Goal: Task Accomplishment & Management: Complete application form

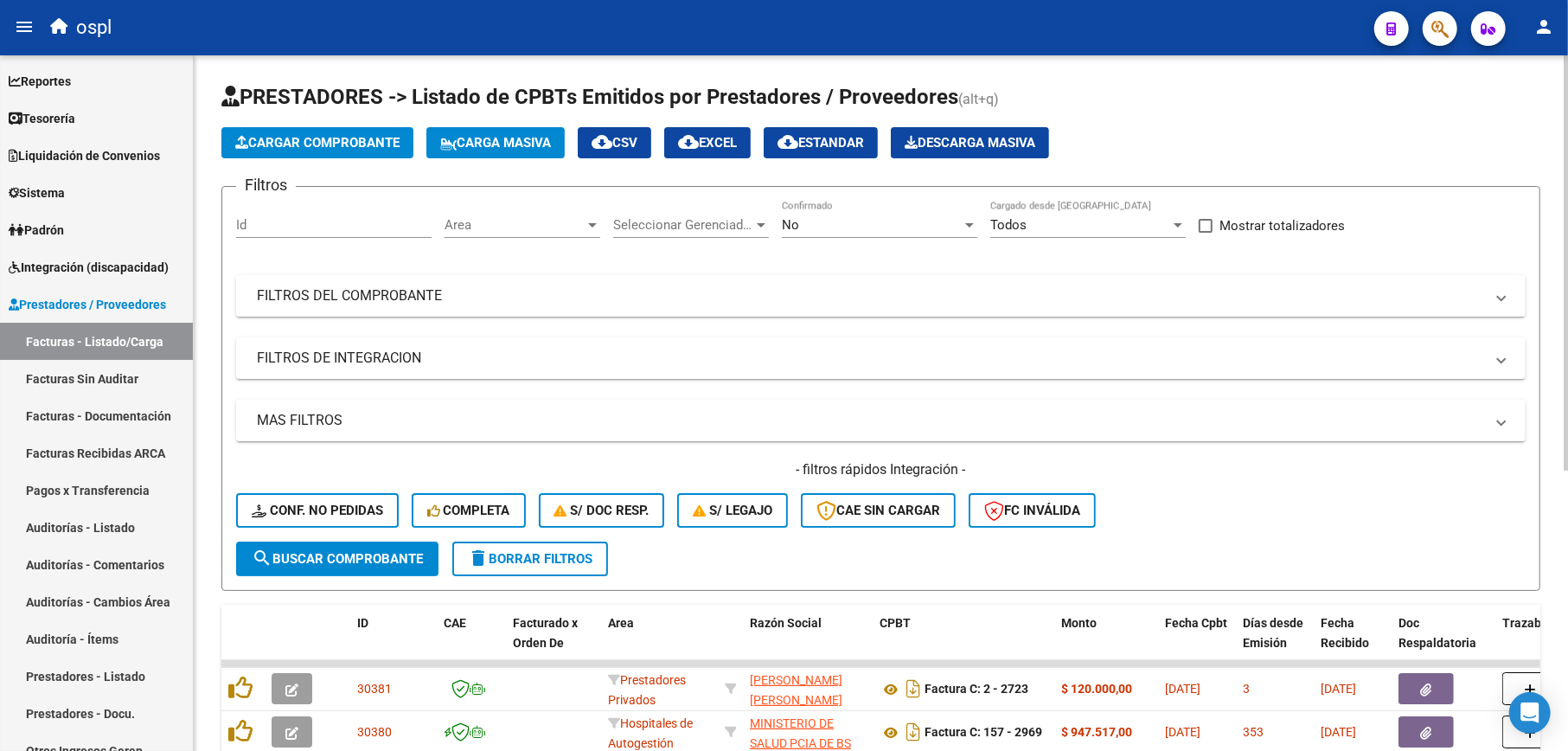
click at [373, 148] on span "Cargar Comprobante" at bounding box center [317, 142] width 164 height 16
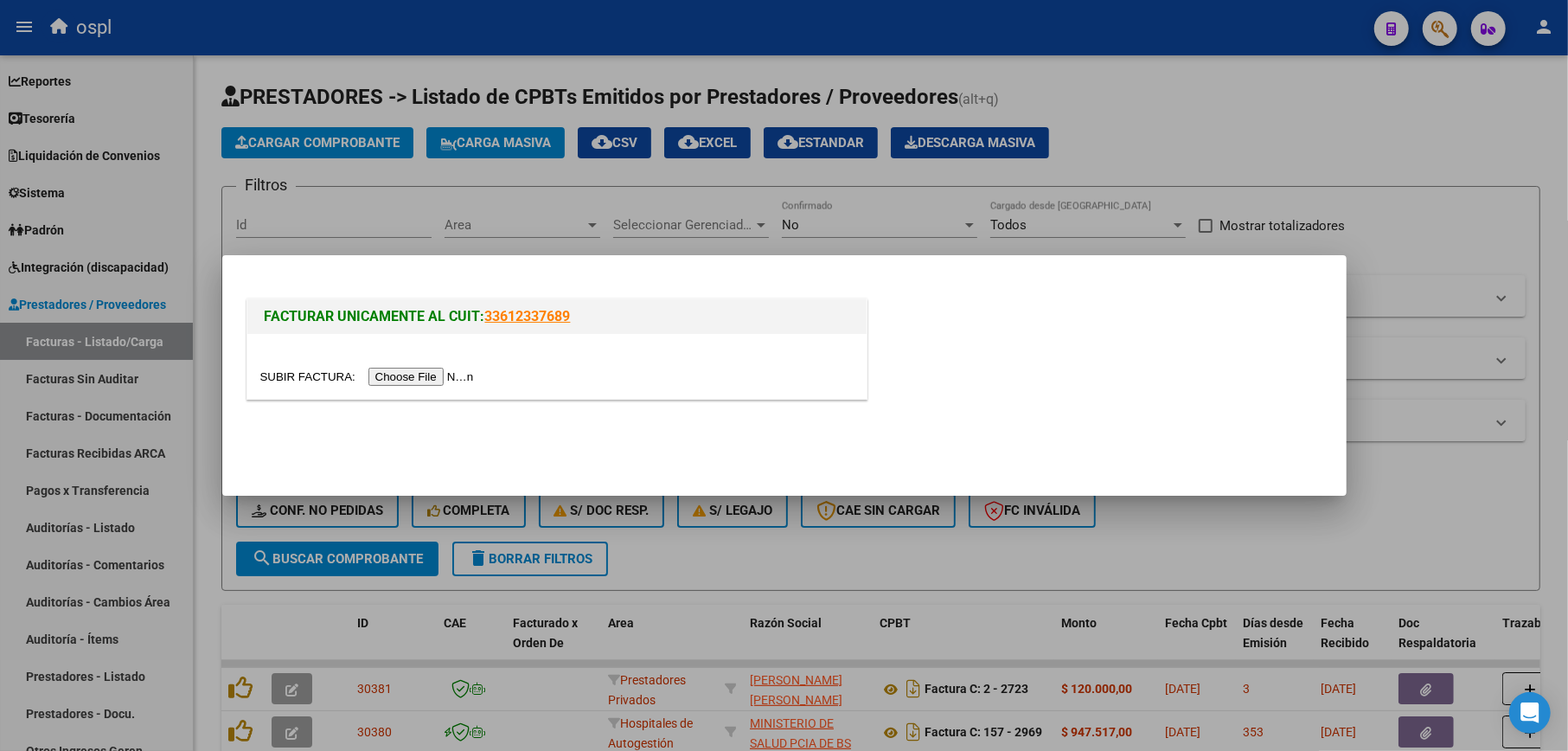
click at [464, 381] on input "file" at bounding box center [370, 376] width 219 height 18
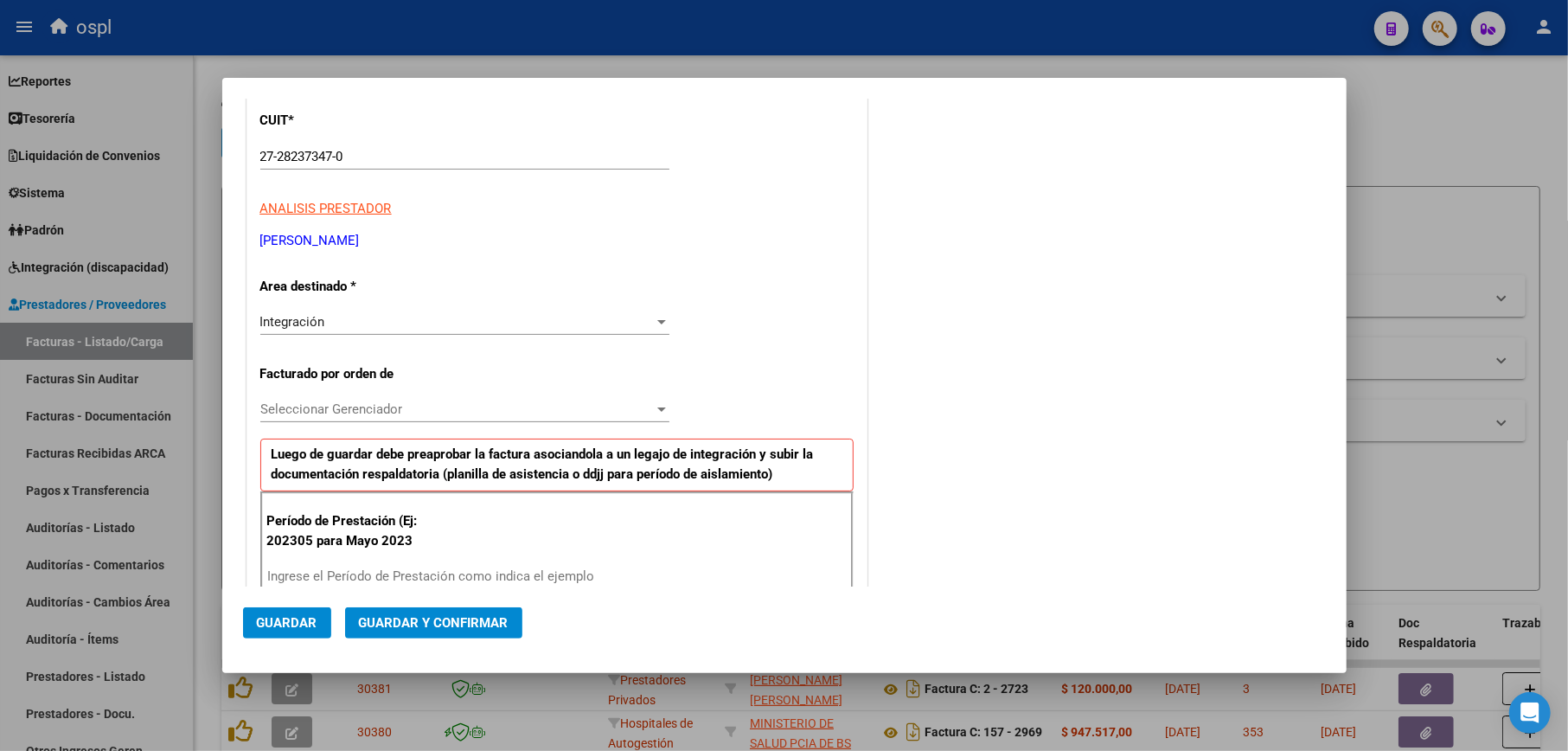
scroll to position [461, 0]
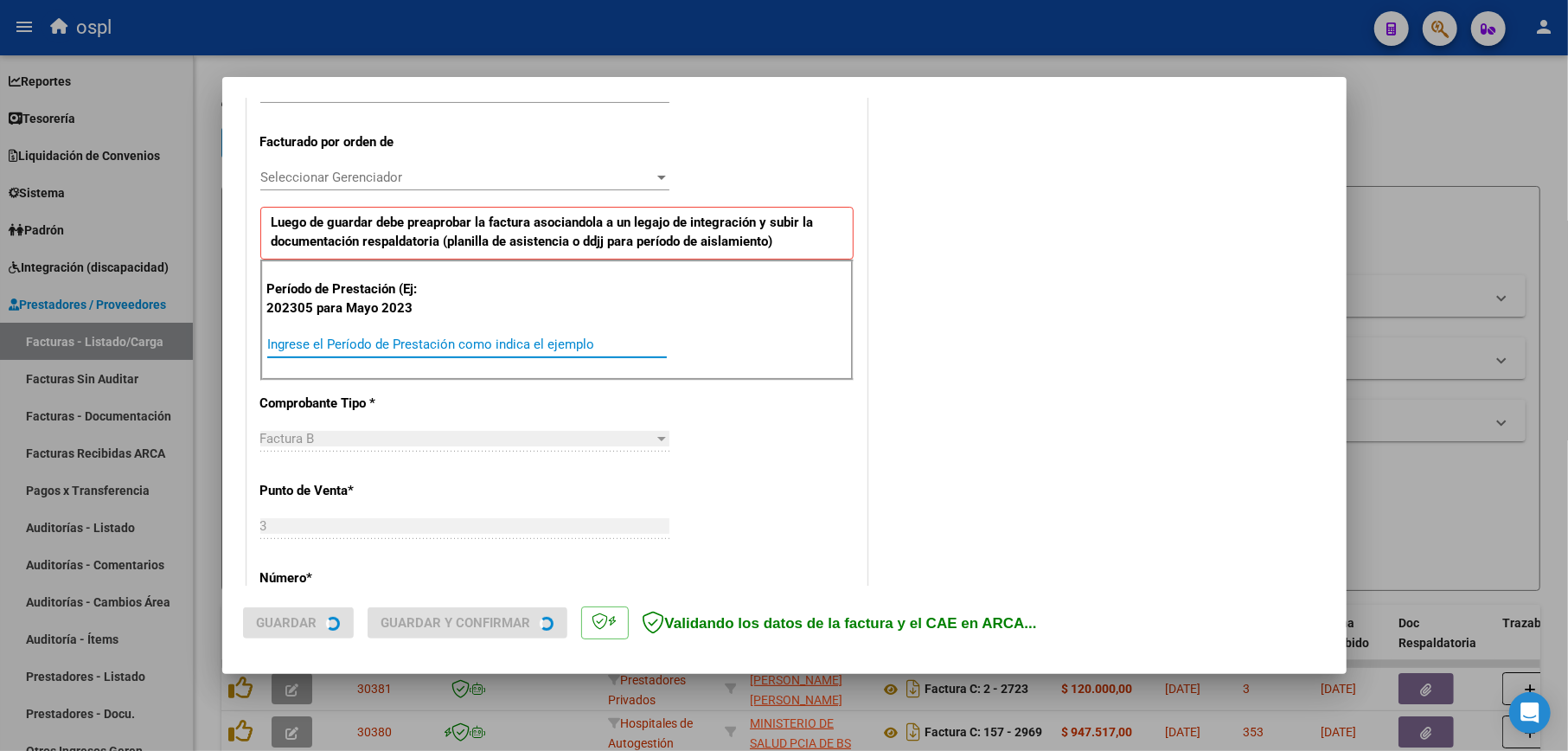
click at [415, 338] on input "Ingrese el Período de Prestación como indica el ejemplo" at bounding box center [467, 345] width 399 height 16
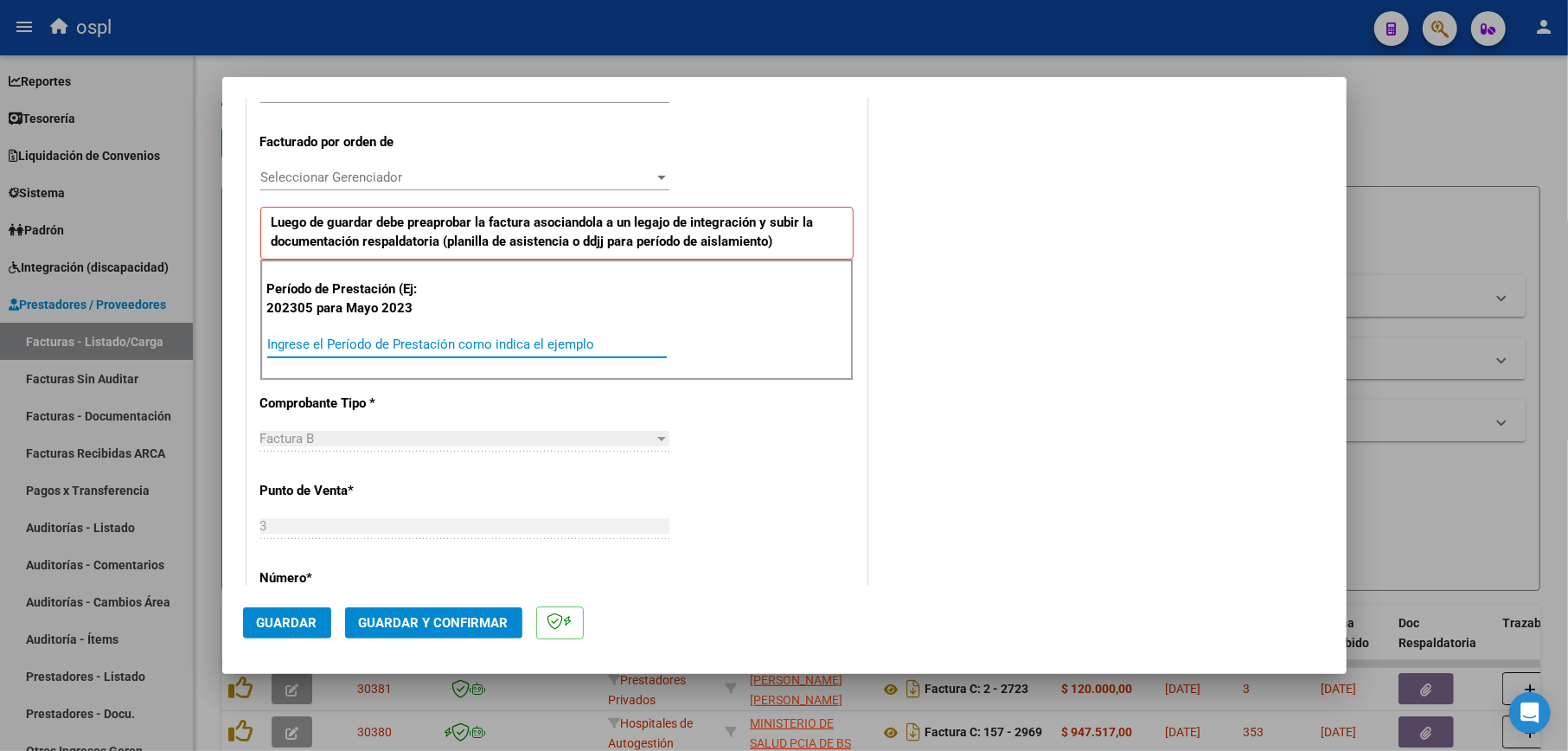
click at [415, 338] on input "Ingrese el Período de Prestación como indica el ejemplo" at bounding box center [467, 345] width 399 height 16
click at [380, 344] on input "Ingrese el Período de Prestación como indica el ejemplo" at bounding box center [467, 345] width 399 height 16
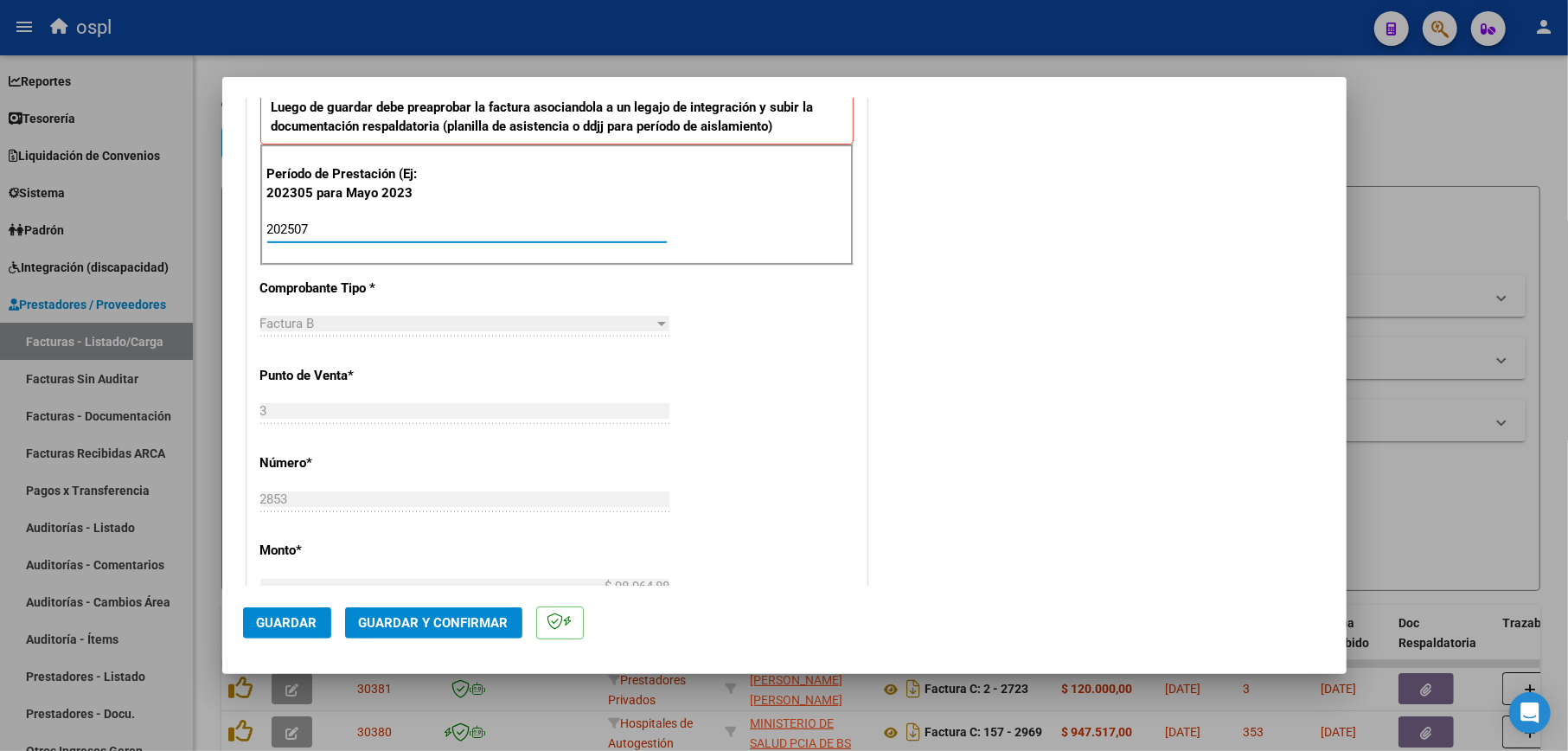
type input "202507"
click at [291, 631] on button "Guardar" at bounding box center [287, 623] width 89 height 31
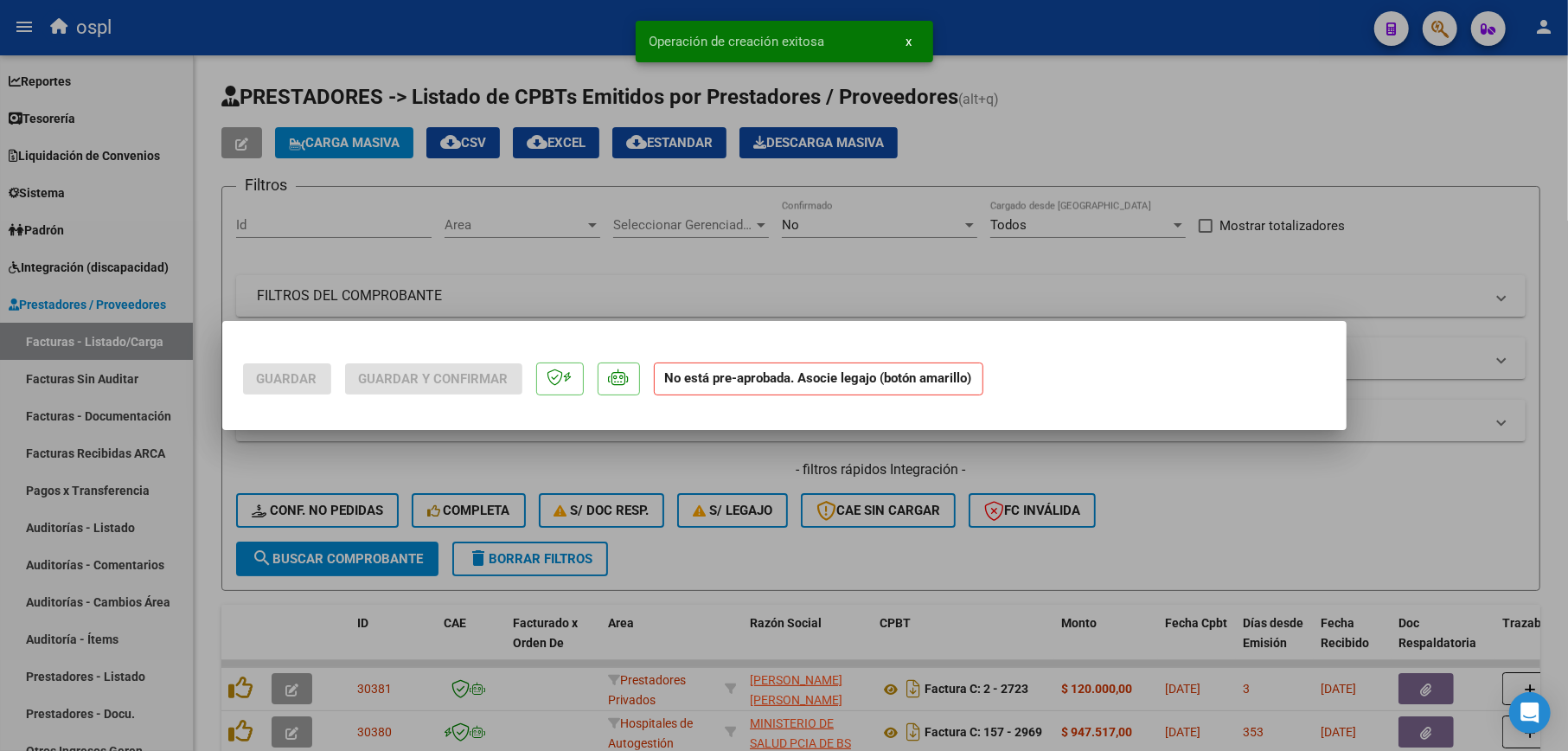
scroll to position [0, 0]
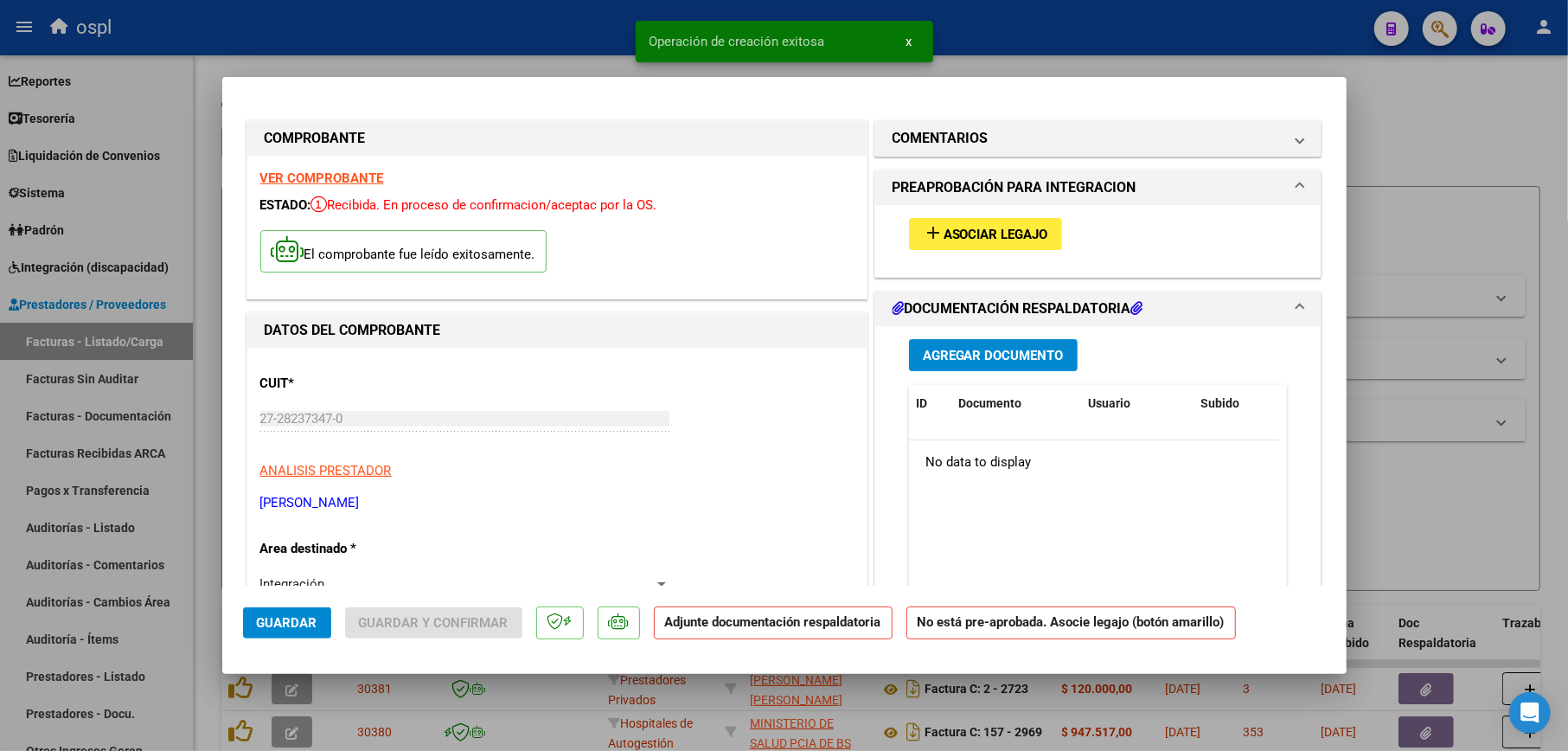
click at [925, 234] on mat-icon "add" at bounding box center [933, 233] width 21 height 21
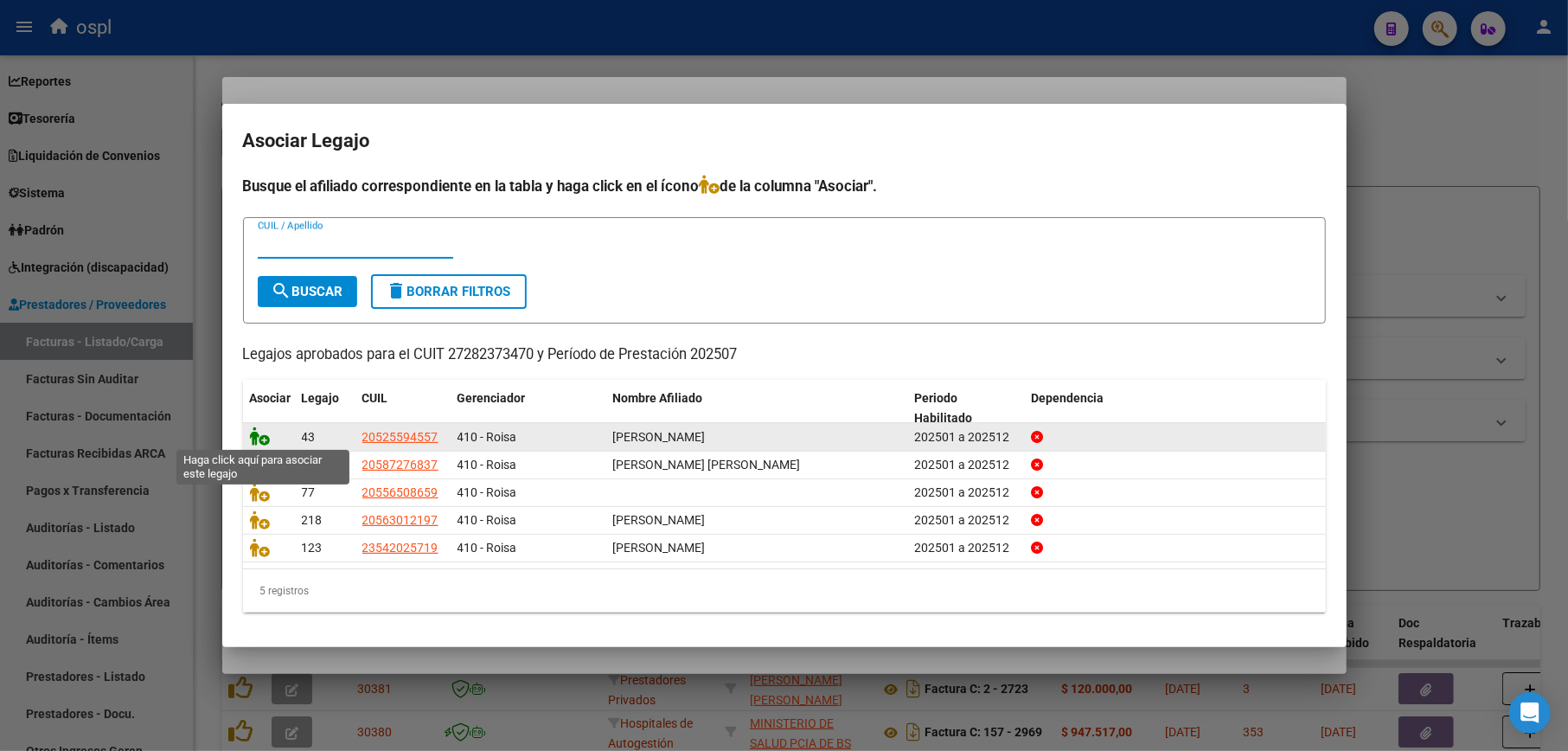
click at [260, 429] on icon at bounding box center [260, 436] width 21 height 19
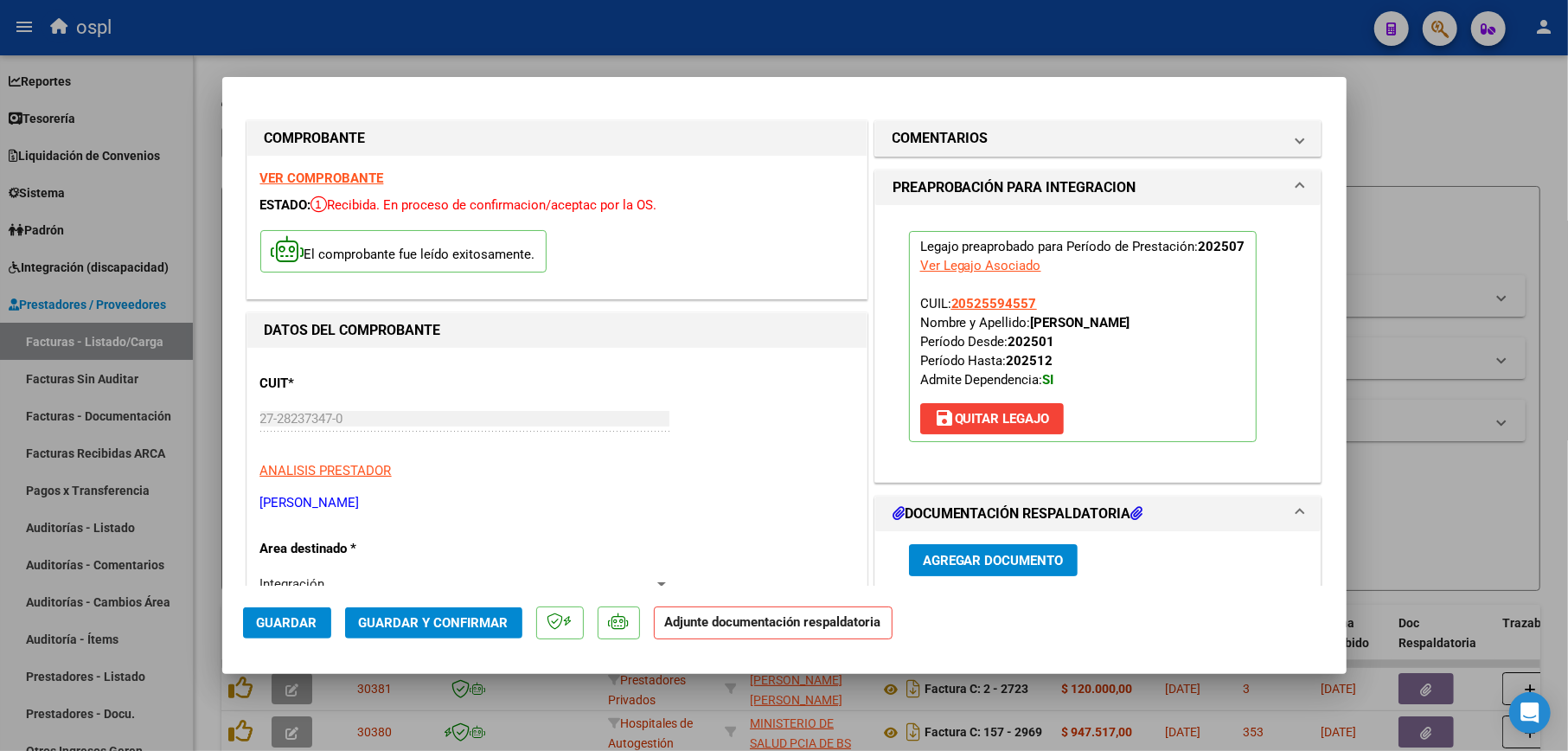
scroll to position [115, 0]
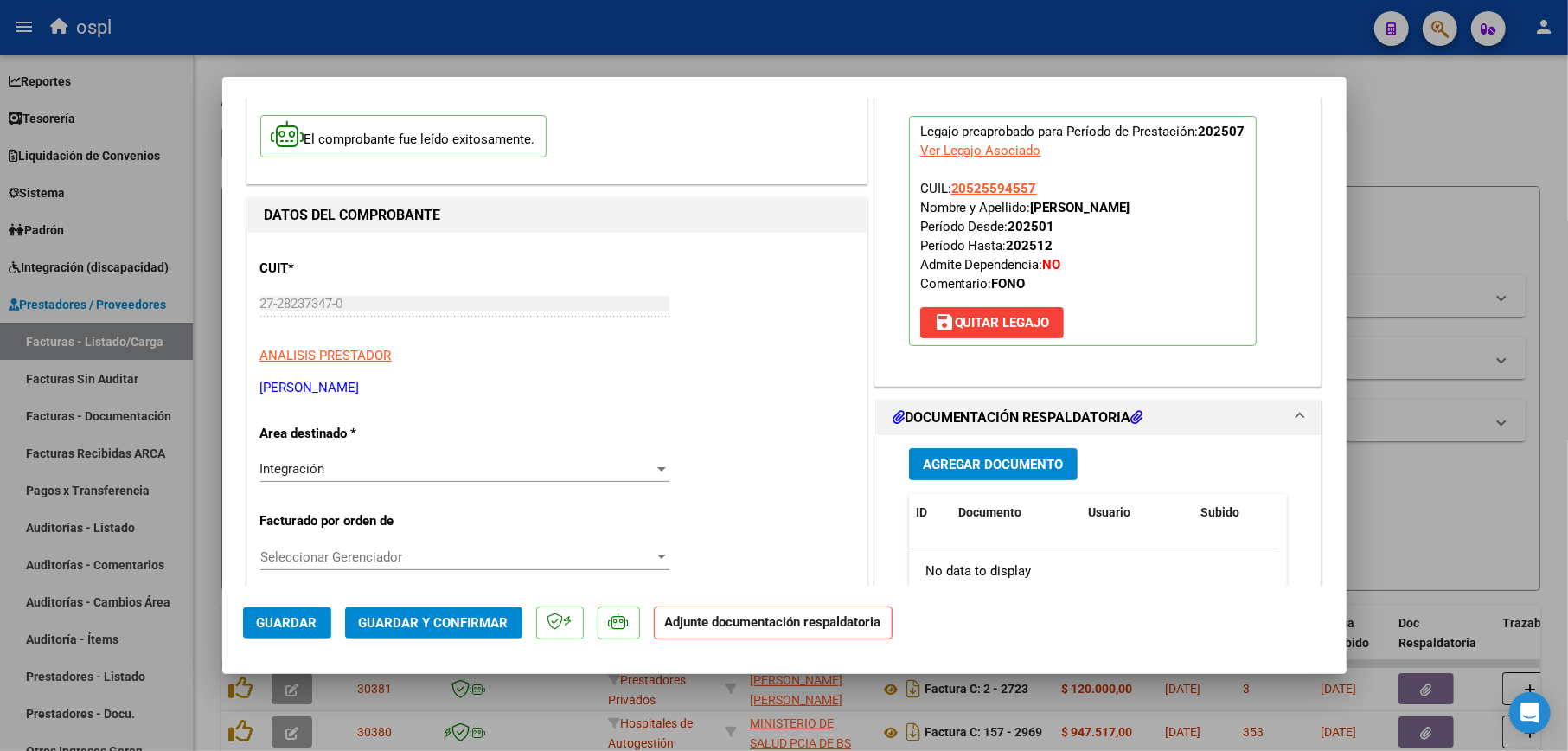
click at [451, 633] on button "Guardar y Confirmar" at bounding box center [433, 623] width 177 height 31
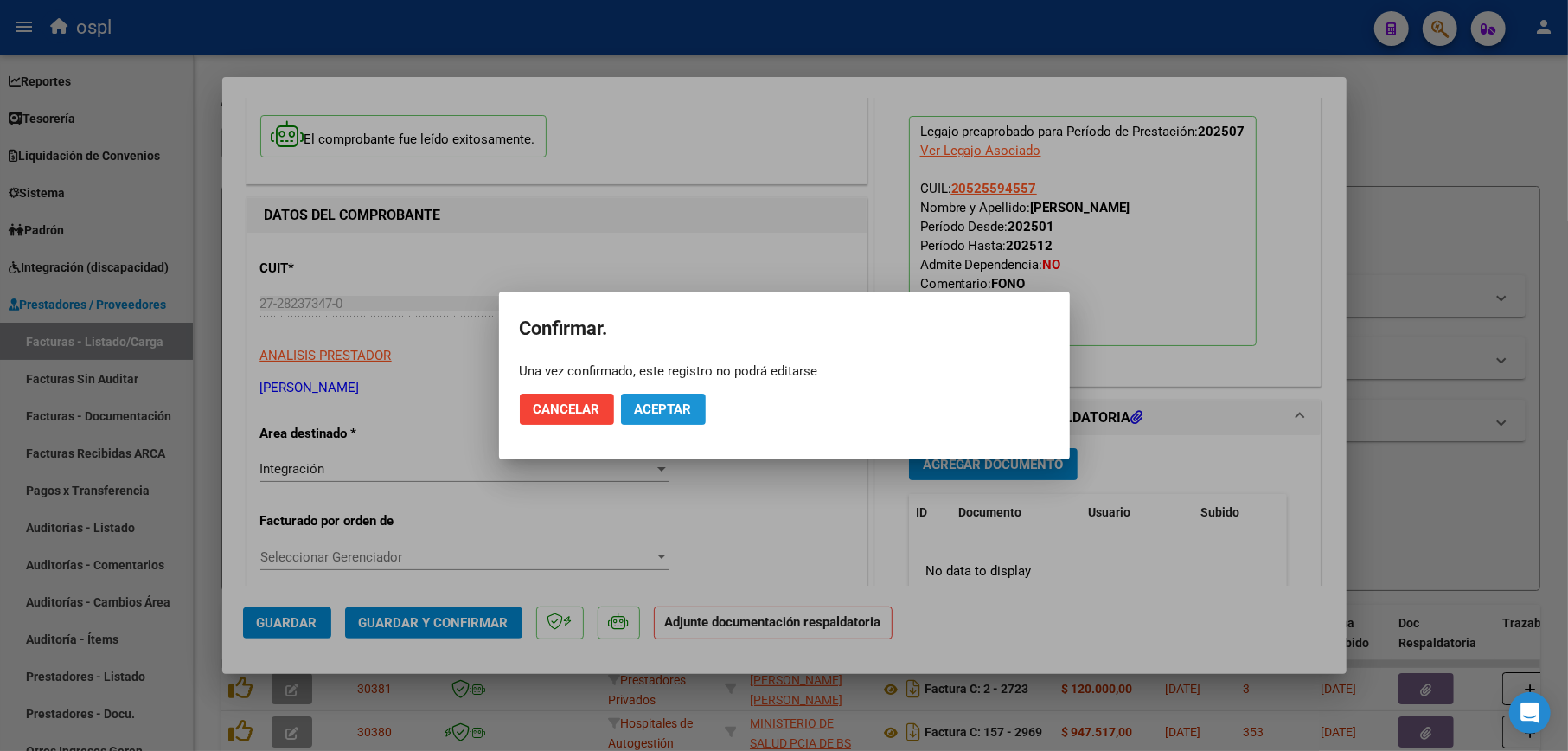
click at [662, 394] on button "Aceptar" at bounding box center [663, 409] width 85 height 31
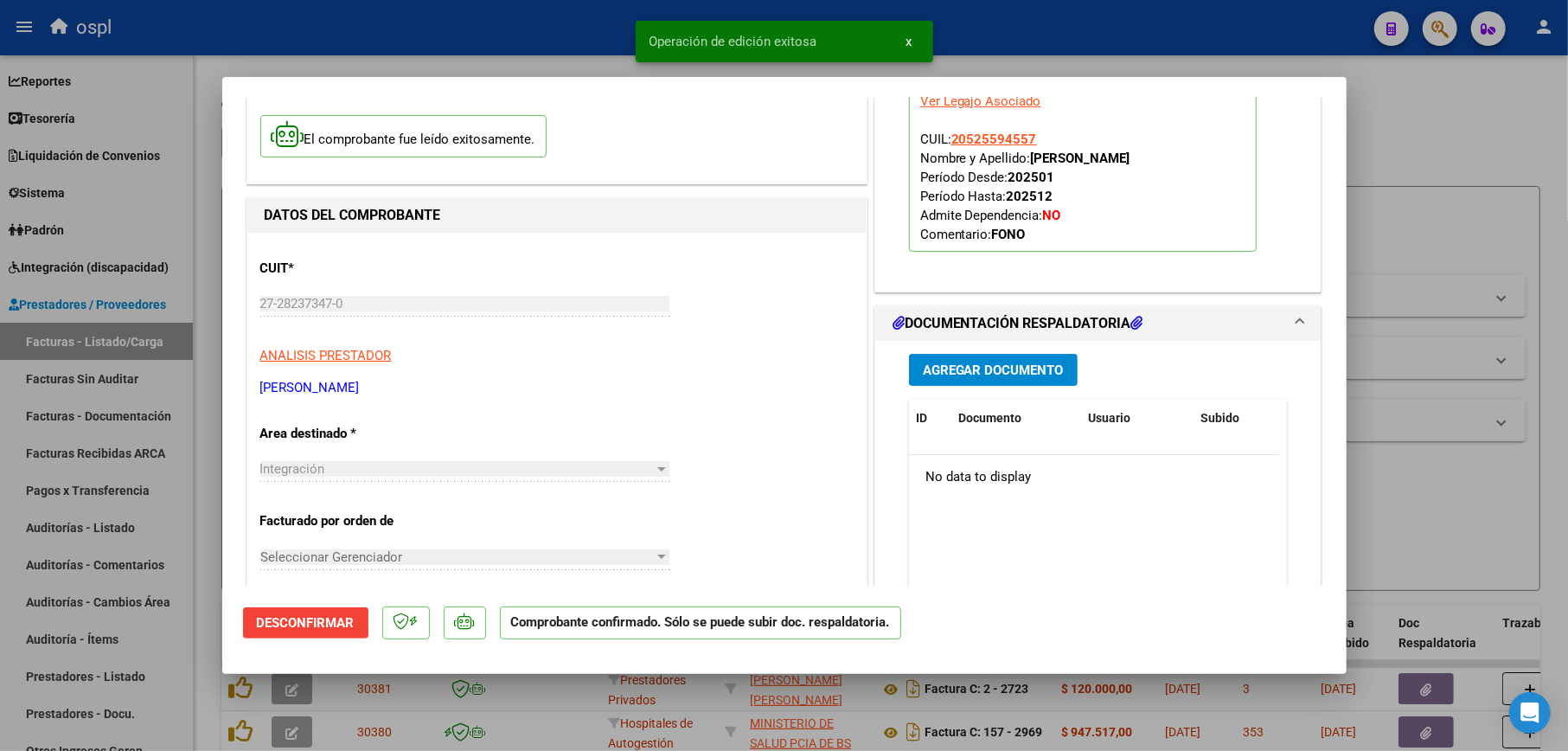
click at [1441, 194] on div at bounding box center [784, 375] width 1568 height 751
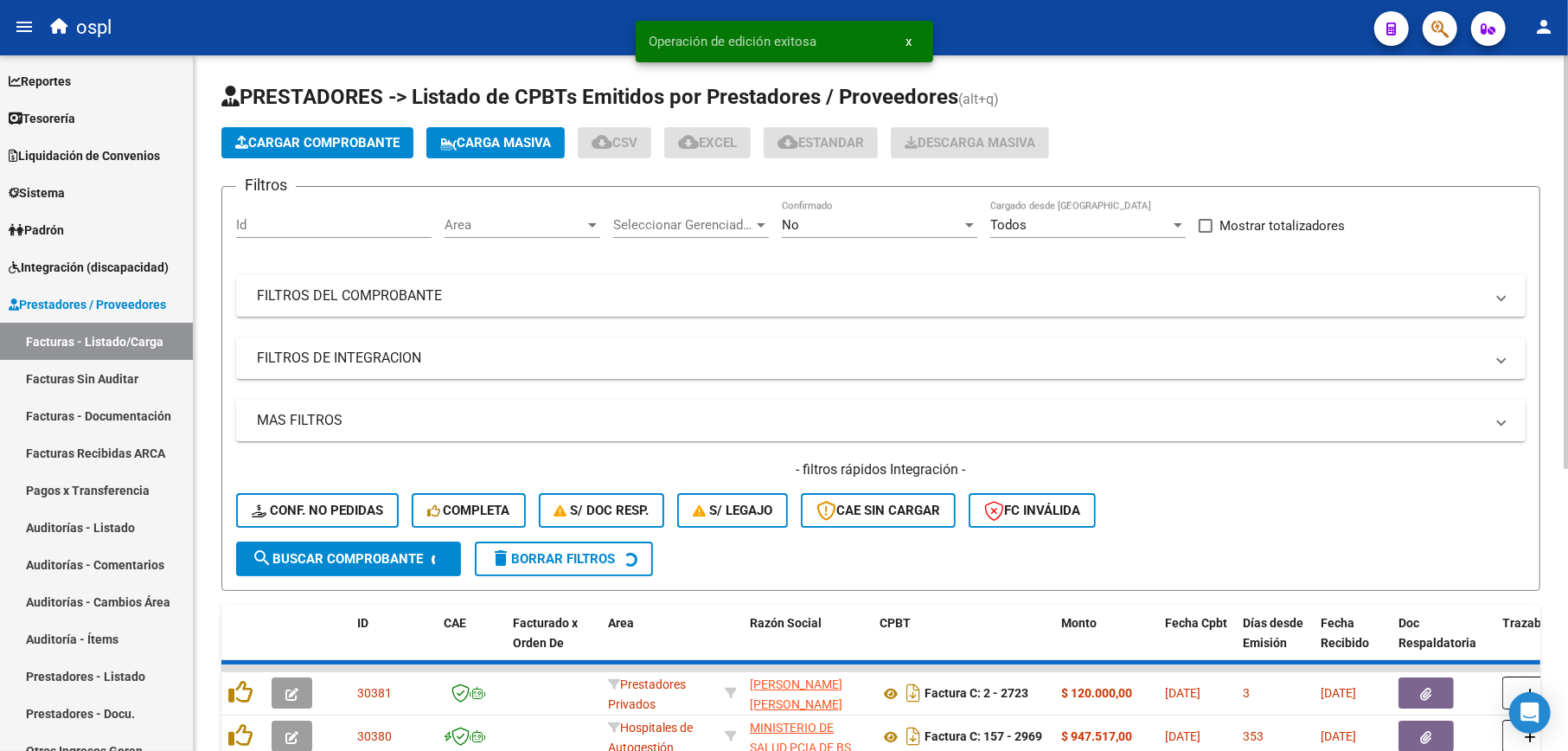
click at [841, 234] on div "No Confirmado" at bounding box center [880, 219] width 195 height 37
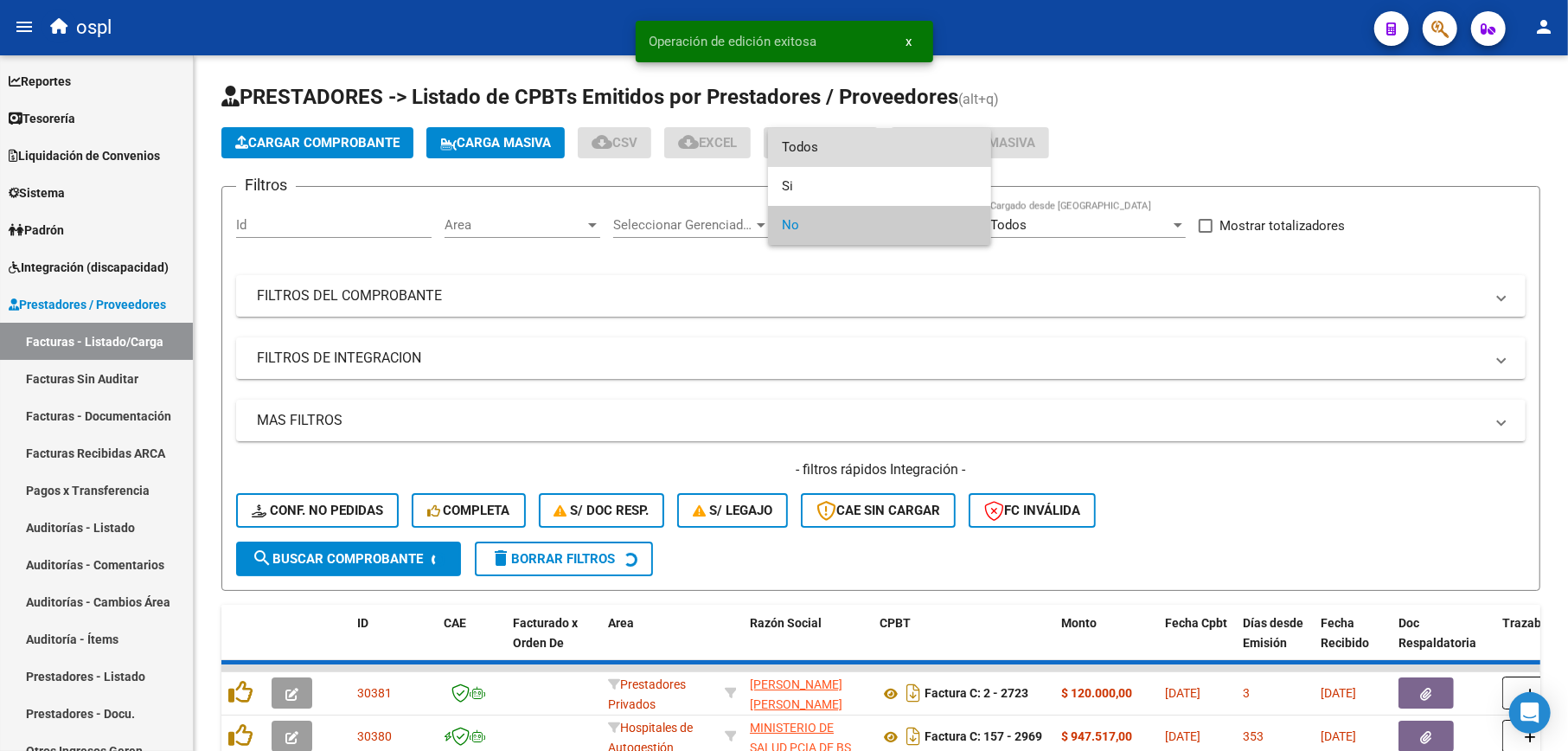
click at [841, 146] on span "Todos" at bounding box center [880, 147] width 195 height 39
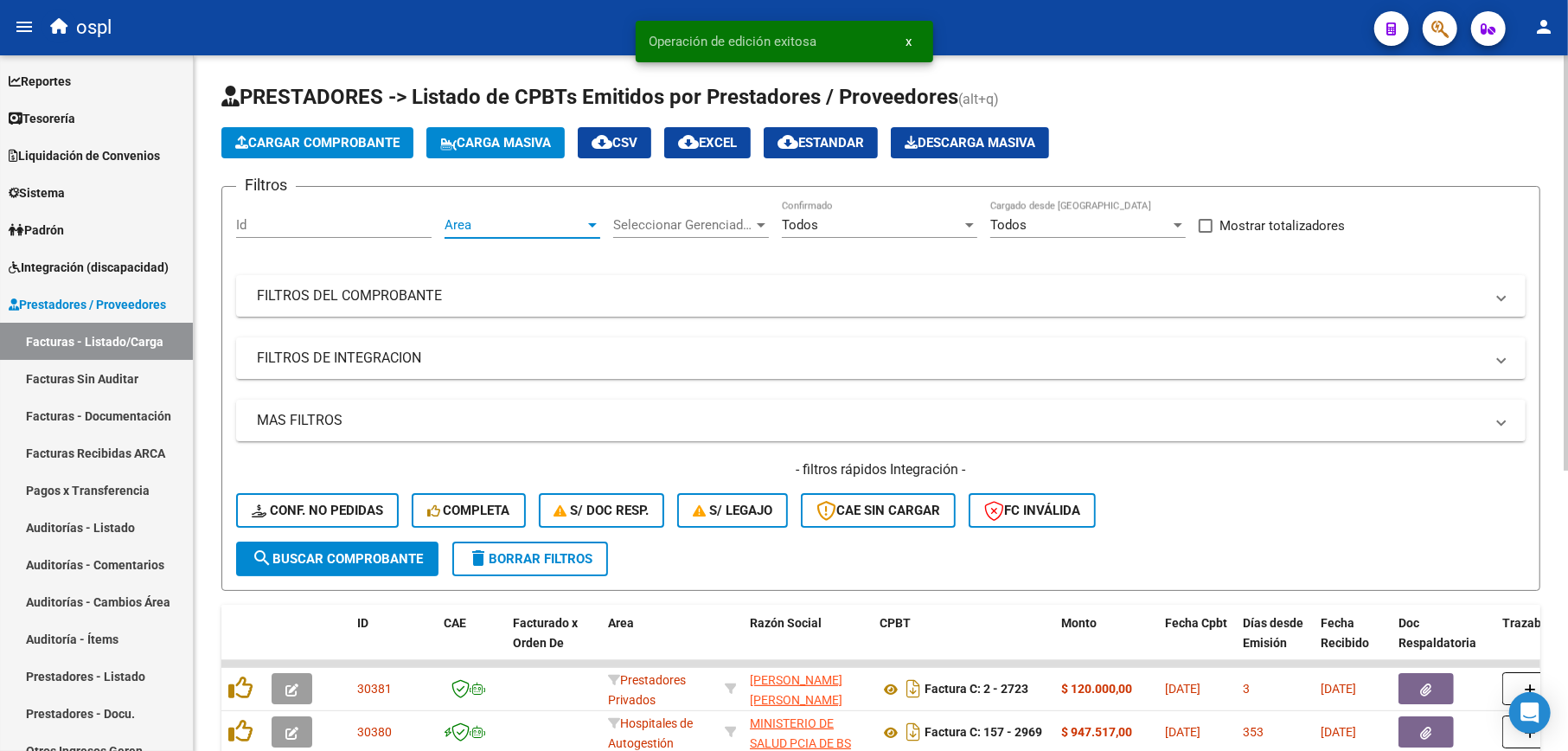
click at [506, 228] on span "Area" at bounding box center [514, 225] width 140 height 16
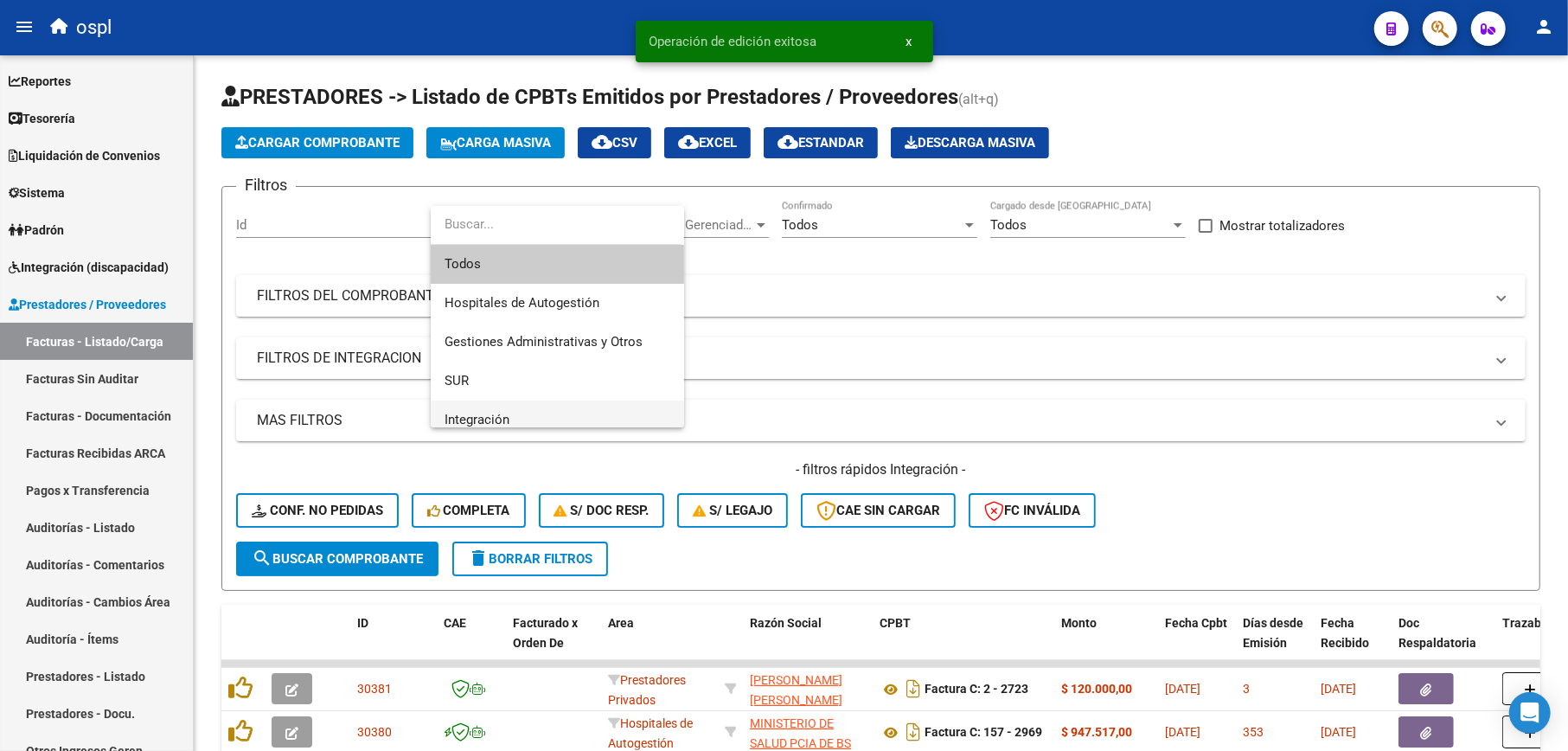
click at [495, 409] on span "Integración" at bounding box center [557, 419] width 226 height 39
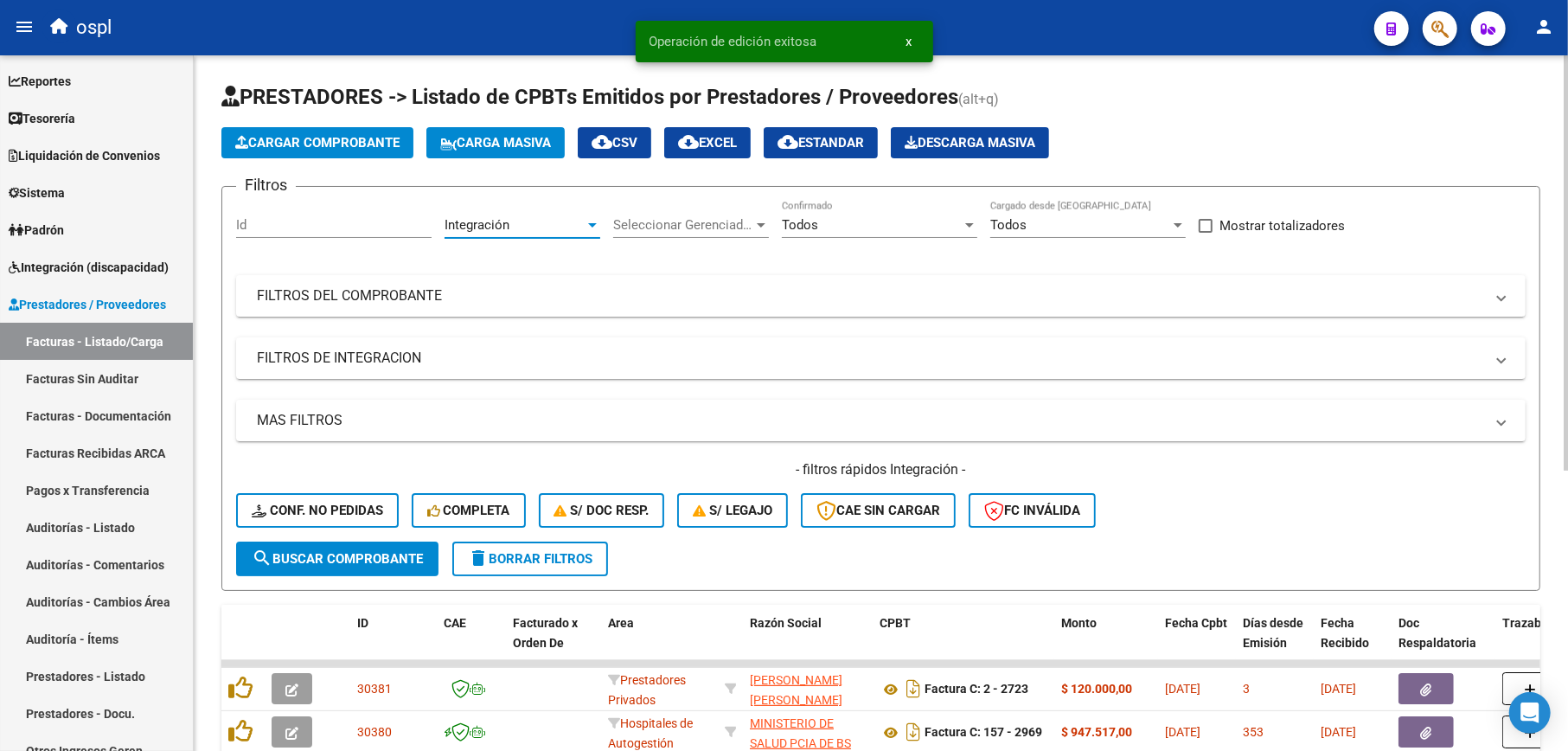
click at [396, 557] on span "search Buscar Comprobante" at bounding box center [337, 559] width 171 height 16
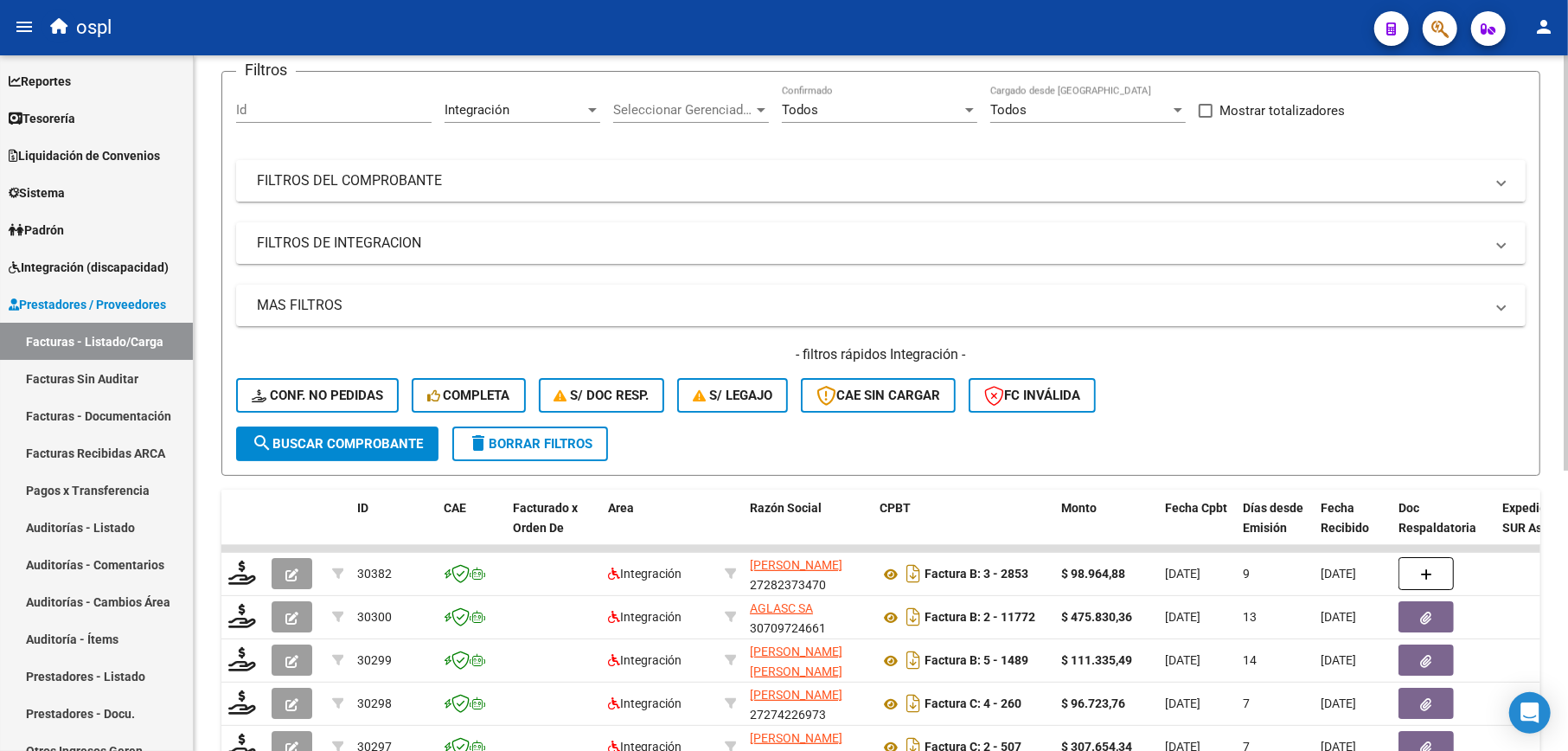
scroll to position [0, 0]
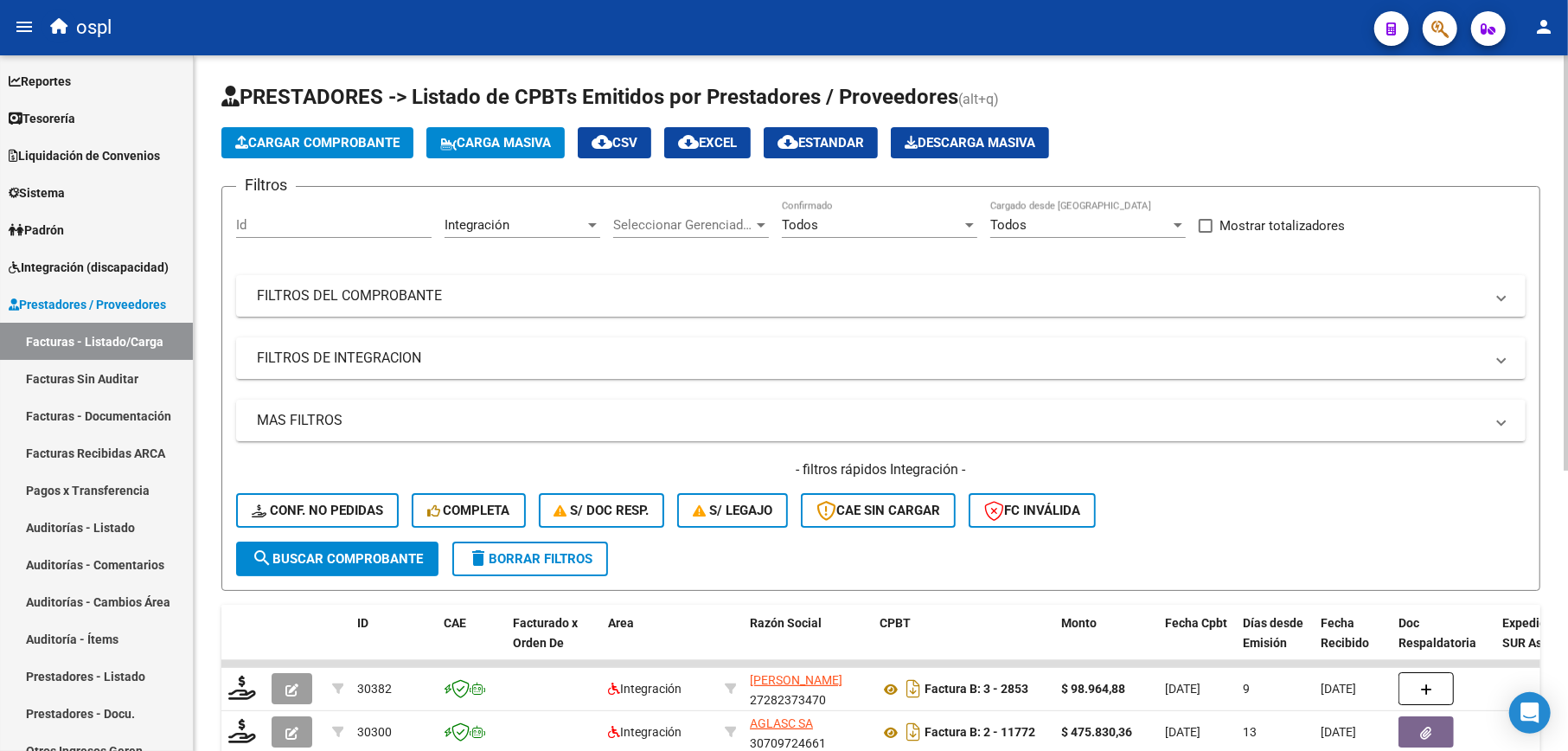
click at [347, 135] on span "Cargar Comprobante" at bounding box center [317, 142] width 164 height 16
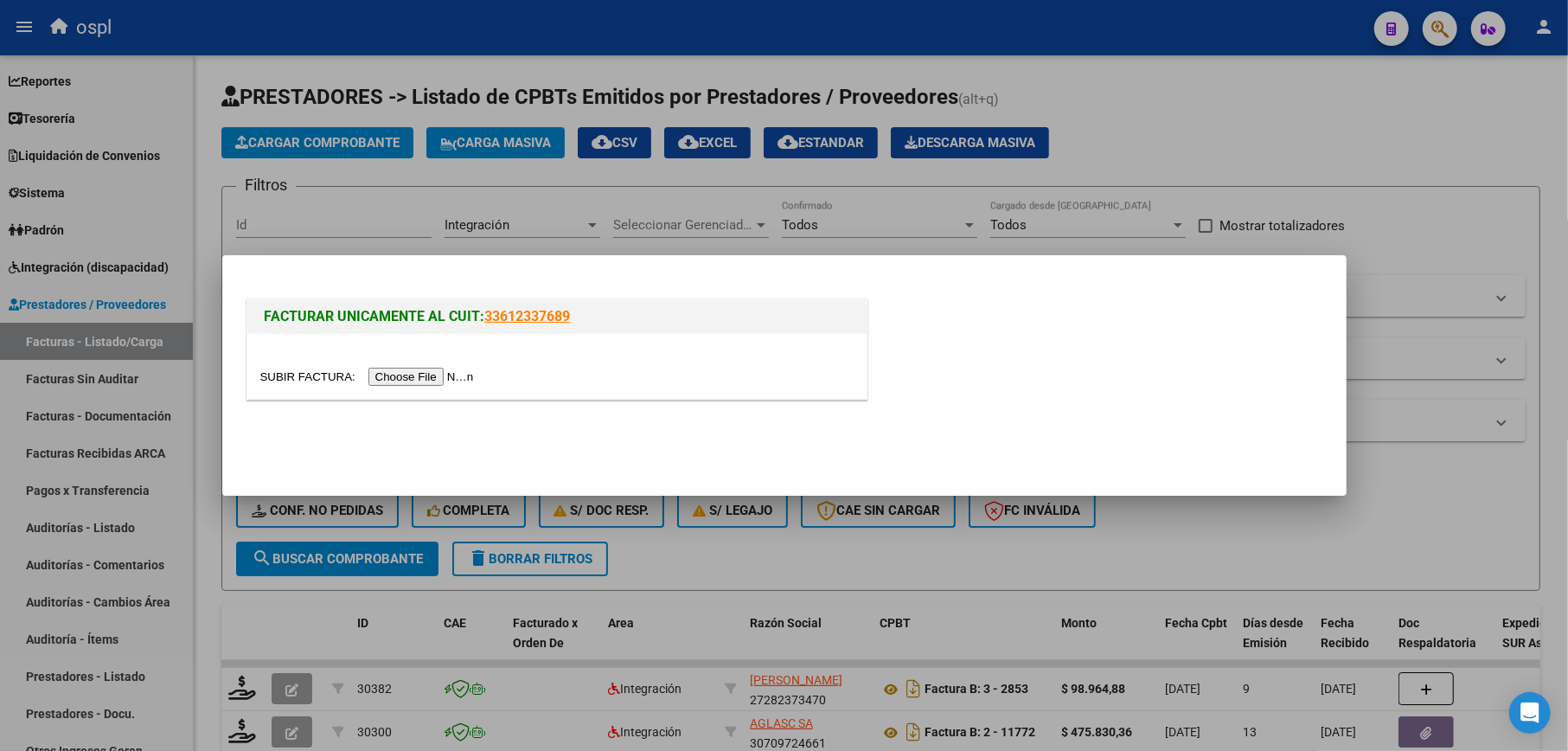
click at [415, 380] on input "file" at bounding box center [370, 376] width 219 height 18
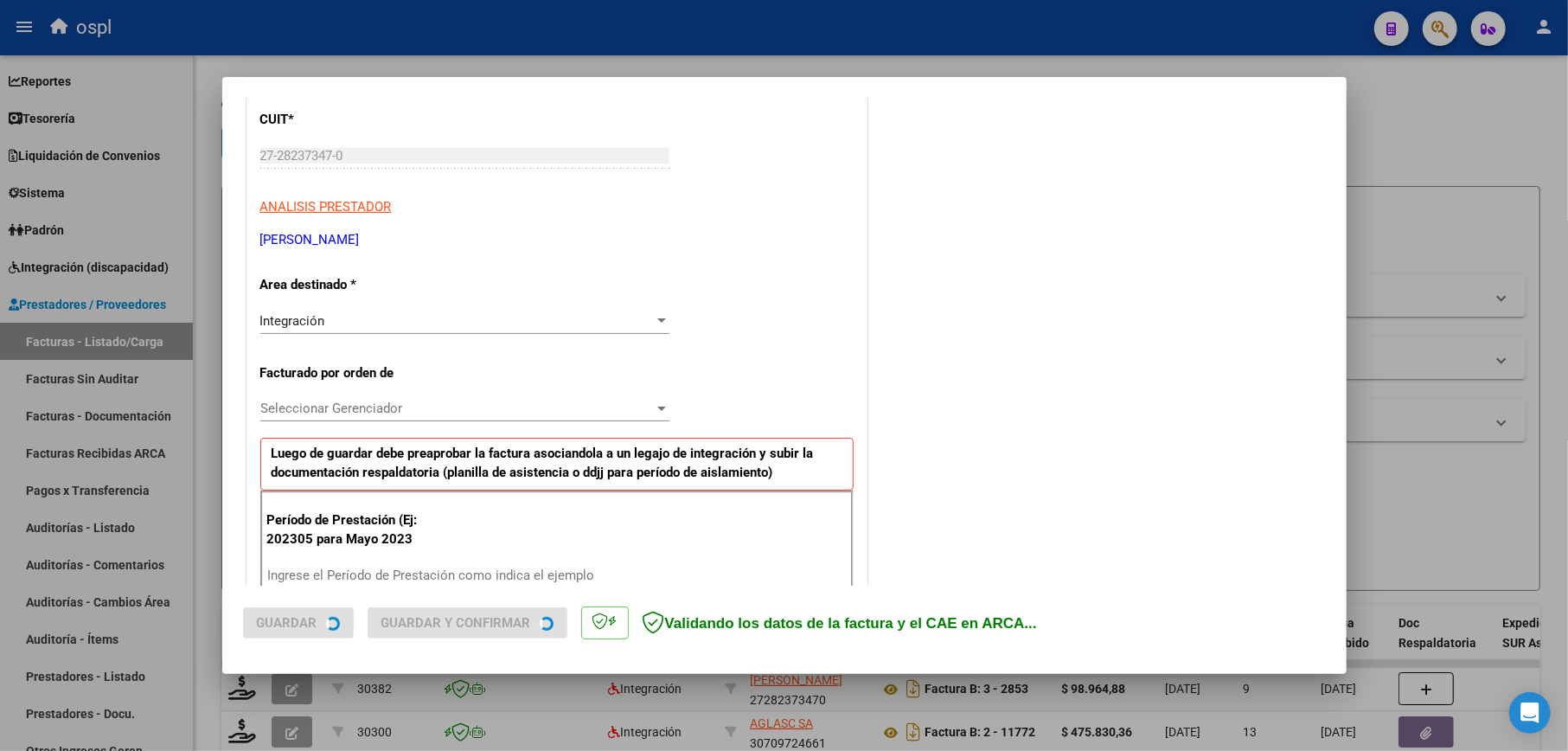
scroll to position [346, 0]
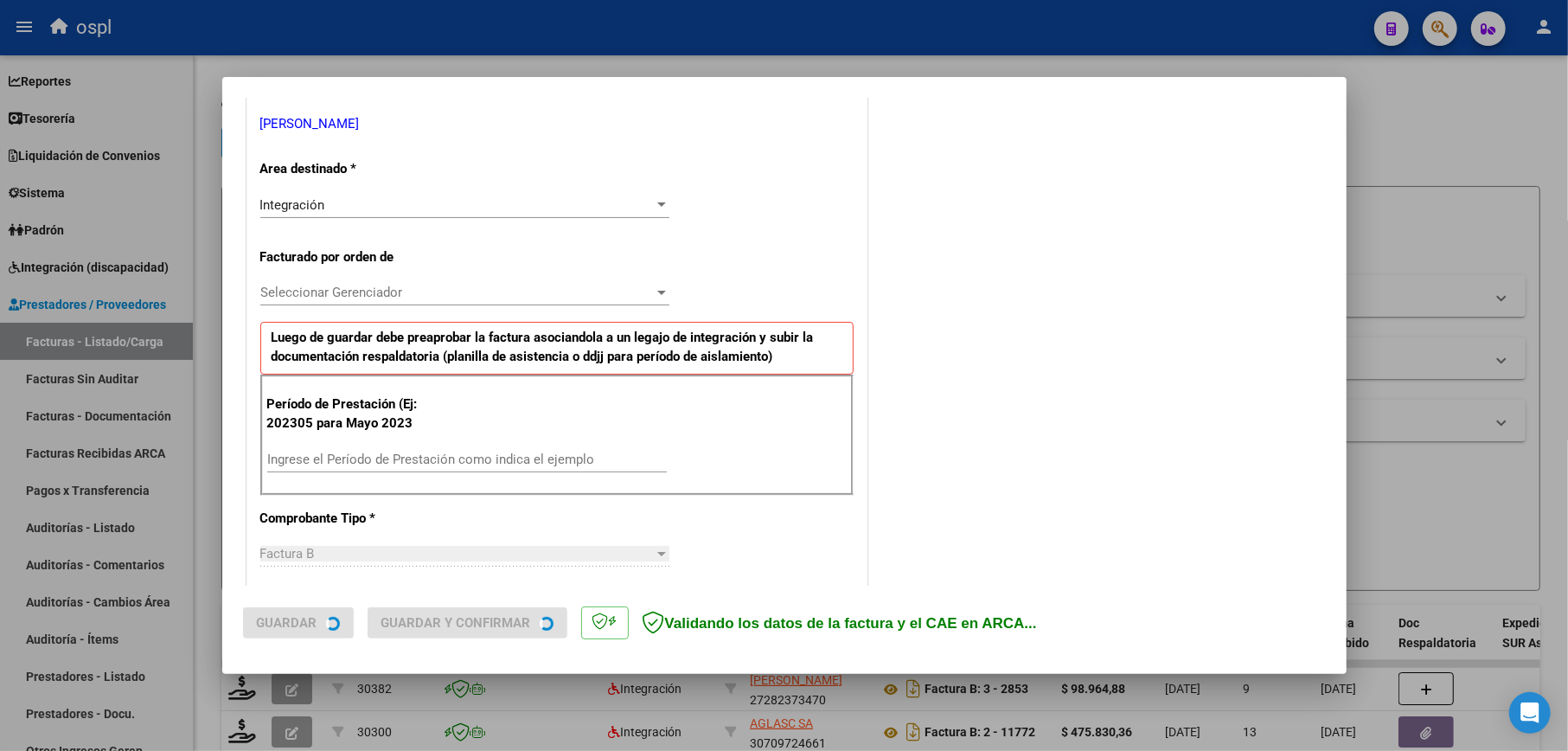
click at [426, 462] on input "Ingrese el Período de Prestación como indica el ejemplo" at bounding box center [467, 459] width 399 height 16
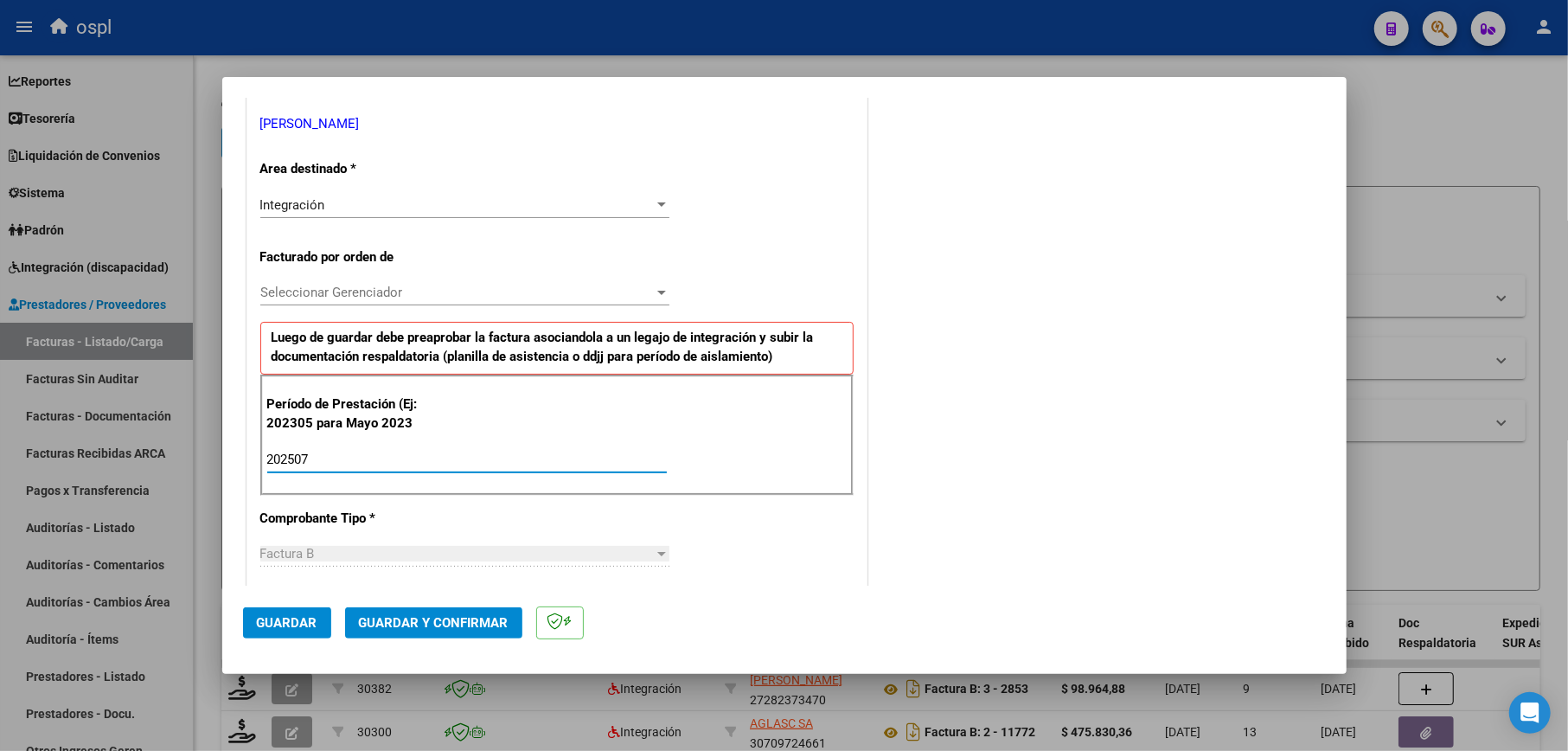
type input "202507"
click at [309, 616] on span "Guardar" at bounding box center [287, 623] width 61 height 16
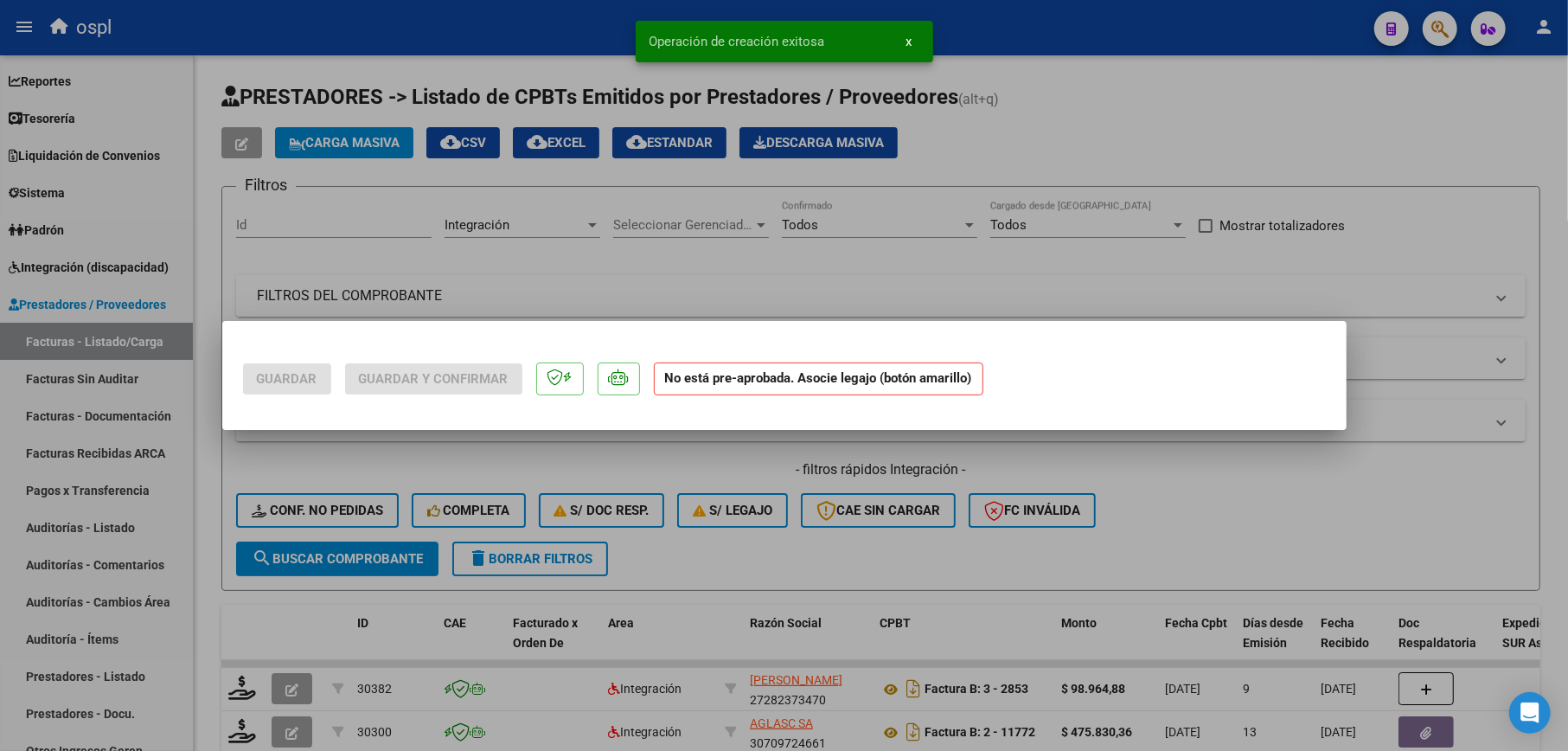
scroll to position [0, 0]
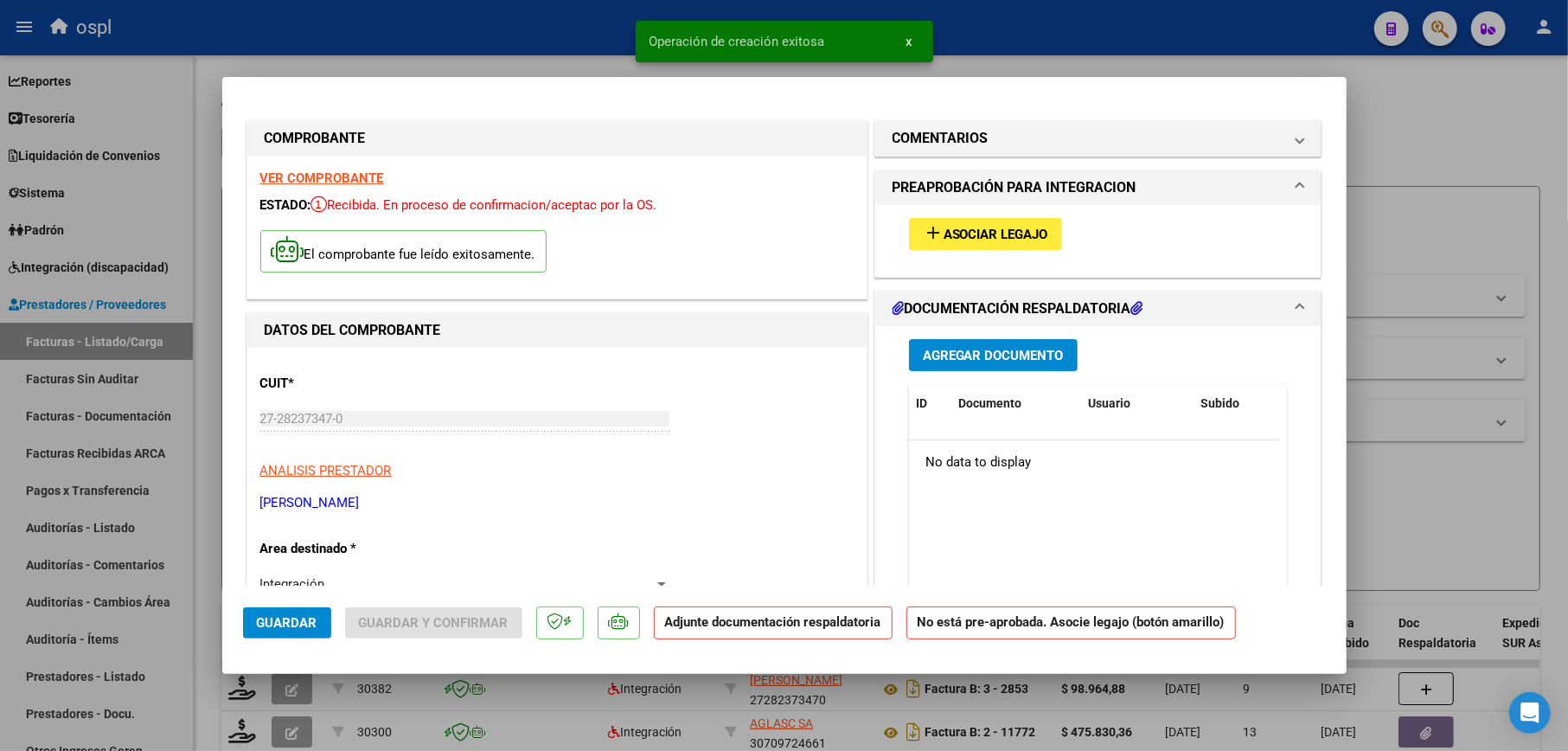
click at [1021, 232] on span "Asociar Legajo" at bounding box center [996, 234] width 105 height 16
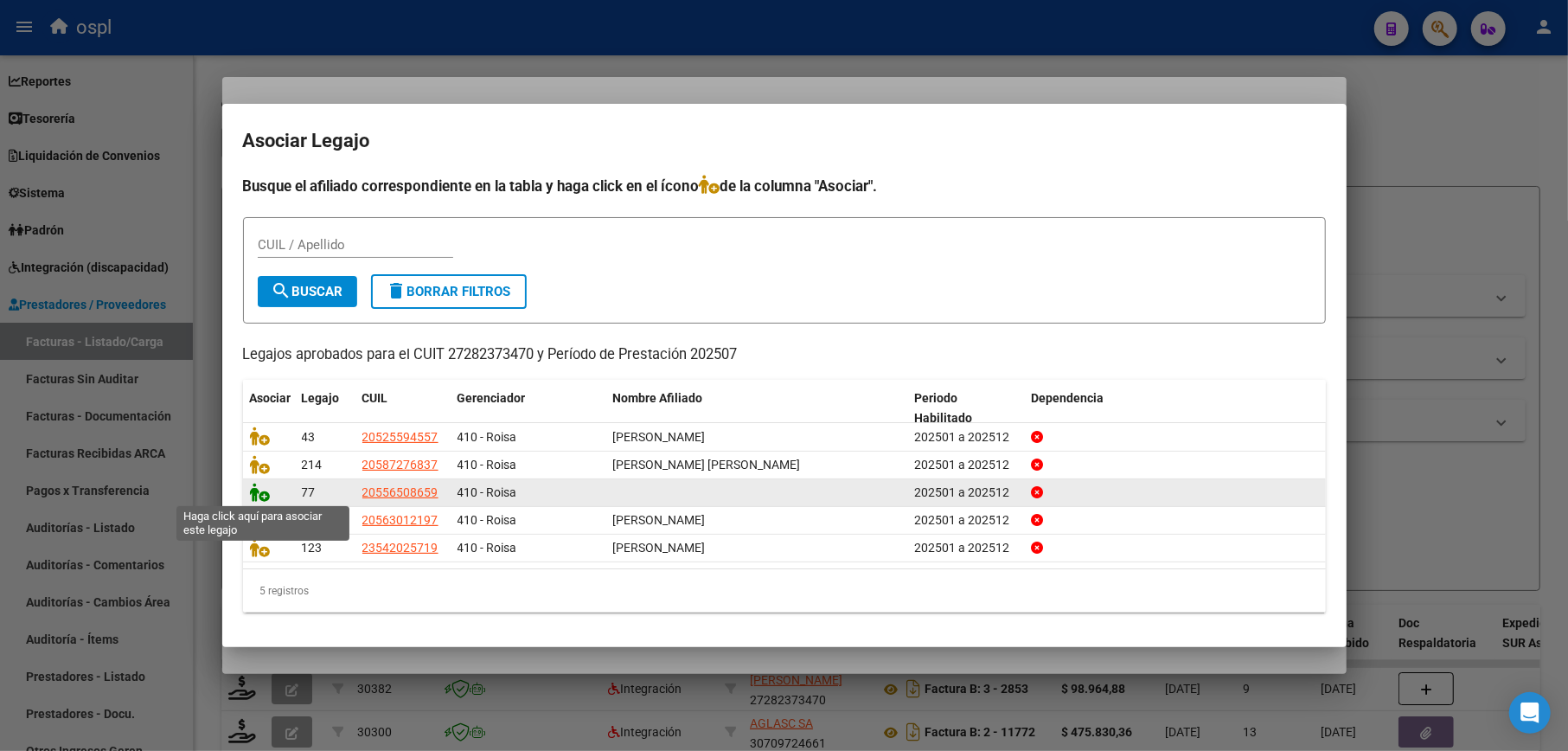
click at [258, 497] on icon at bounding box center [260, 492] width 21 height 19
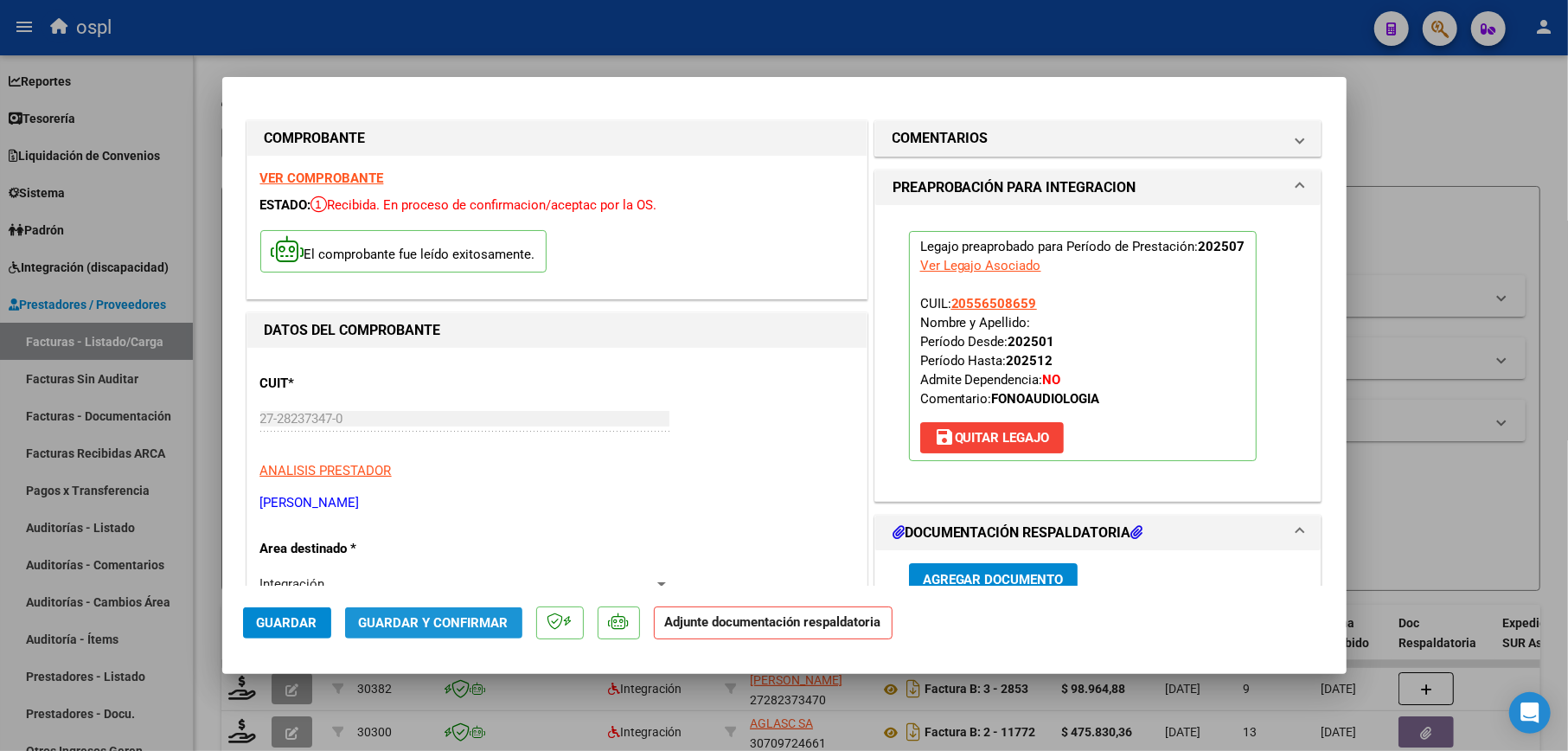
click at [451, 616] on span "Guardar y Confirmar" at bounding box center [433, 623] width 149 height 16
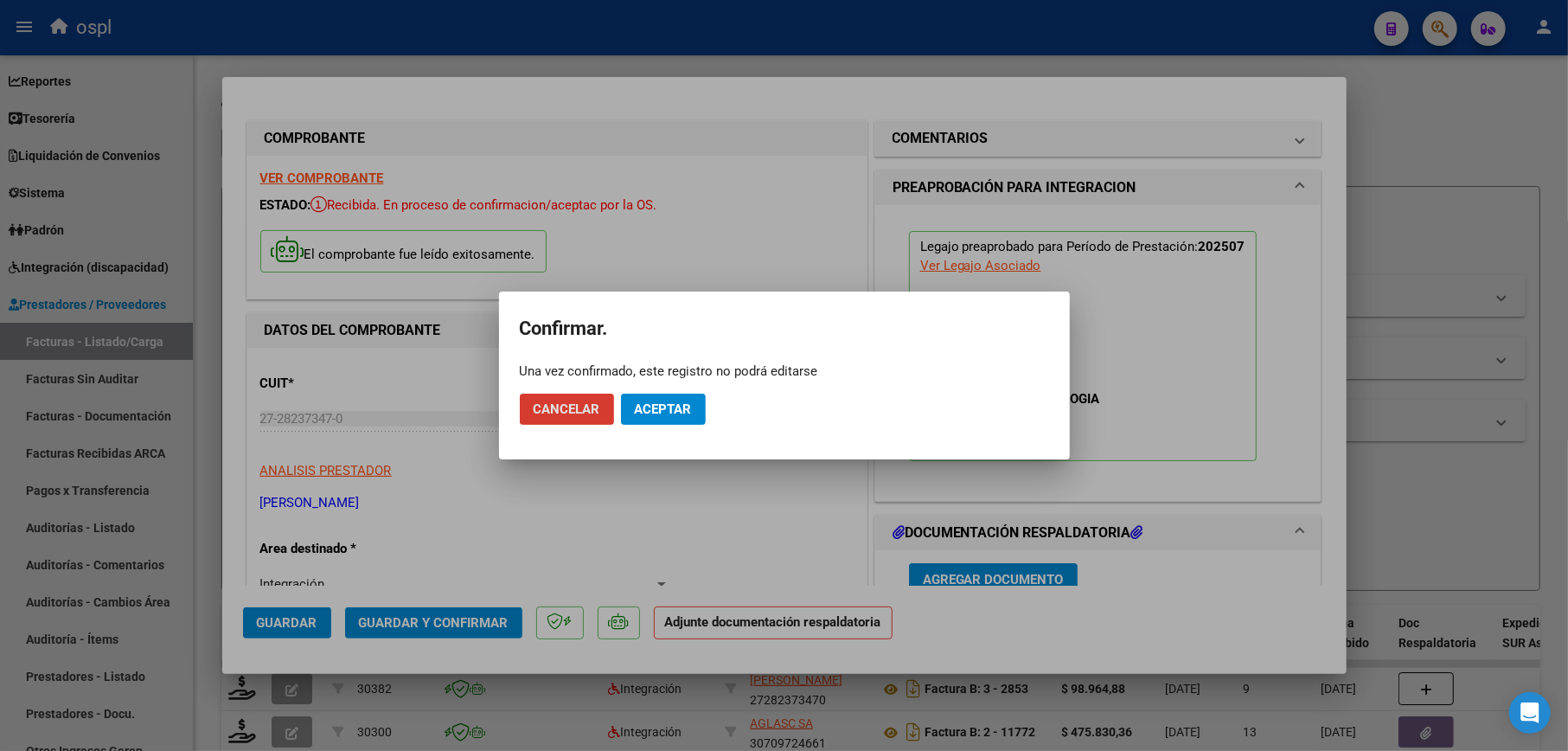
click at [656, 406] on span "Aceptar" at bounding box center [663, 409] width 57 height 16
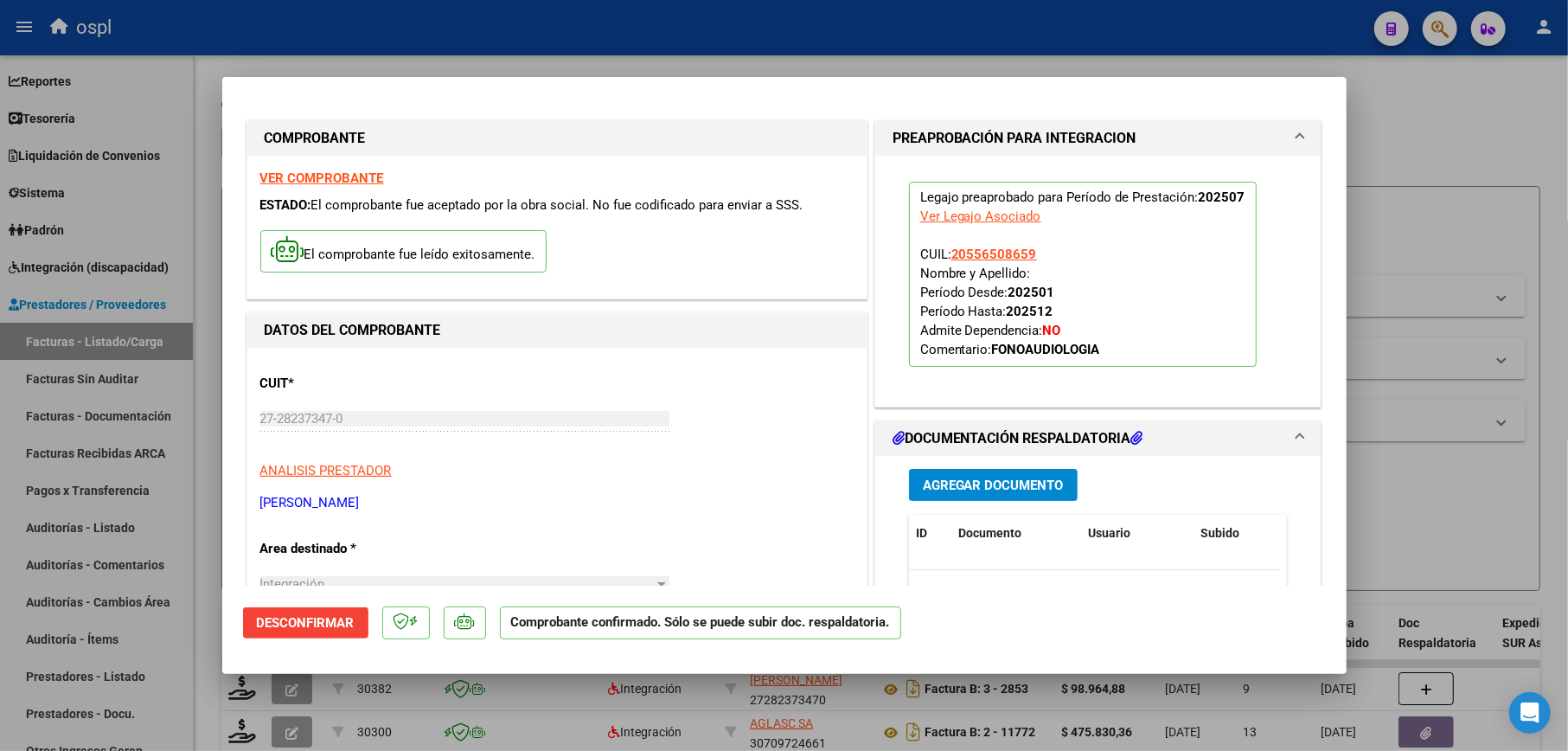
click at [1443, 201] on div at bounding box center [784, 375] width 1568 height 751
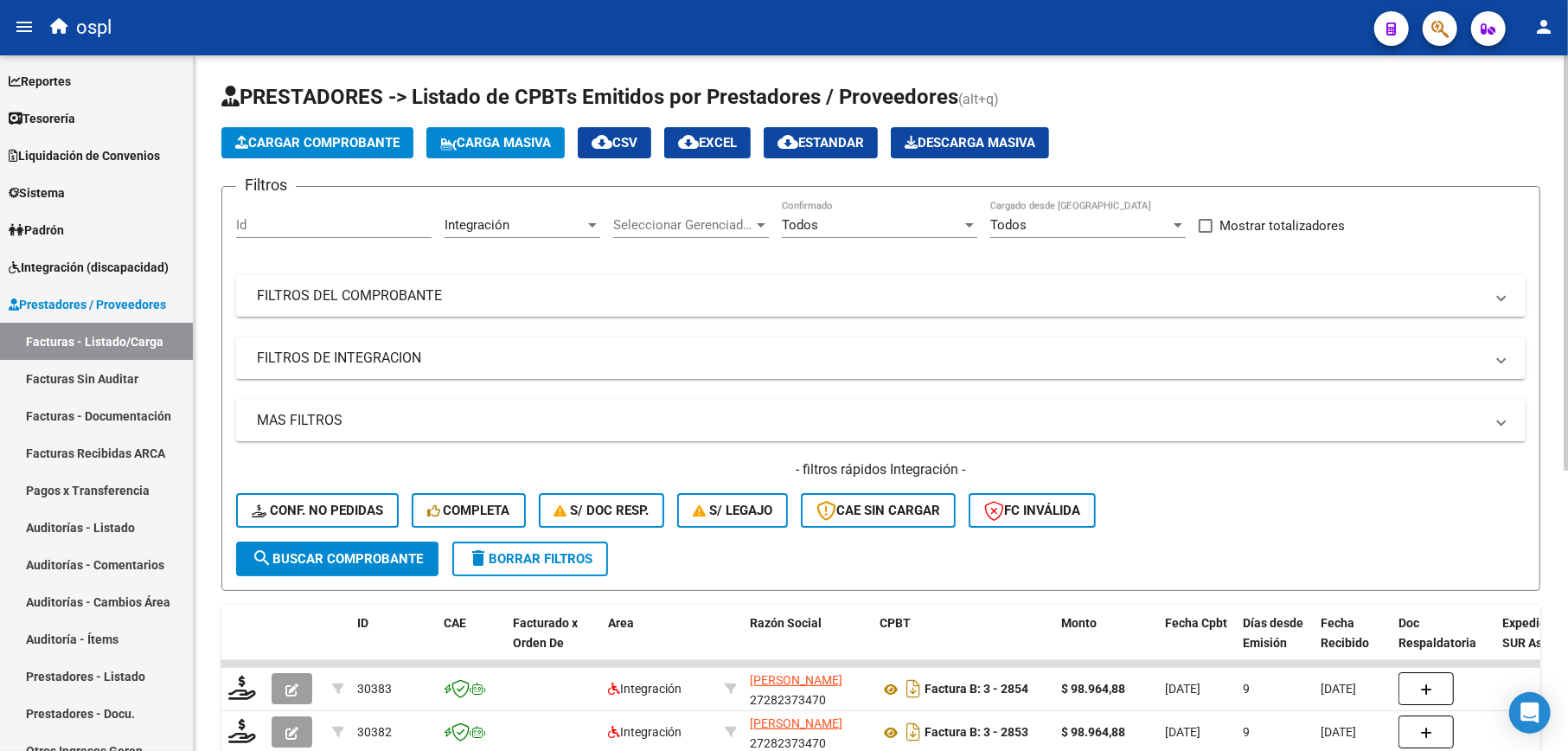
click at [1015, 295] on mat-panel-title "FILTROS DEL COMPROBANTE" at bounding box center [871, 296] width 1228 height 19
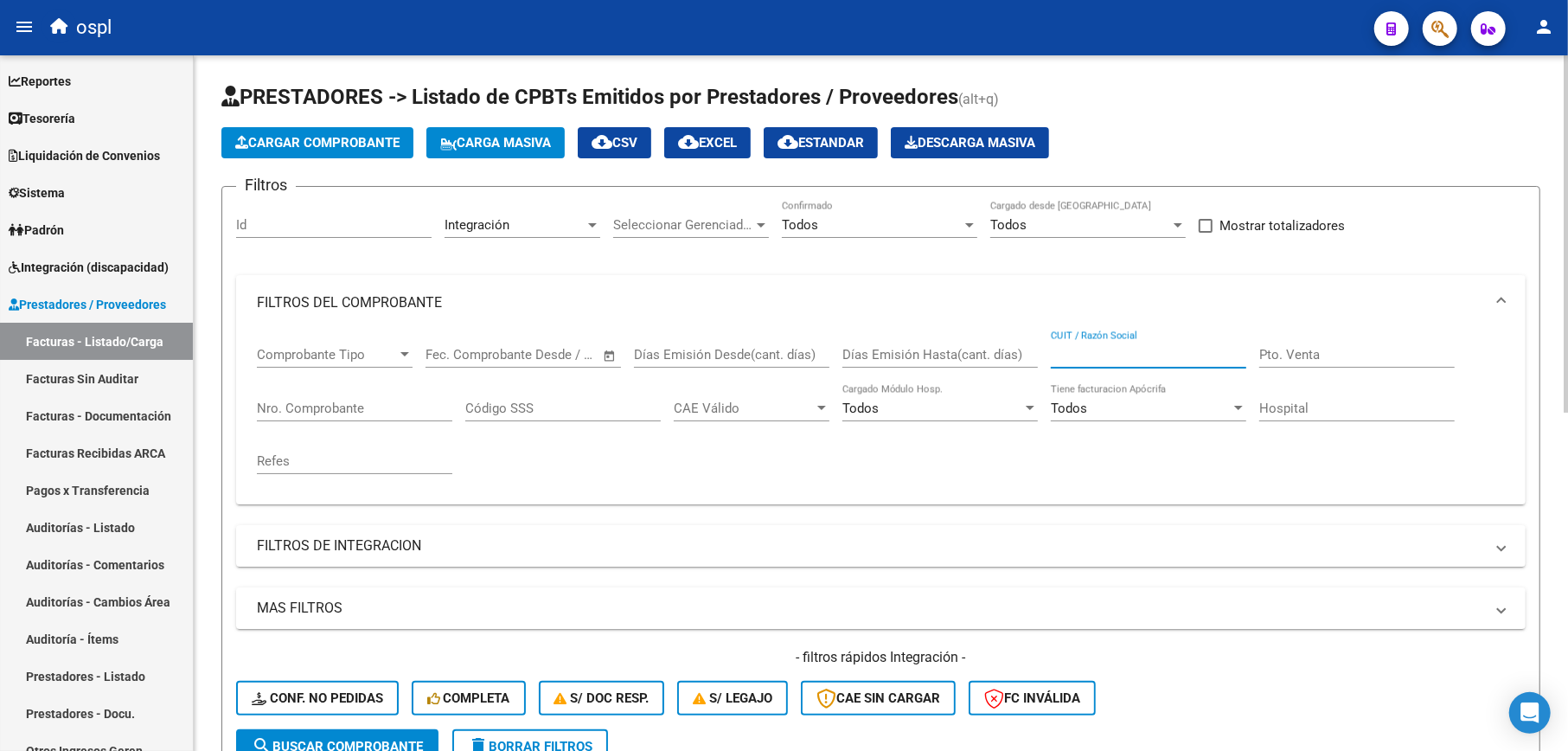
click at [1143, 360] on input "CUIT / Razón Social" at bounding box center [1148, 354] width 195 height 16
paste input "20298778743"
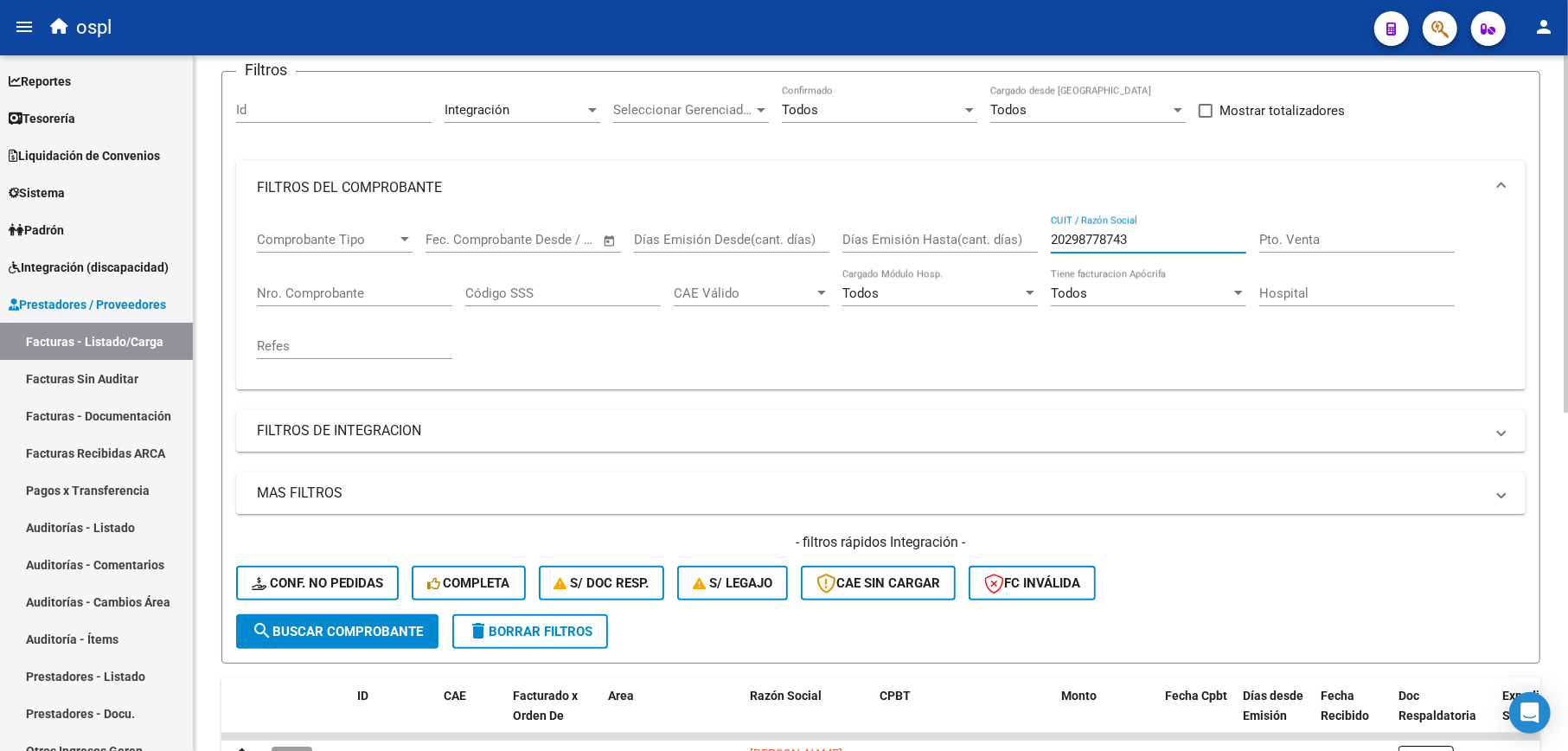
type input "20298778743"
click at [364, 623] on span "search Buscar Comprobante" at bounding box center [337, 631] width 171 height 16
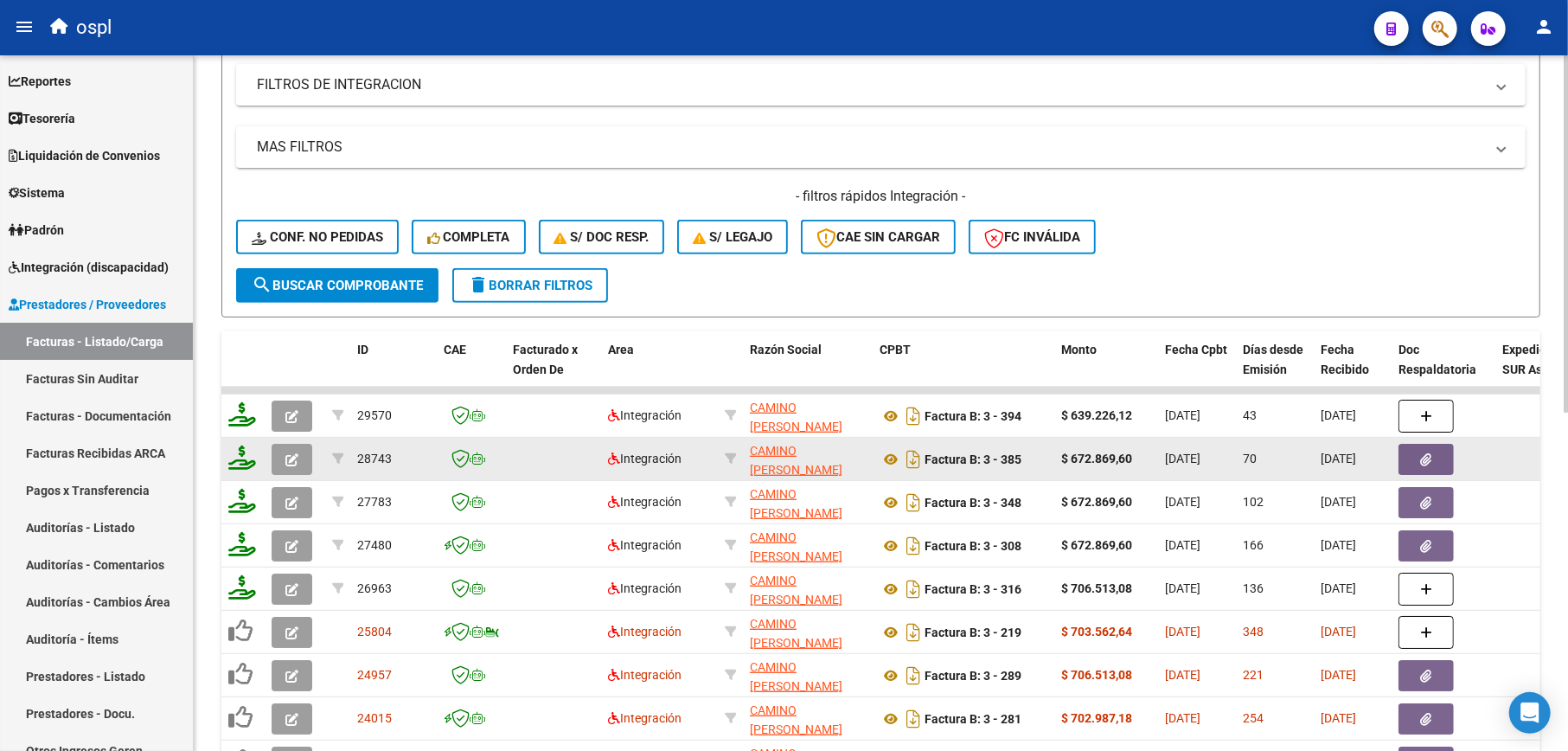
scroll to position [576, 0]
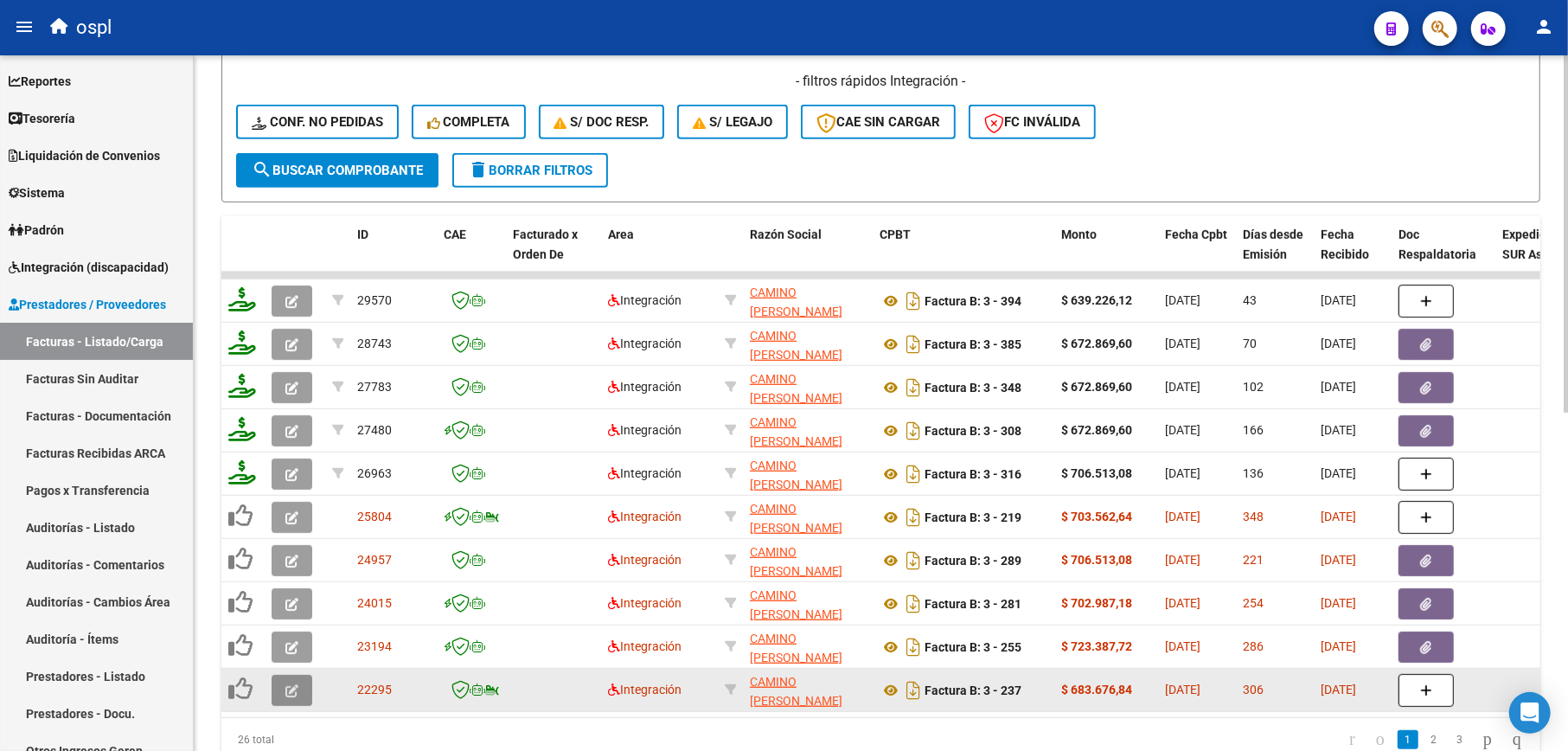
click at [288, 688] on icon "button" at bounding box center [292, 690] width 13 height 13
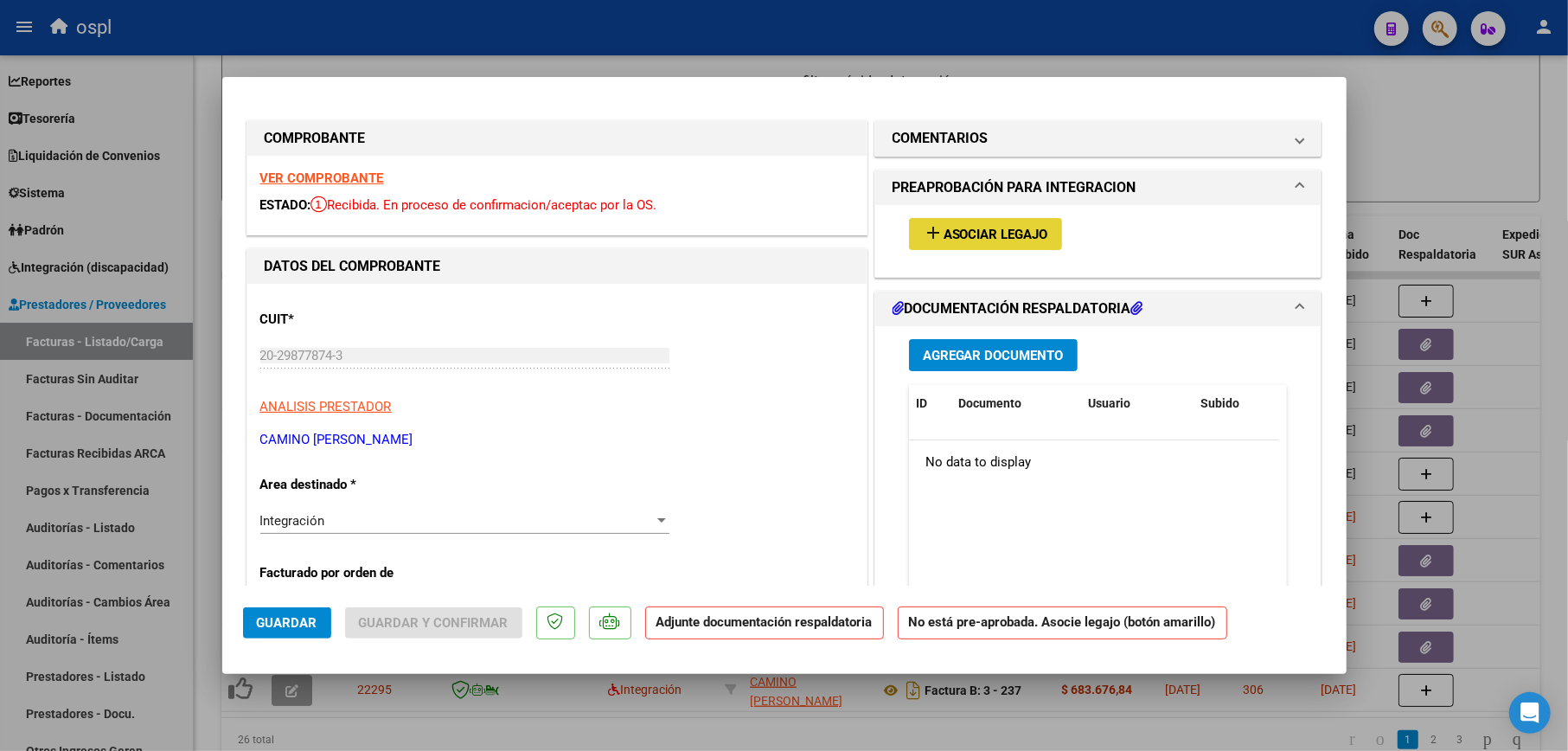
click at [981, 221] on button "add Asociar Legajo" at bounding box center [985, 234] width 153 height 32
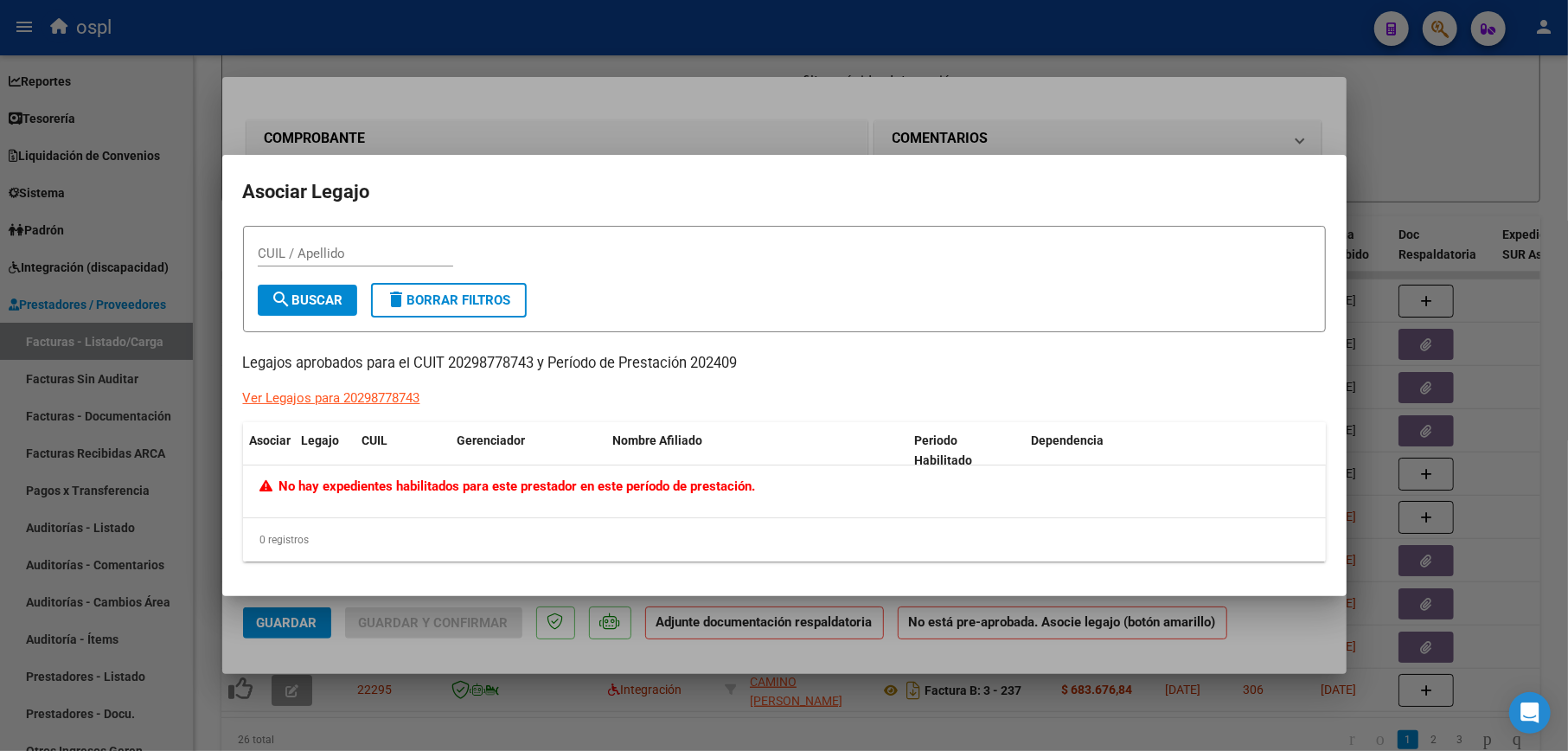
click at [661, 95] on div at bounding box center [784, 375] width 1568 height 751
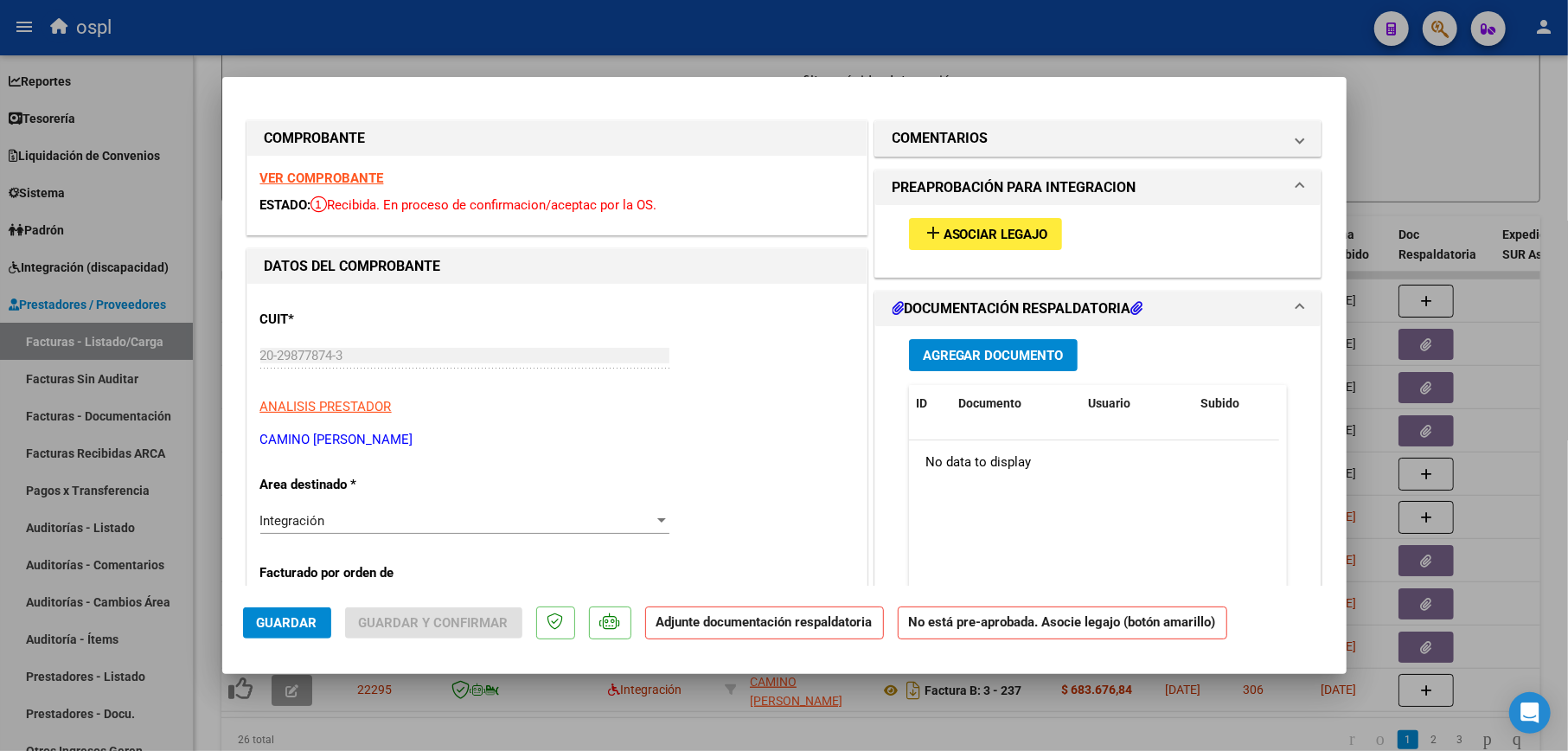
click at [1059, 30] on div at bounding box center [784, 375] width 1568 height 751
type input "$ 0,00"
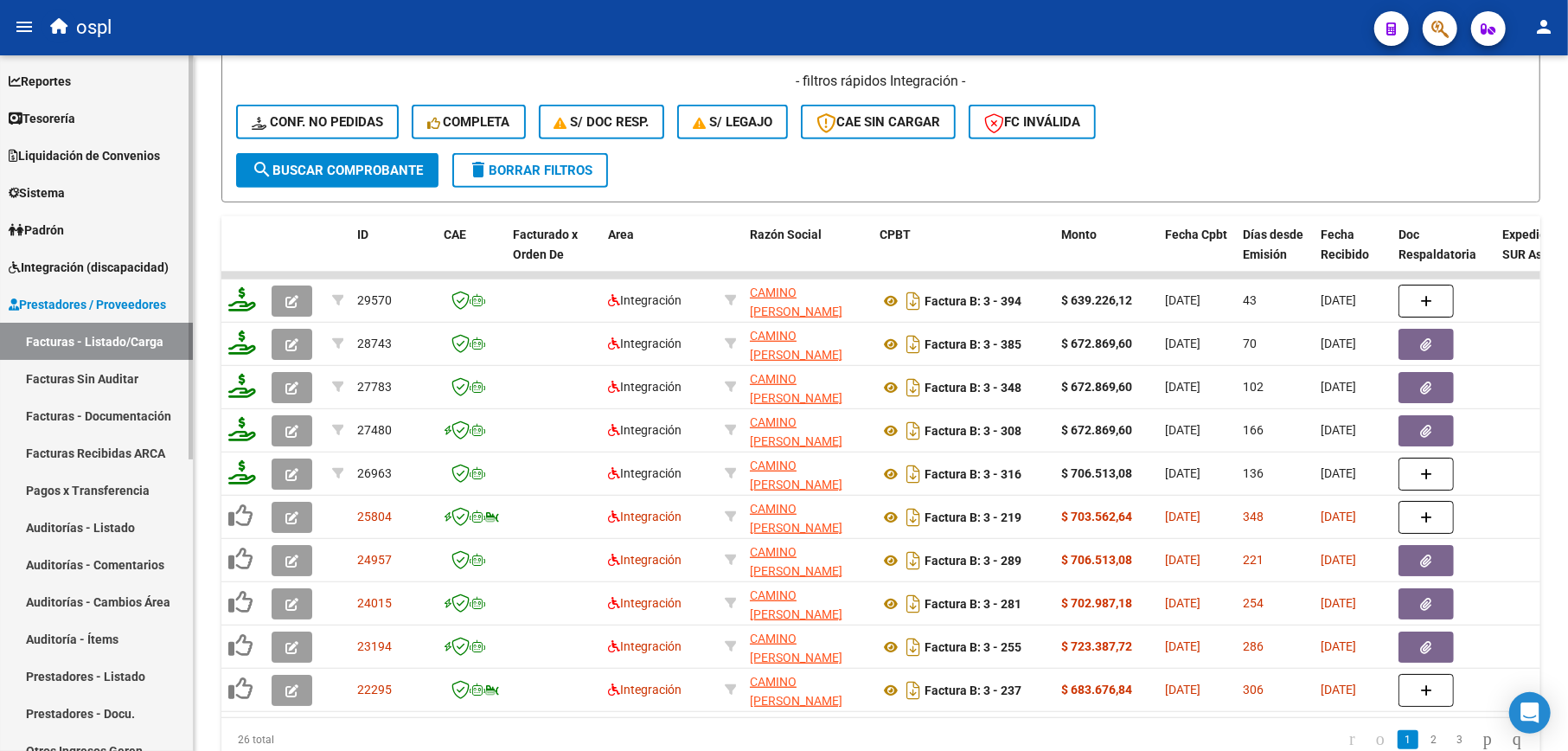
click at [95, 265] on span "Integración (discapacidad)" at bounding box center [89, 267] width 160 height 19
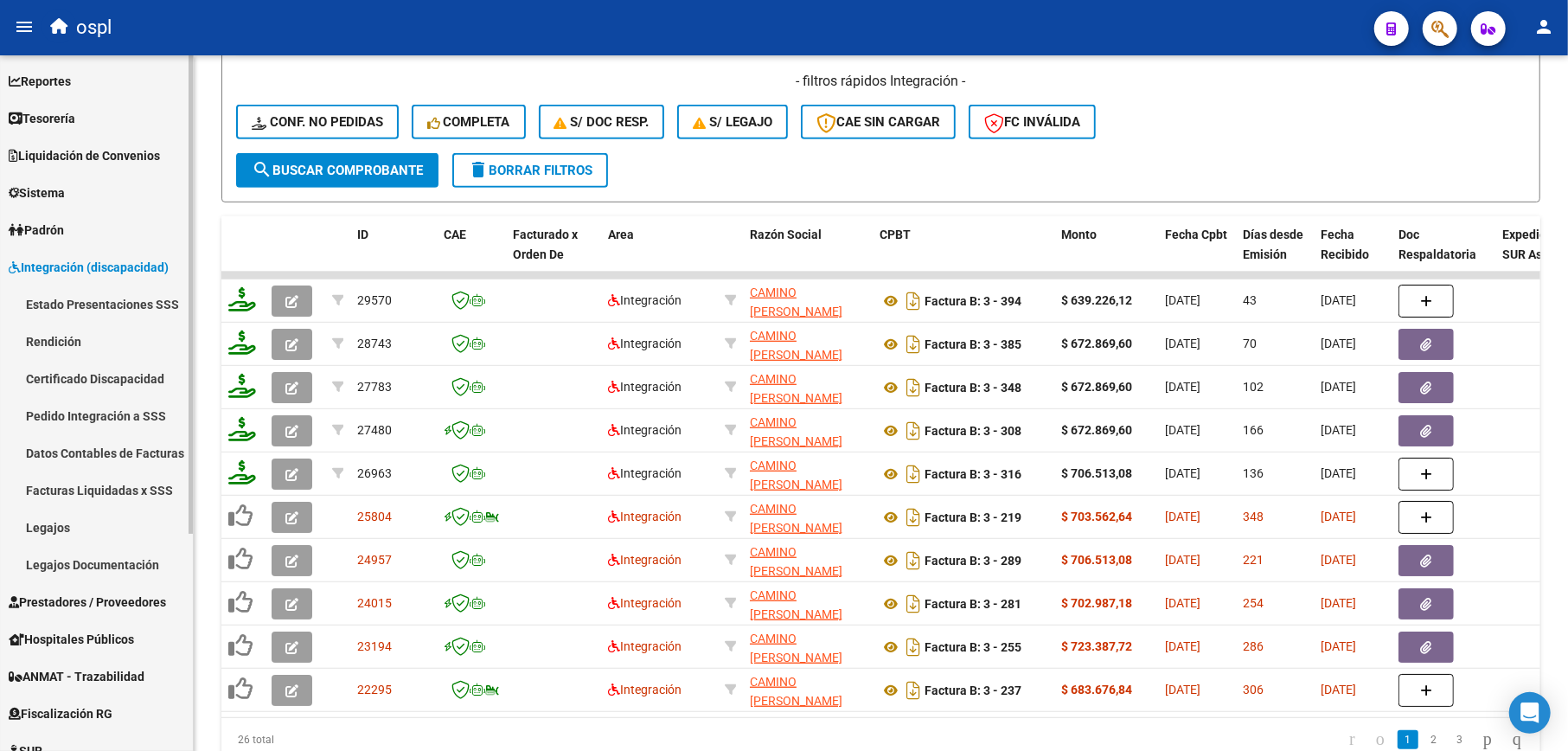
click at [102, 530] on link "Legajos" at bounding box center [96, 527] width 193 height 37
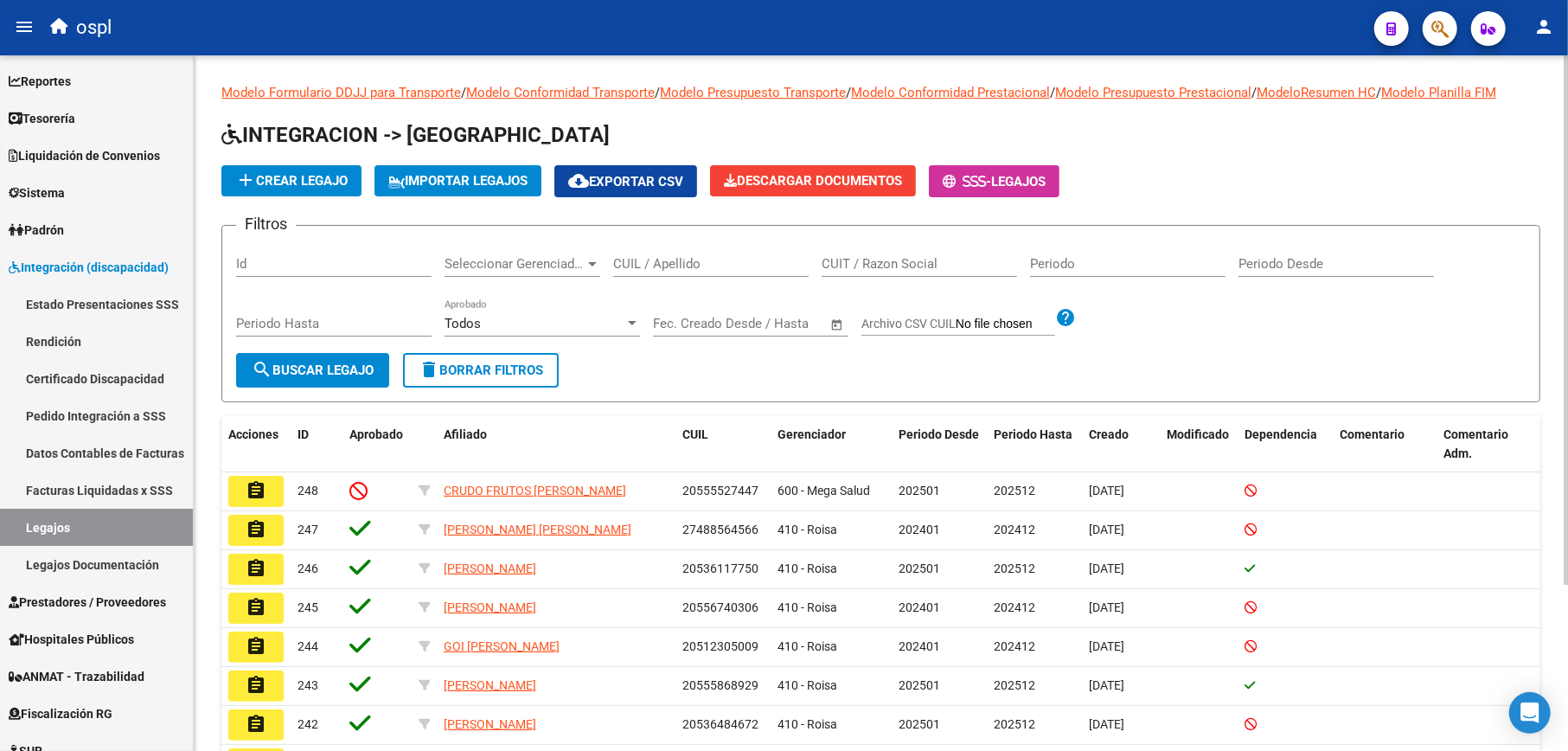
click at [1450, 17] on button "button" at bounding box center [1440, 29] width 35 height 35
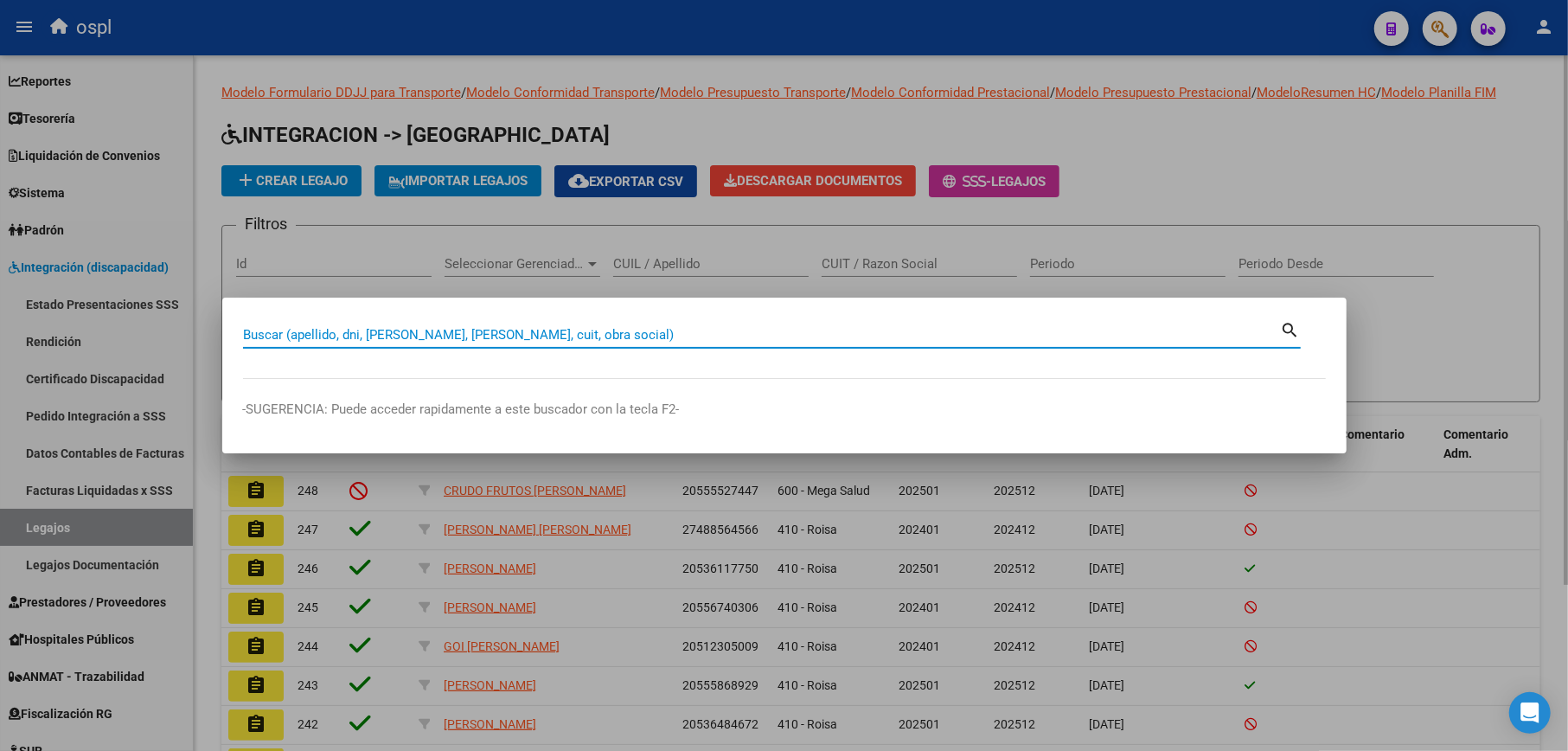
click at [838, 338] on input "Buscar (apellido, dni, cuil, nro traspaso, cuit, obra social)" at bounding box center [761, 335] width 1038 height 16
paste input "57641473"
type input "57641473"
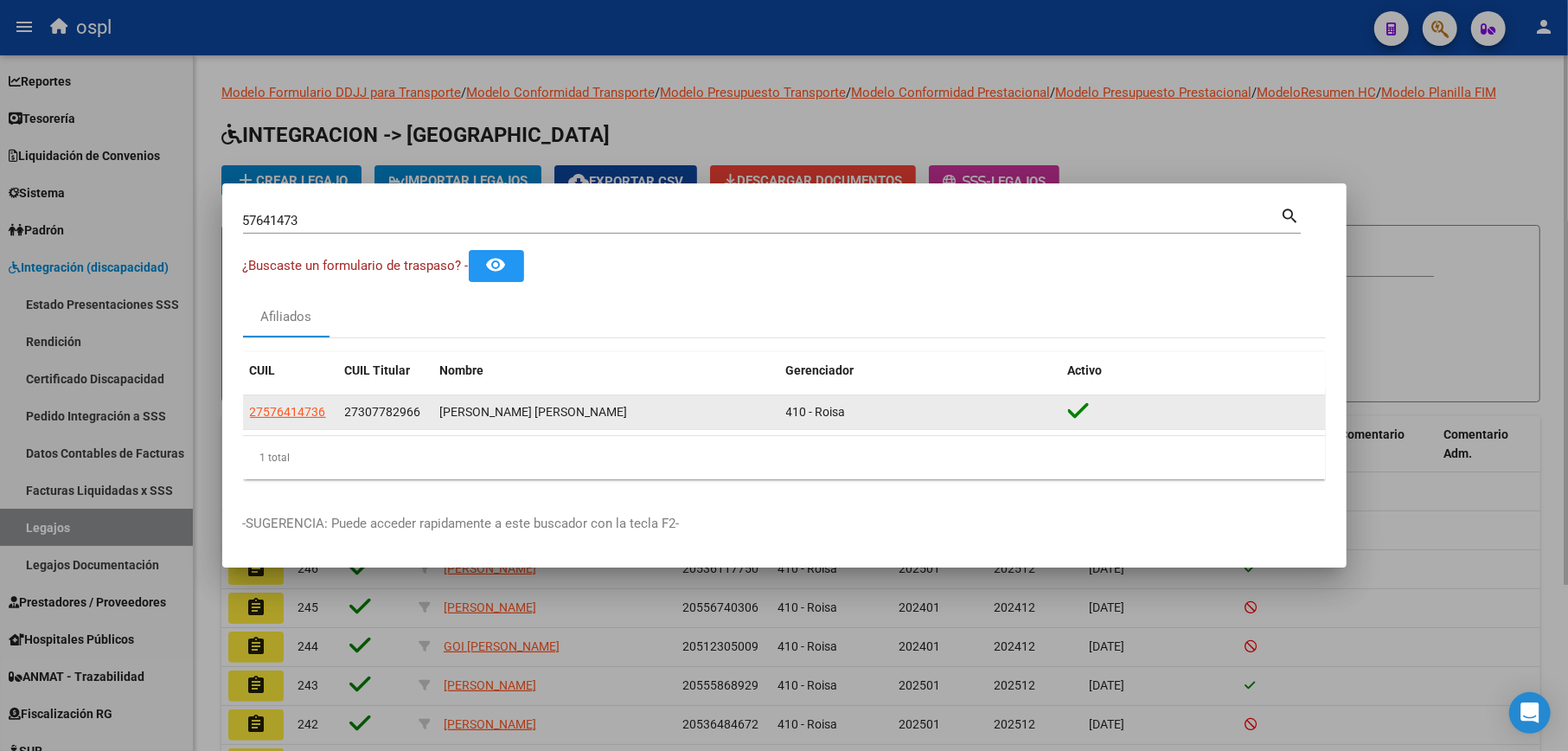
drag, startPoint x: 327, startPoint y: 412, endPoint x: 247, endPoint y: 413, distance: 80.0
click at [247, 413] on datatable-body-cell "27576414736" at bounding box center [291, 412] width 96 height 34
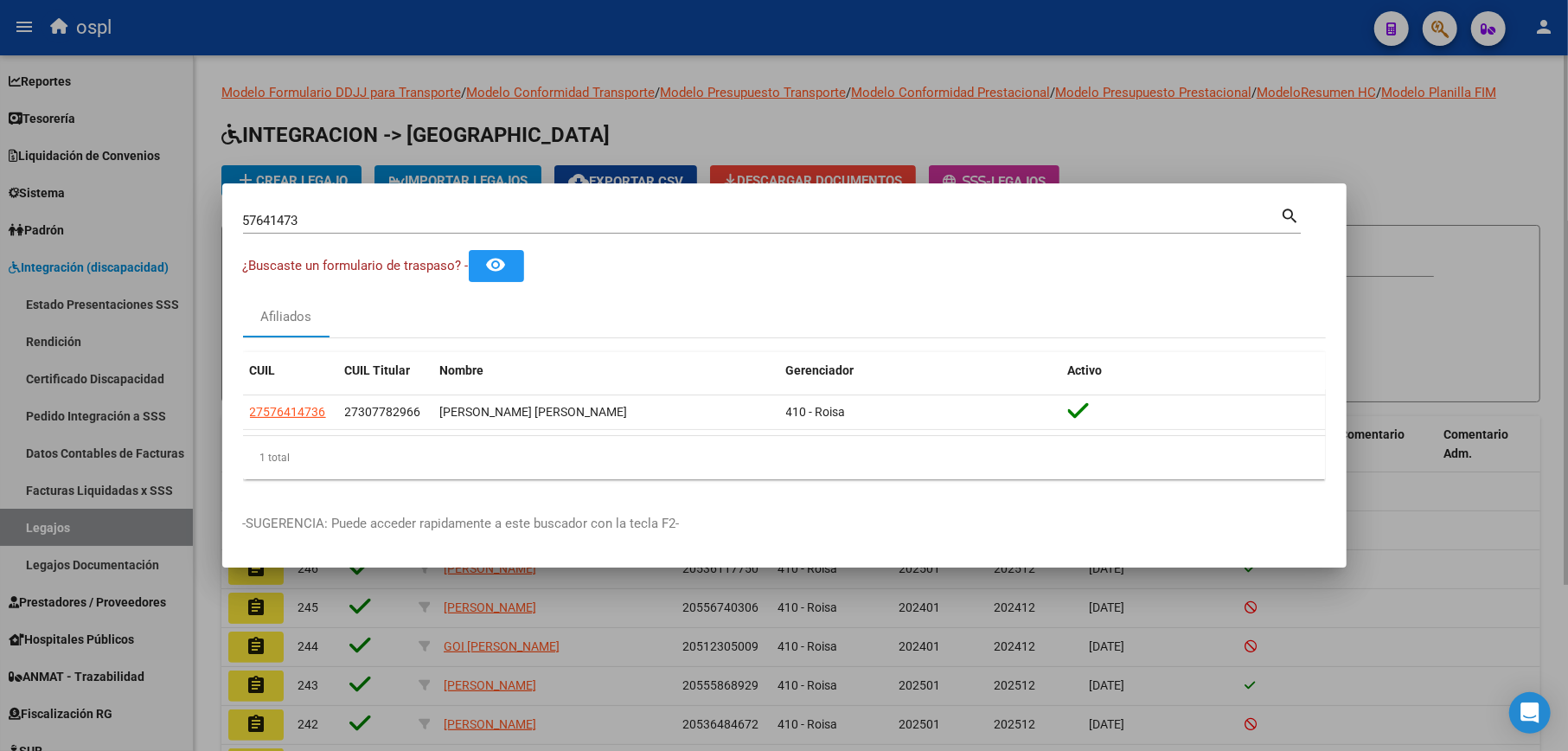
copy span "27576414736"
click at [688, 115] on div at bounding box center [784, 375] width 1568 height 751
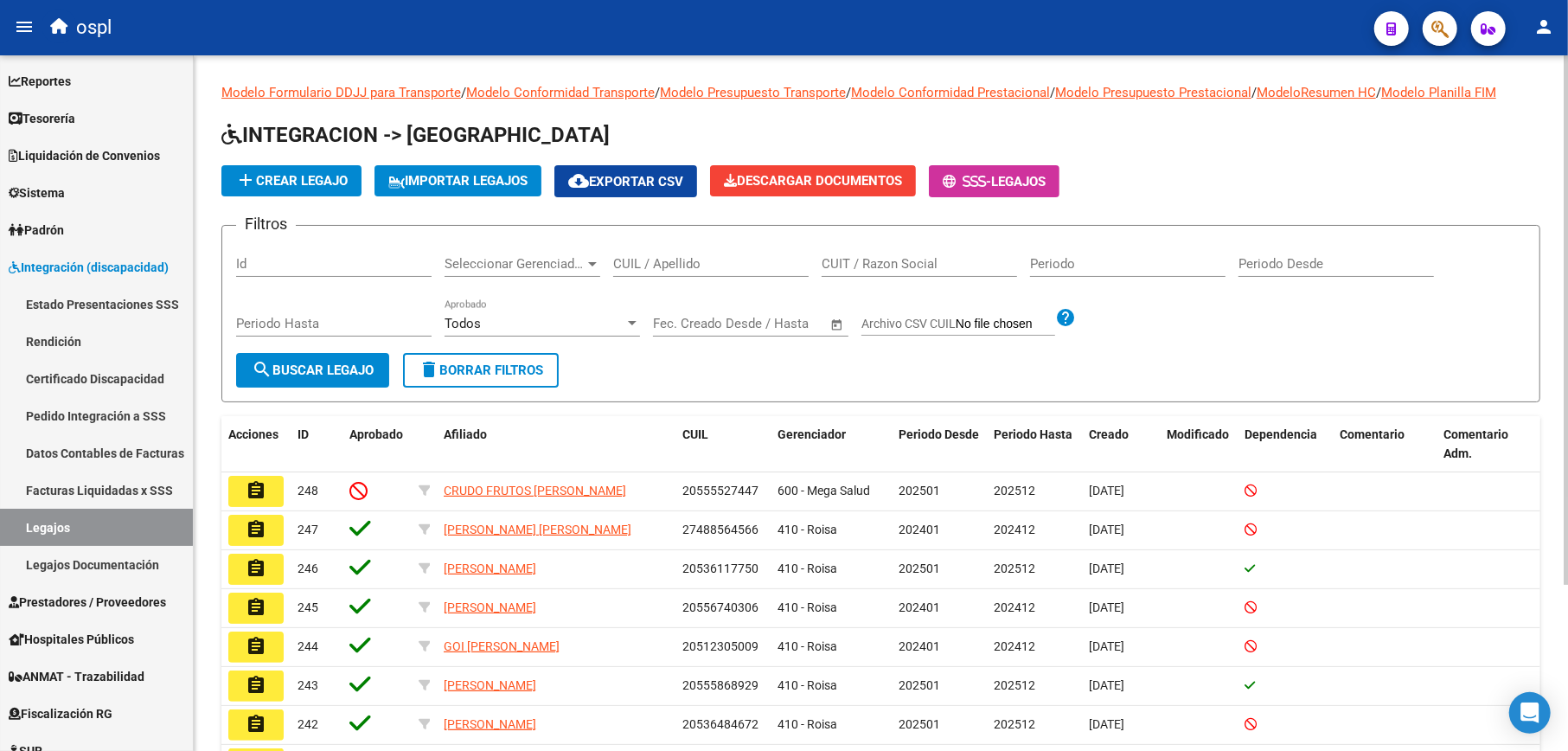
click at [675, 275] on div "CUIL / Apellido" at bounding box center [710, 258] width 195 height 37
paste input "27576414736"
type input "27576414736"
click at [305, 391] on form "Filtros Id Seleccionar Gerenciador Seleccionar Gerenciador 27576414736 CUIL / A…" at bounding box center [880, 313] width 1319 height 177
click at [316, 367] on span "search Buscar Legajo" at bounding box center [313, 370] width 122 height 16
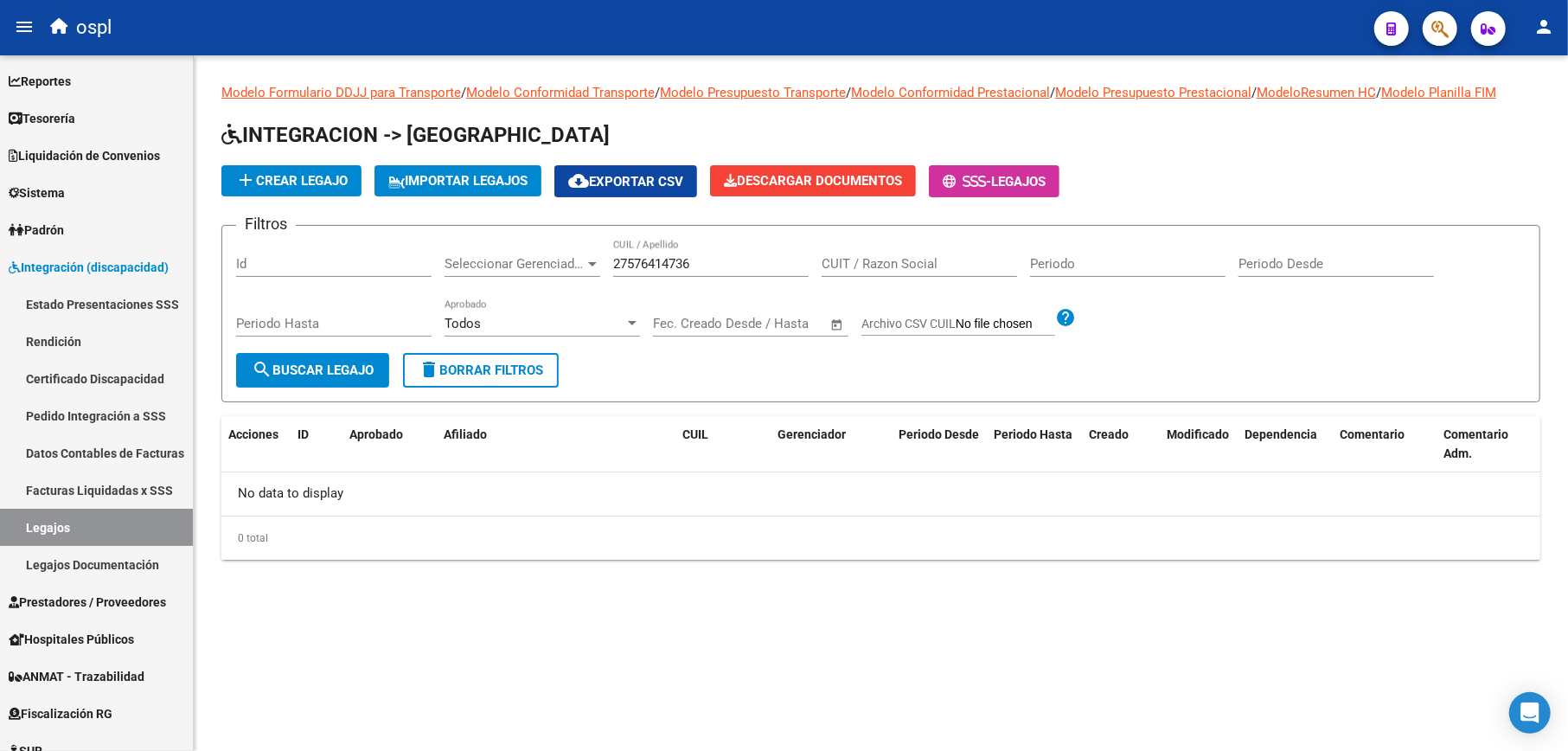
click at [337, 184] on span "add Crear Legajo" at bounding box center [292, 181] width 113 height 16
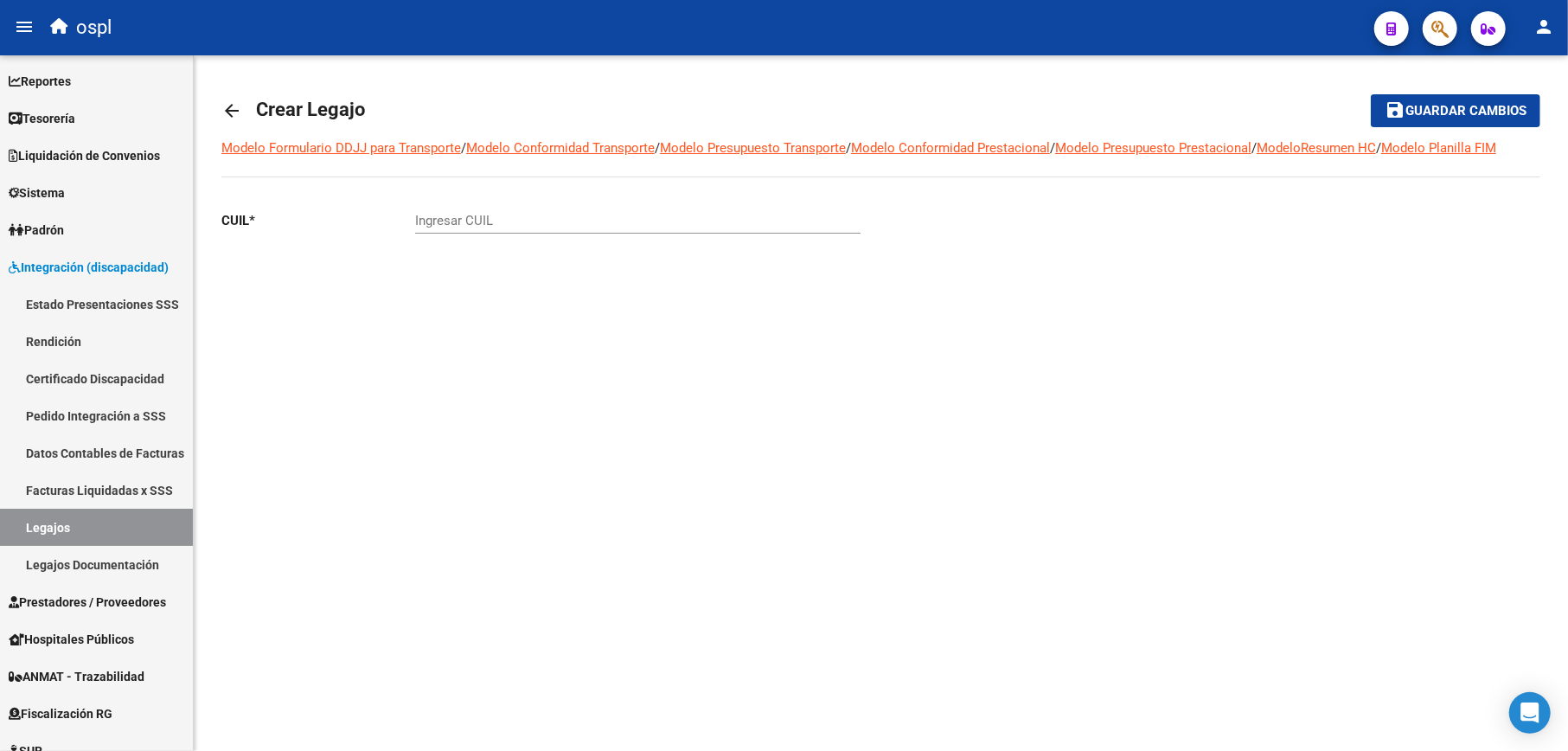
click at [505, 214] on input "Ingresar CUIL" at bounding box center [637, 221] width 445 height 16
paste input "27-57641473-6"
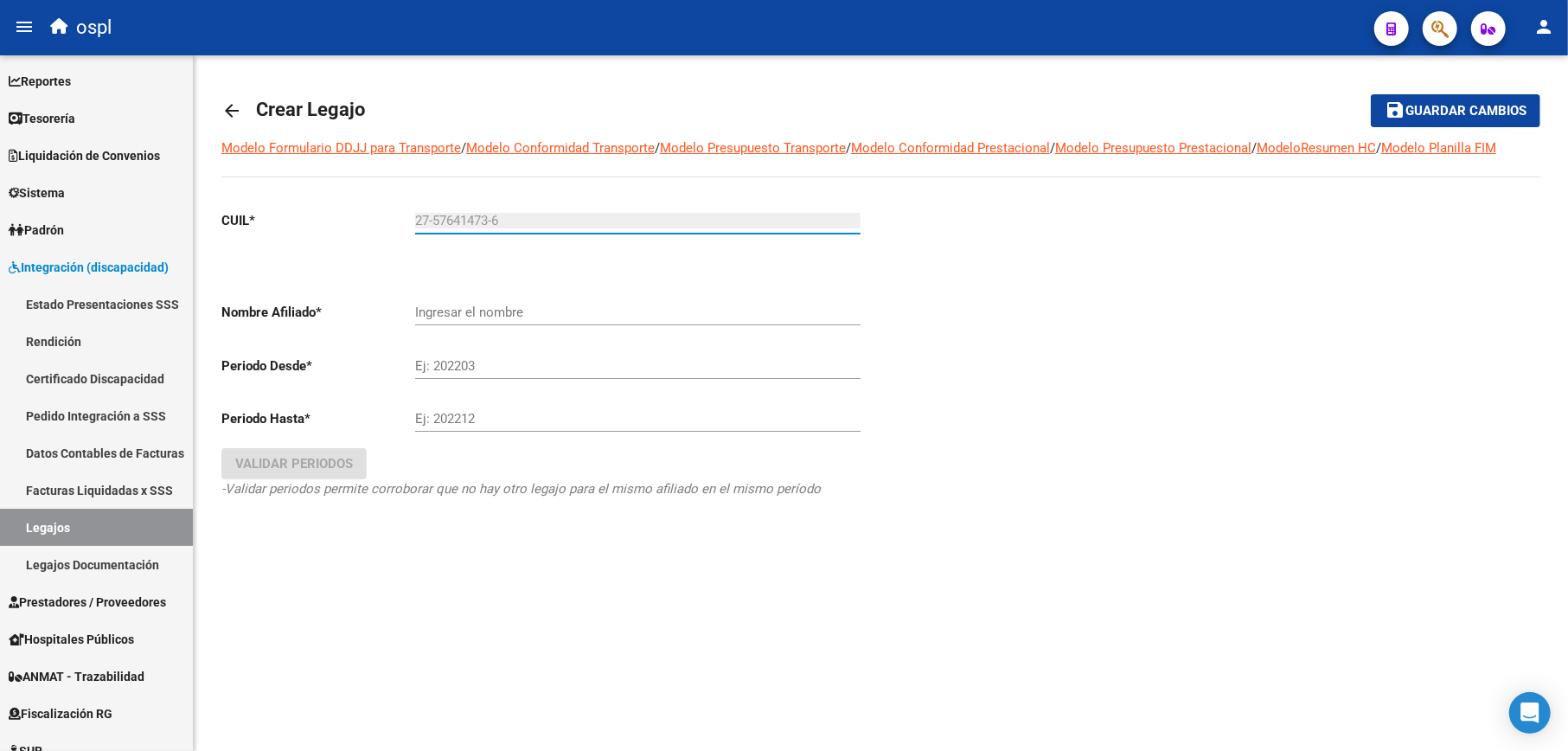
type input "27-57641473-6"
click at [471, 303] on div "Ingresar el nombre" at bounding box center [637, 306] width 445 height 37
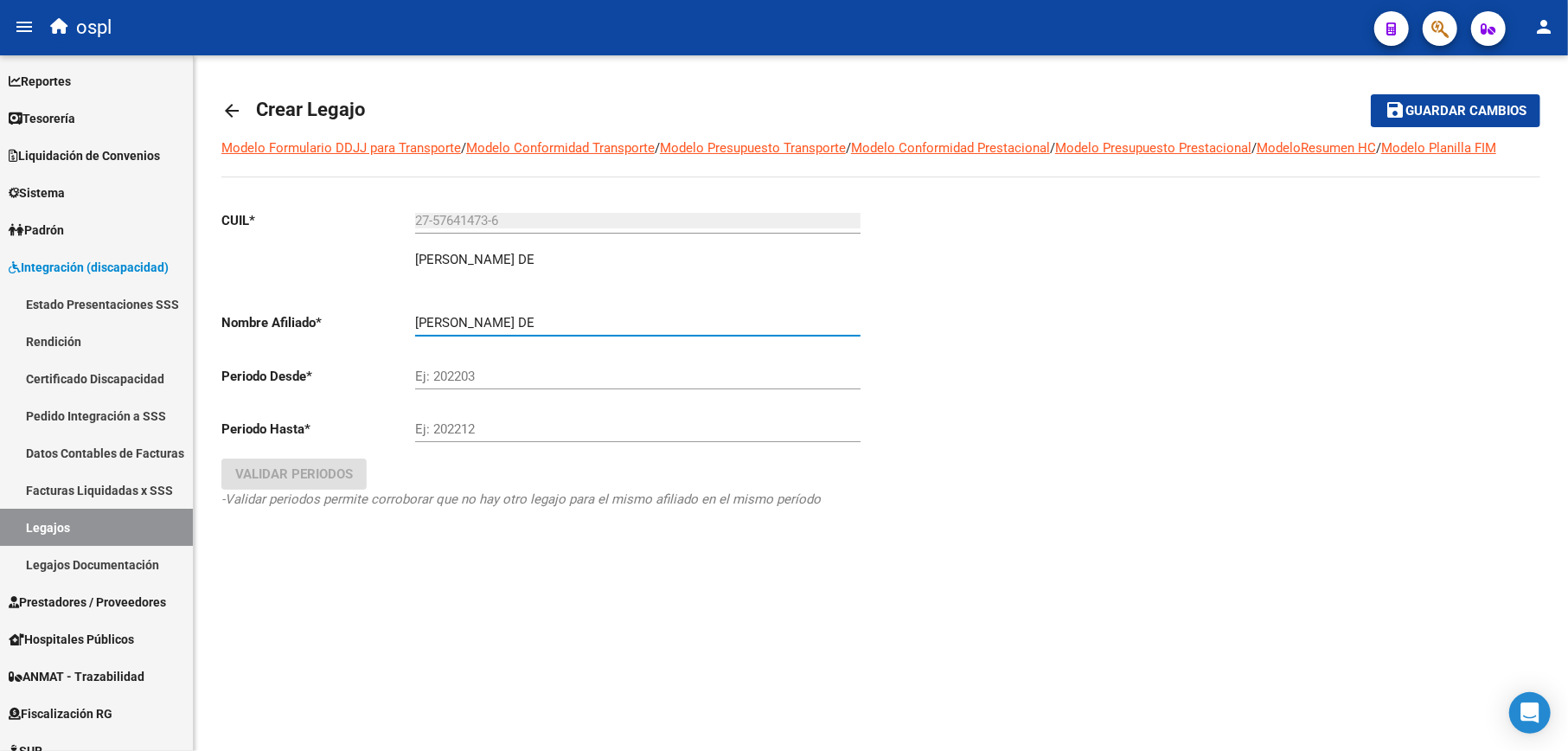
type input "CASTRO LIZARRAGA CATARINA DE"
click at [226, 122] on link "arrow_back" at bounding box center [239, 110] width 35 height 41
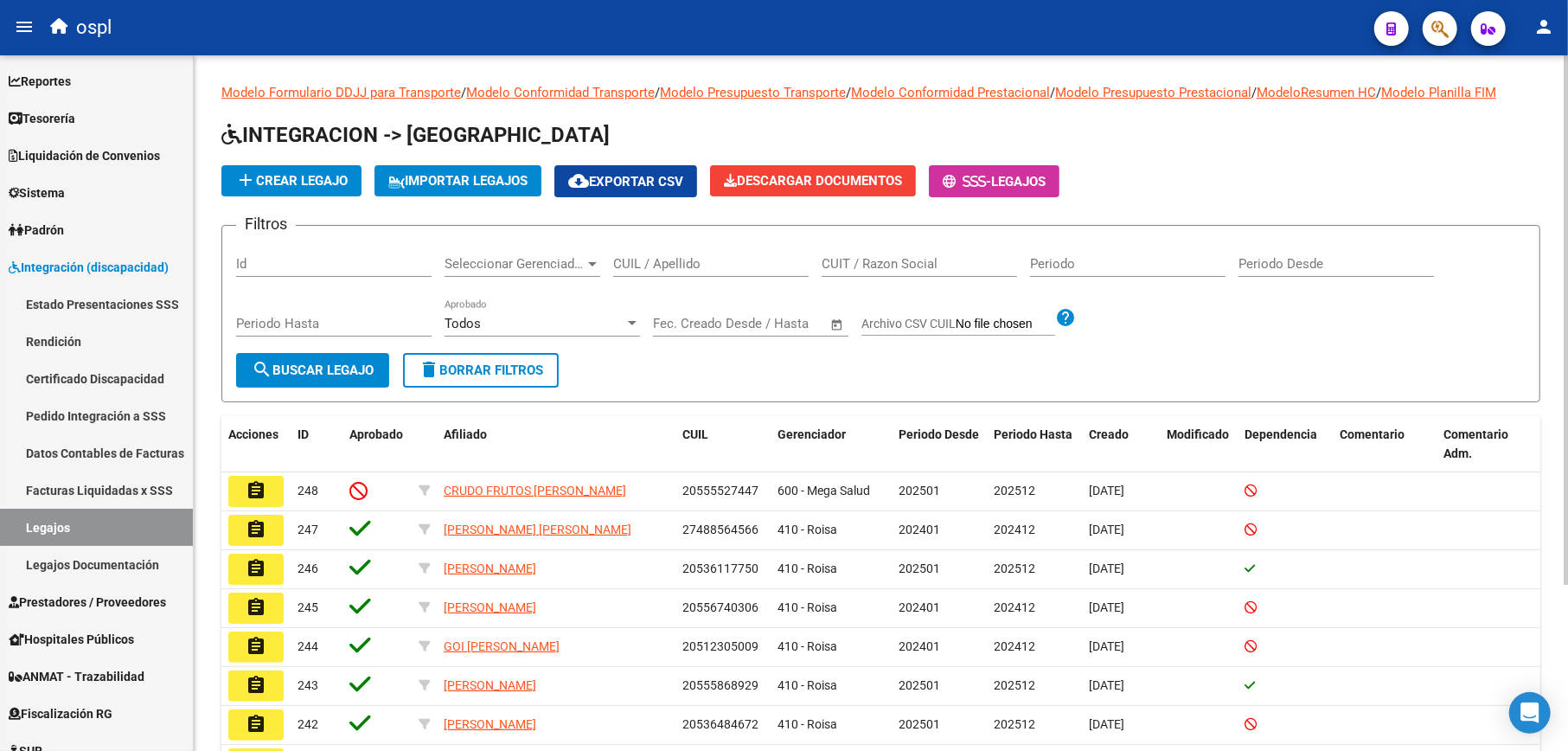
click at [323, 372] on span "search Buscar Legajo" at bounding box center [313, 370] width 122 height 16
click at [645, 260] on input "CUIL / Apellido" at bounding box center [710, 264] width 195 height 16
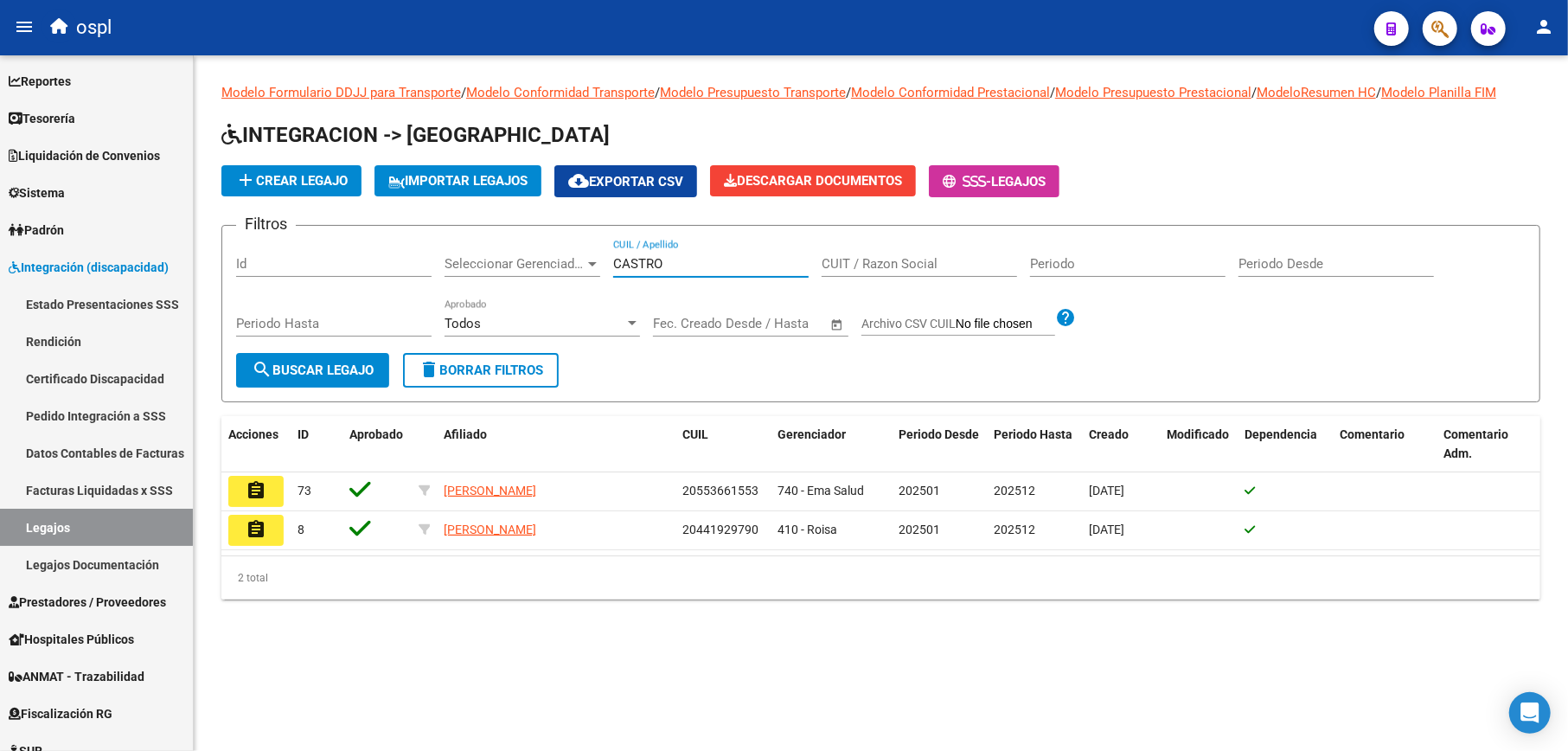
type input "CASTRO"
click at [329, 185] on span "add Crear Legajo" at bounding box center [292, 181] width 113 height 16
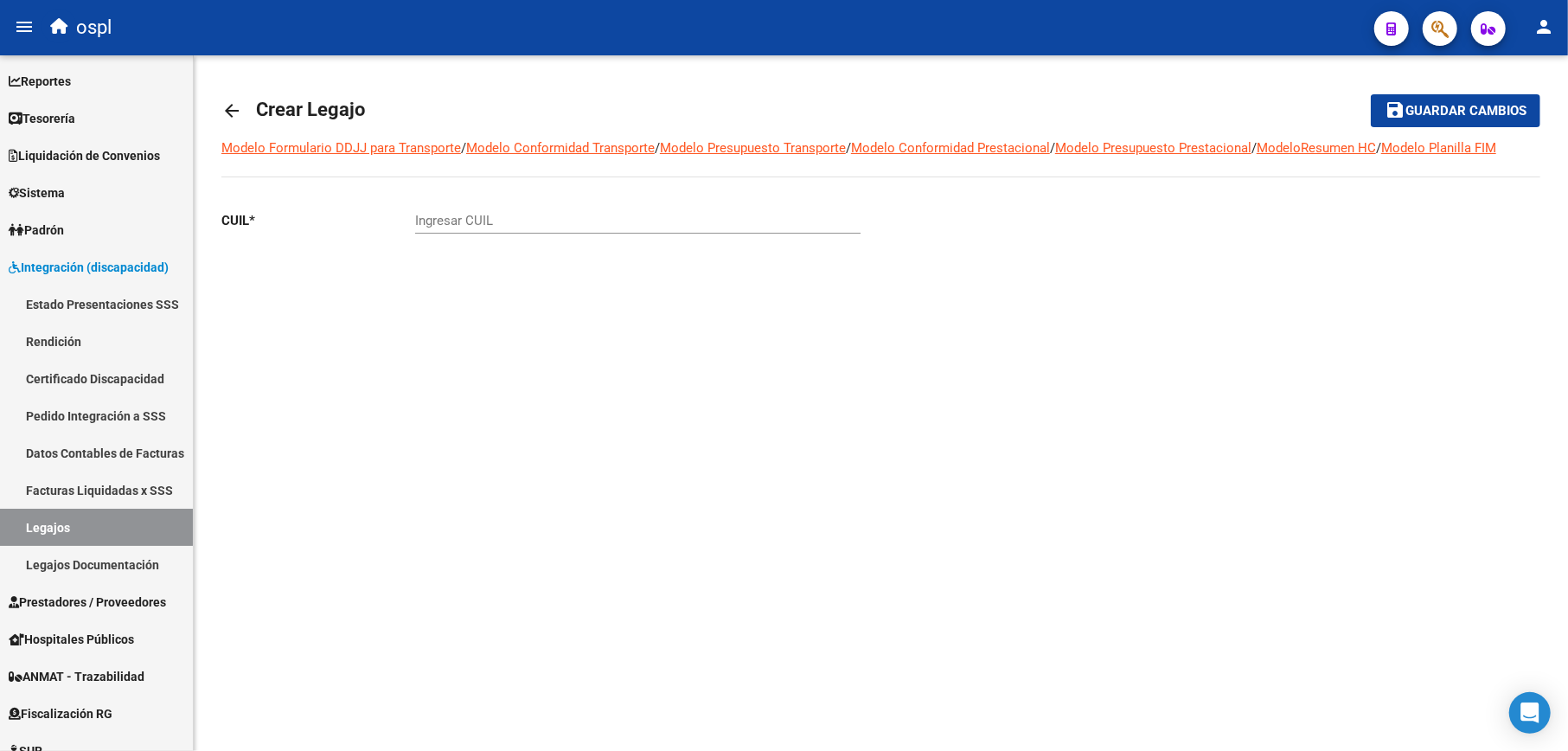
click at [554, 232] on div "Ingresar CUIL" at bounding box center [637, 214] width 445 height 37
paste input "27-57641473-6"
type input "27-57641473-6"
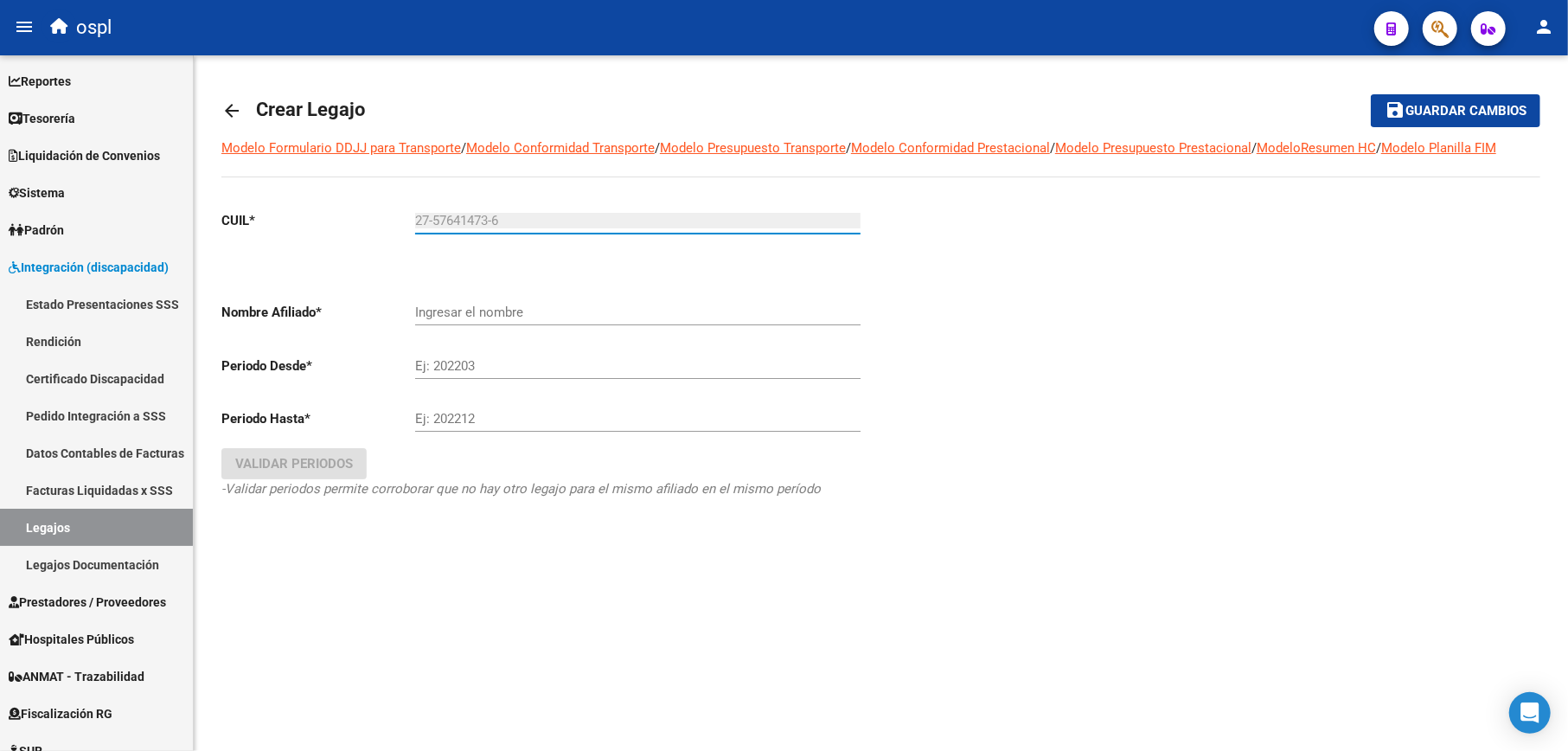
type input "CASTRO LIZARRAGA CATARINA DENISSE"
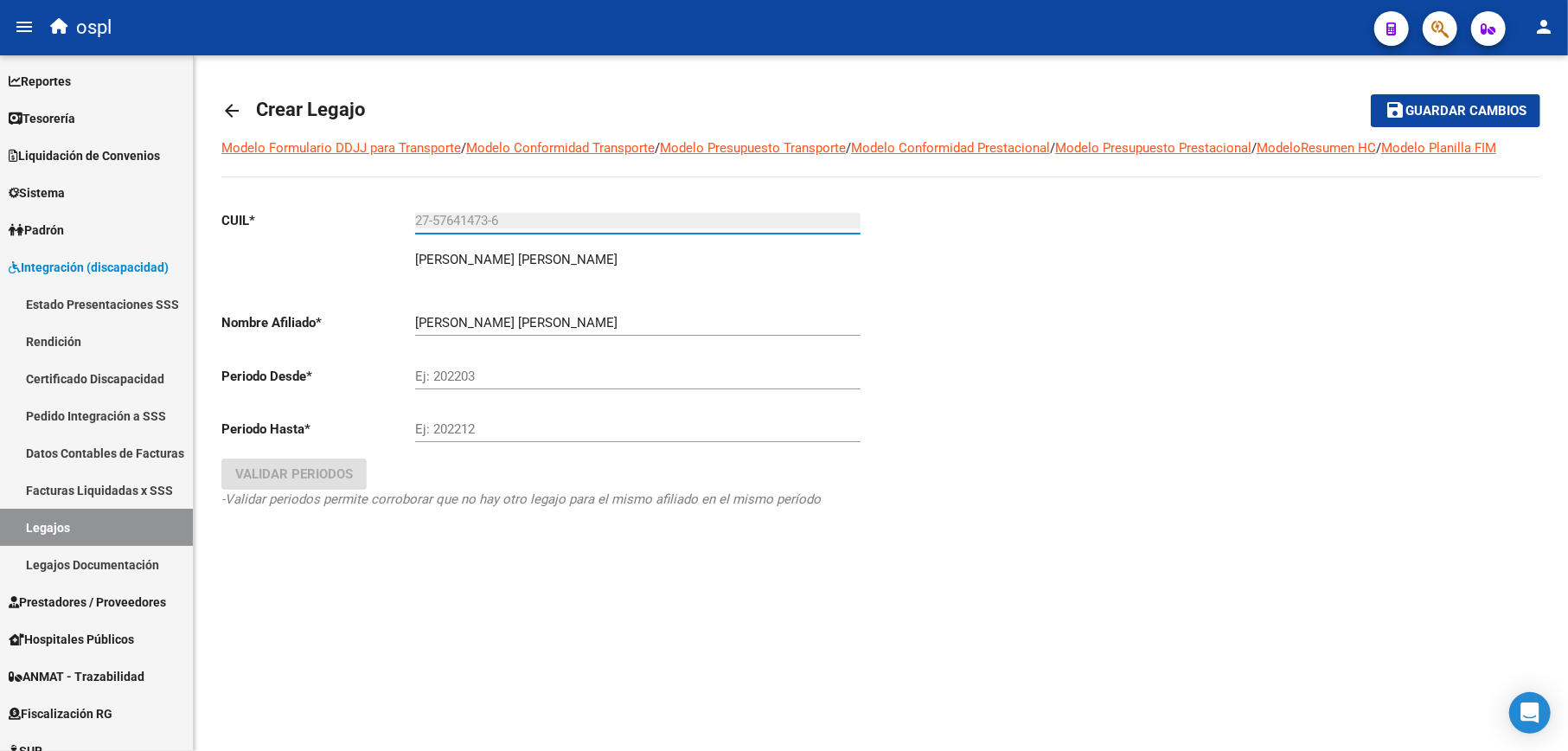
type input "27-57641473-6"
click at [526, 372] on input "Ej: 202203" at bounding box center [637, 376] width 445 height 16
type input "202507"
click at [482, 441] on div "Ej: 202212" at bounding box center [637, 423] width 445 height 37
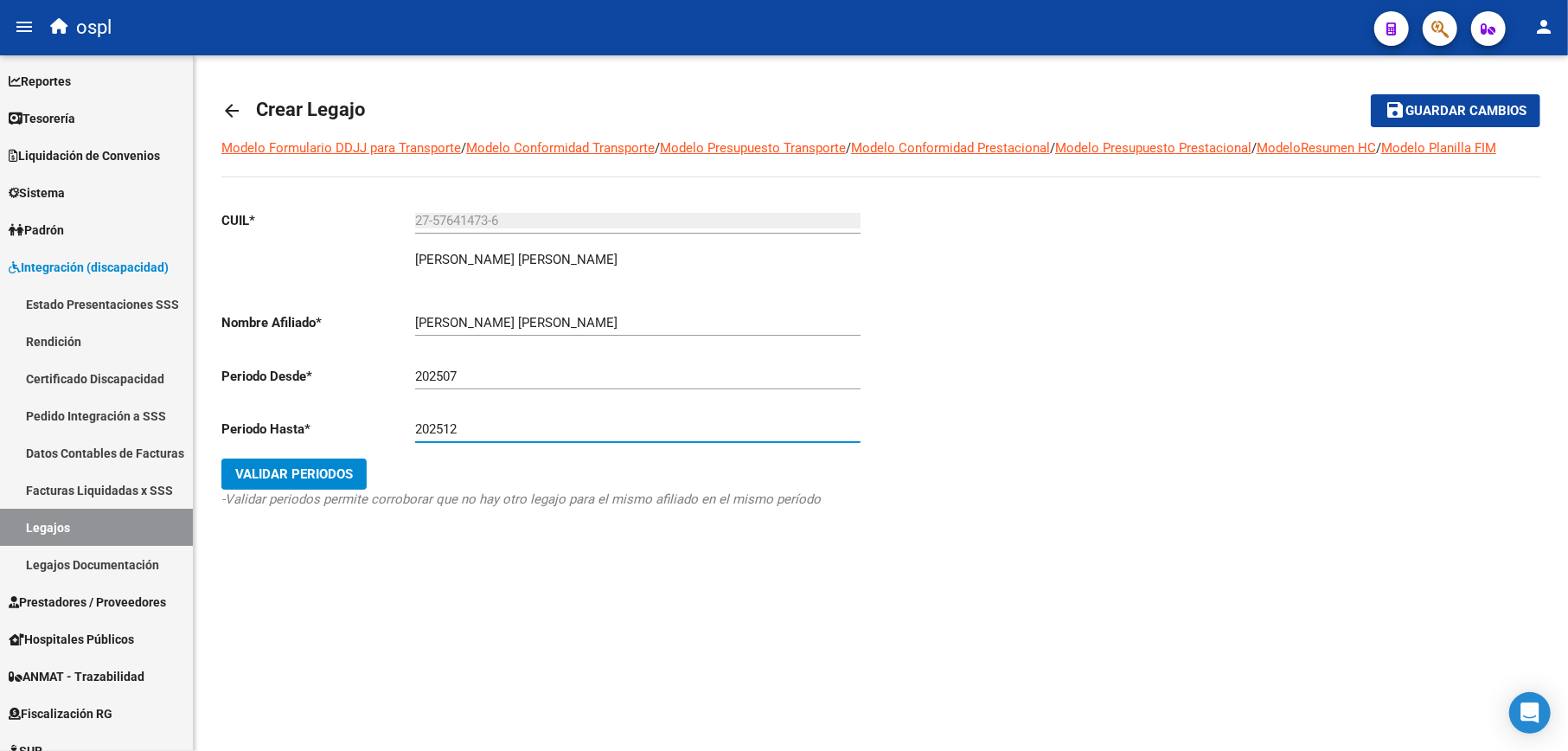
type input "202512"
click at [287, 481] on span "Validar Periodos" at bounding box center [293, 474] width 117 height 16
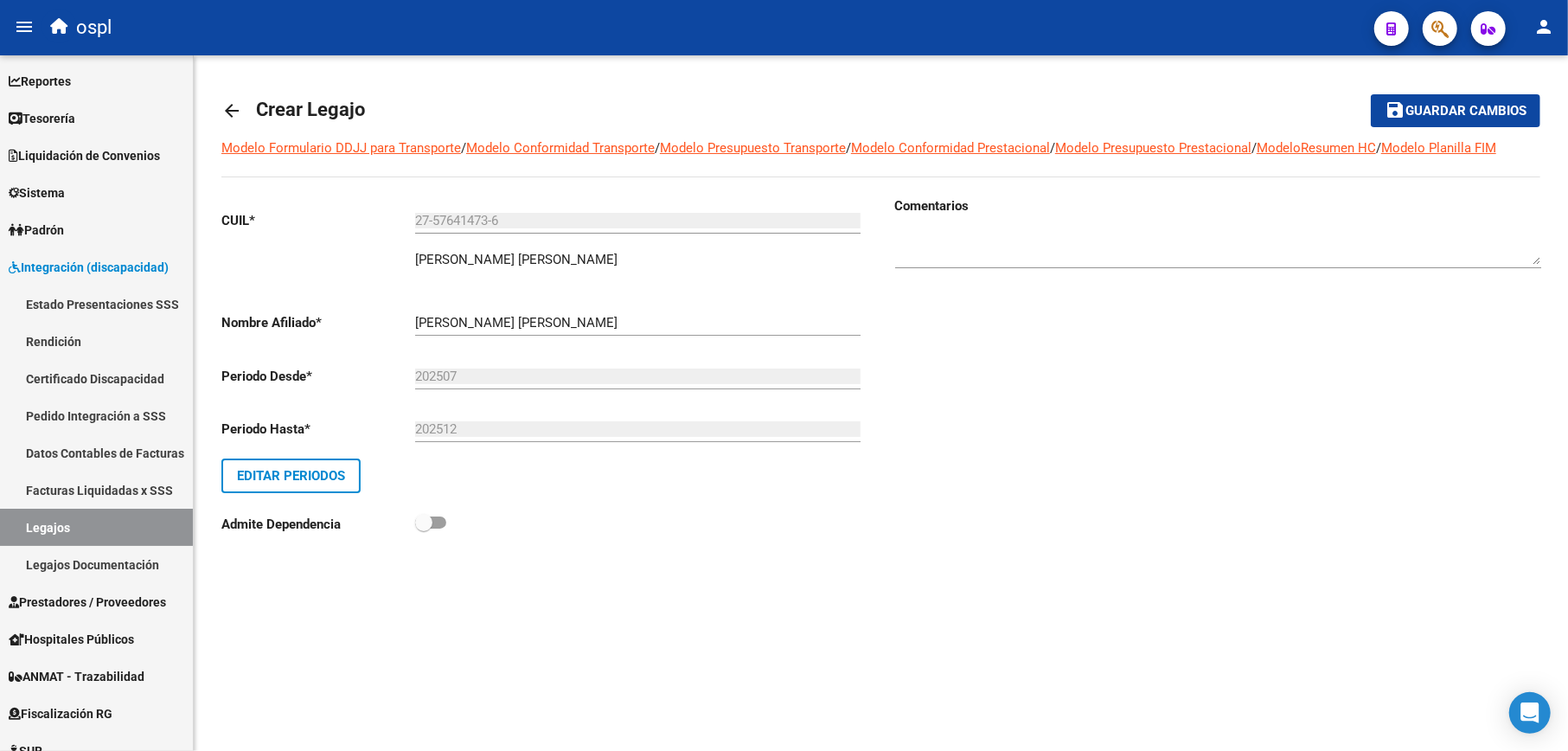
click at [1458, 115] on span "Guardar cambios" at bounding box center [1466, 112] width 121 height 16
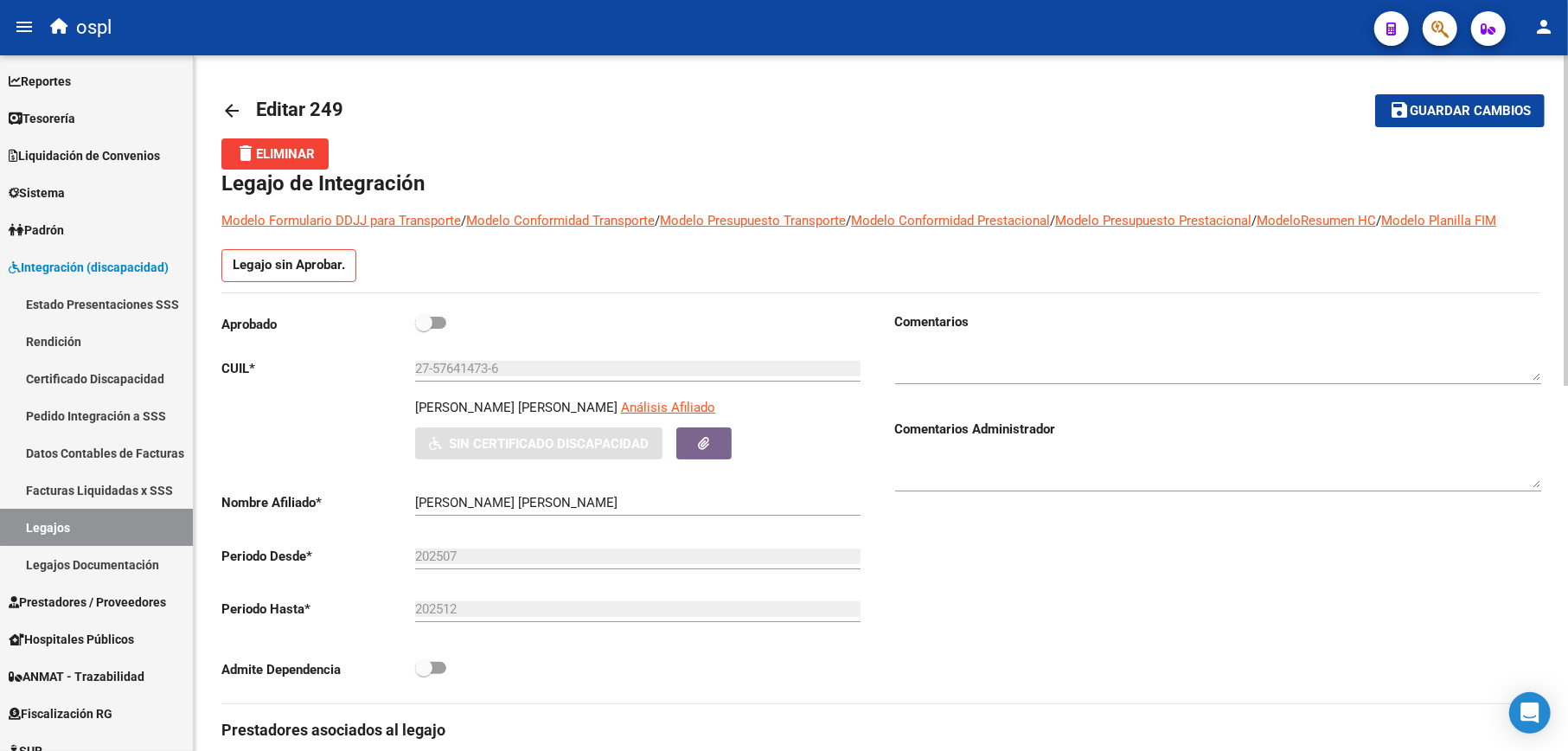
scroll to position [115, 0]
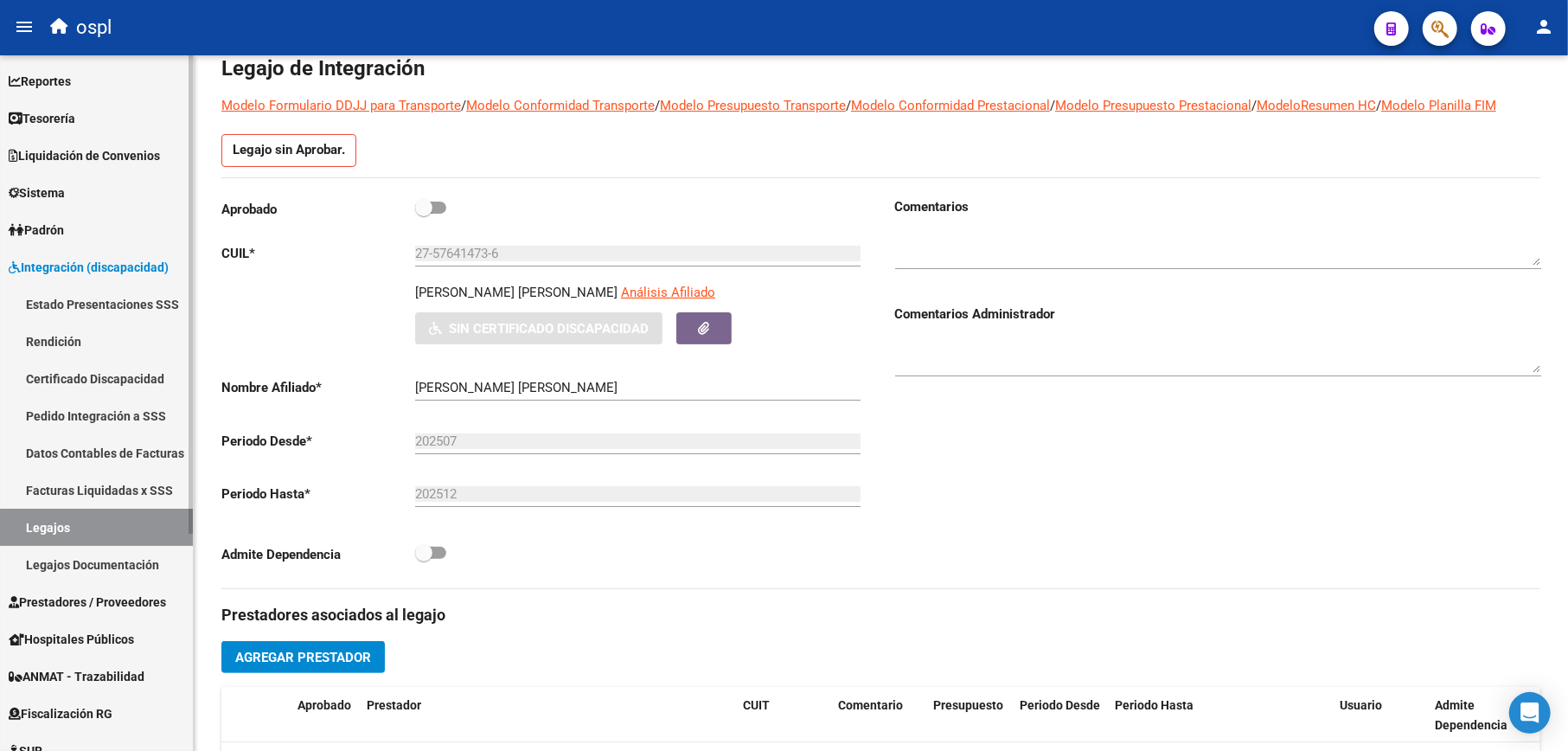
click at [109, 375] on link "Certificado Discapacidad" at bounding box center [96, 378] width 193 height 37
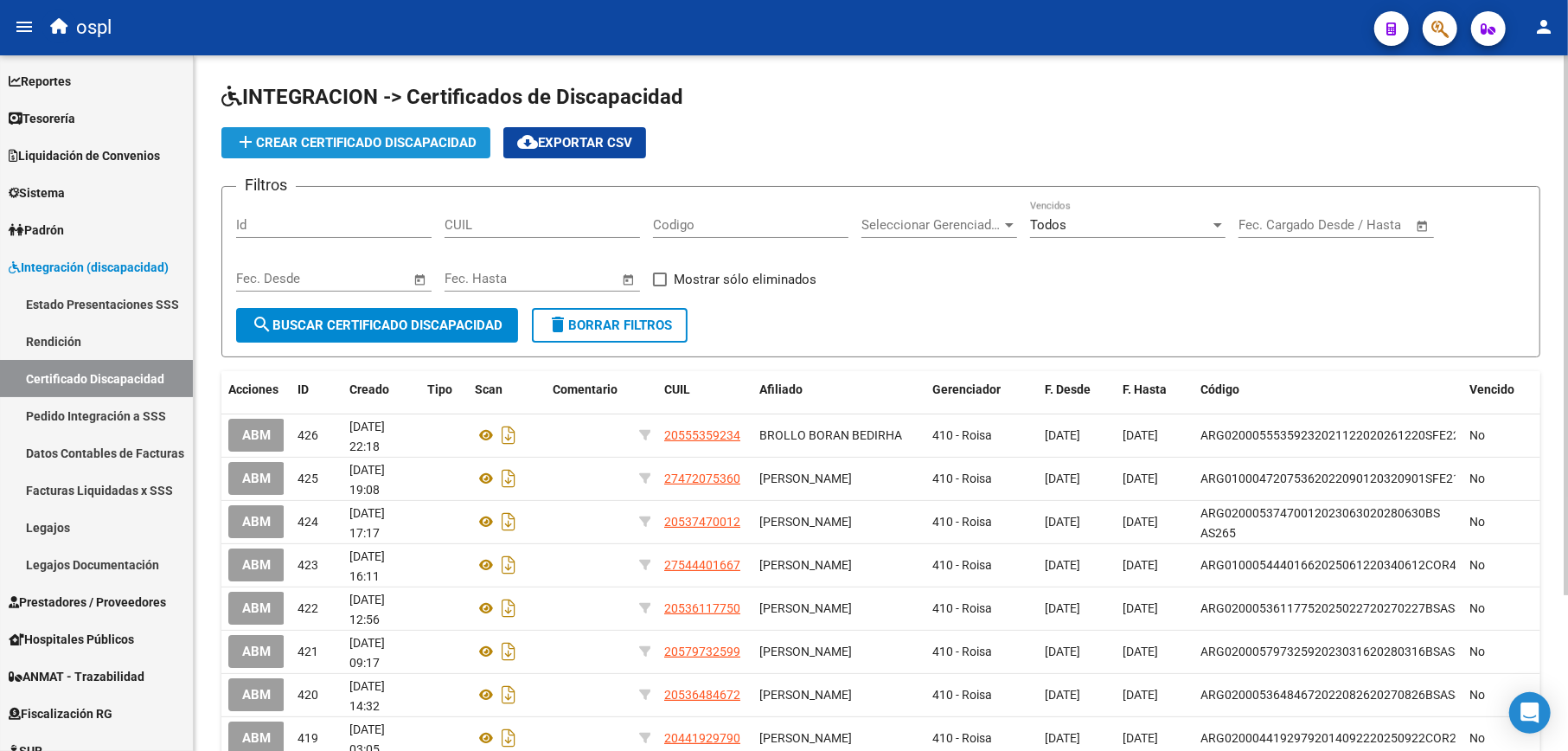
click at [359, 142] on span "add Crear Certificado Discapacidad" at bounding box center [356, 142] width 241 height 16
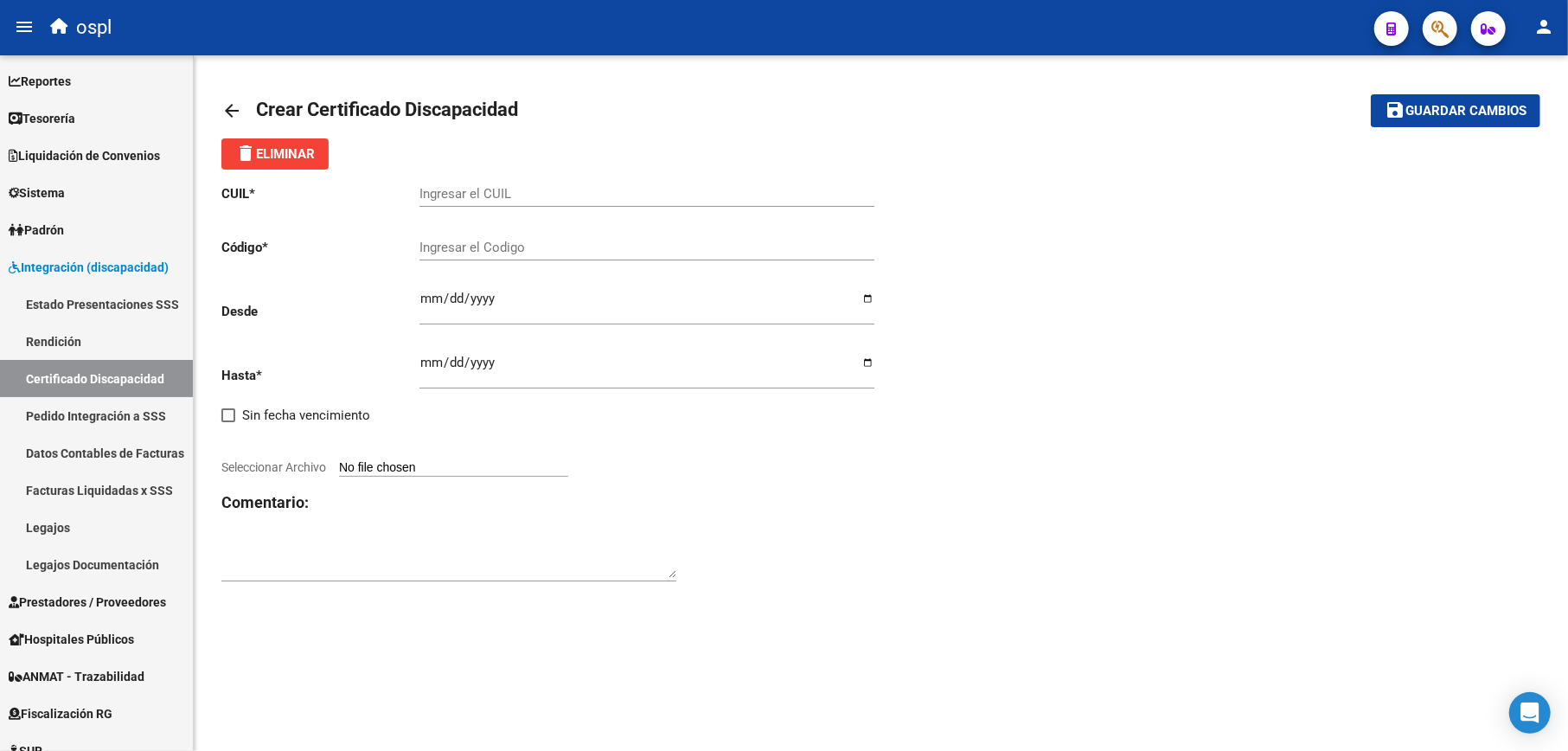
click at [498, 250] on input "Ingresar el Codigo" at bounding box center [647, 247] width 455 height 16
paste input "ARG-01-00057641473-20250528- 20300528-BUE-315"
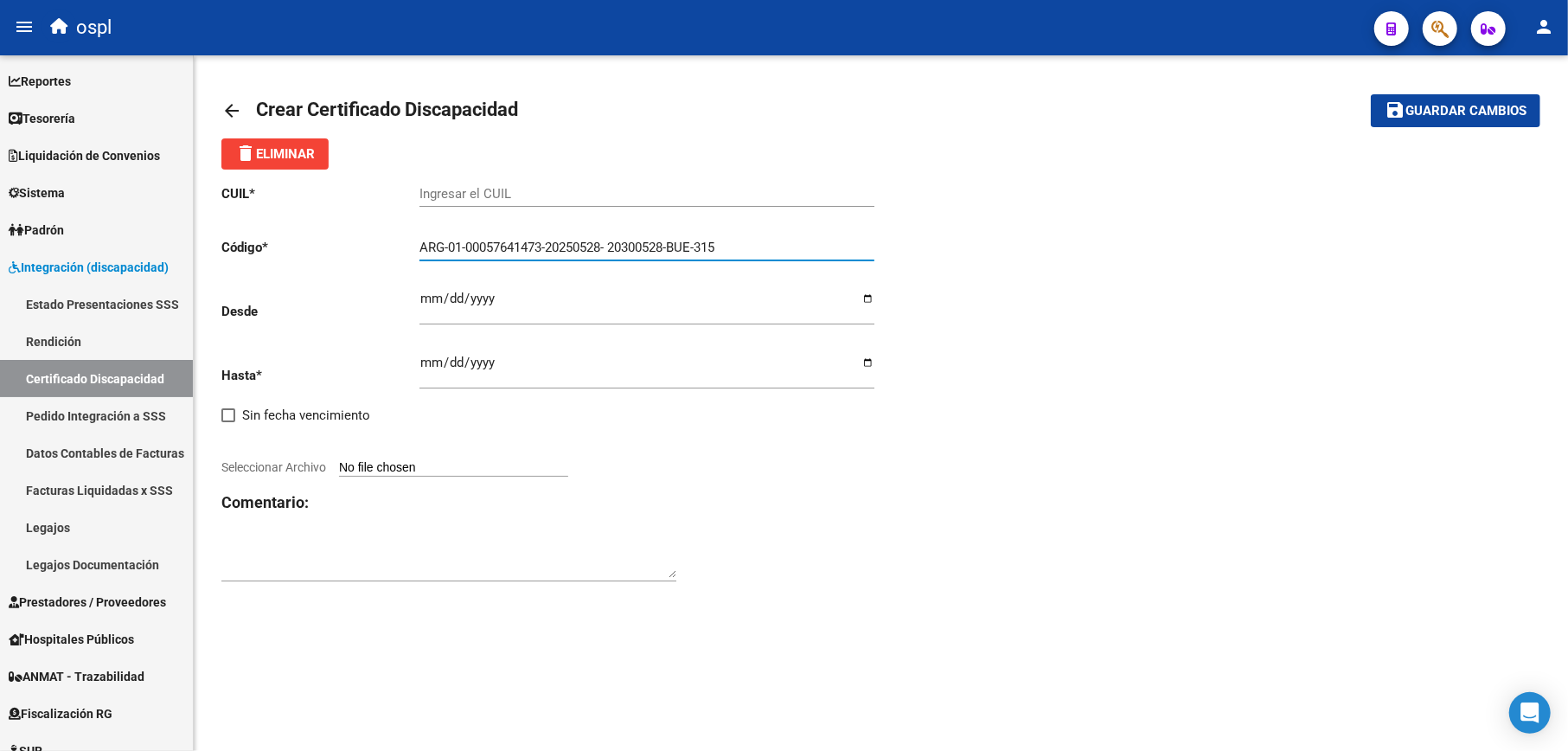
click at [445, 244] on input "ARG-01-00057641473-20250528- 20300528-BUE-315" at bounding box center [647, 247] width 455 height 16
click at [468, 240] on input "ARG01-00057641473-20250528- 20300528-BUE-315" at bounding box center [647, 247] width 455 height 16
click at [461, 244] on input "ARG01-00057641473-20250528- 20300528-BUE-315" at bounding box center [647, 247] width 455 height 16
click at [544, 240] on input "ARG0100057641473-20250528- 20300528-BUE-315" at bounding box center [647, 247] width 455 height 16
click at [606, 244] on input "ARG010005764147320250528- 20300528-BUE-315" at bounding box center [647, 247] width 455 height 16
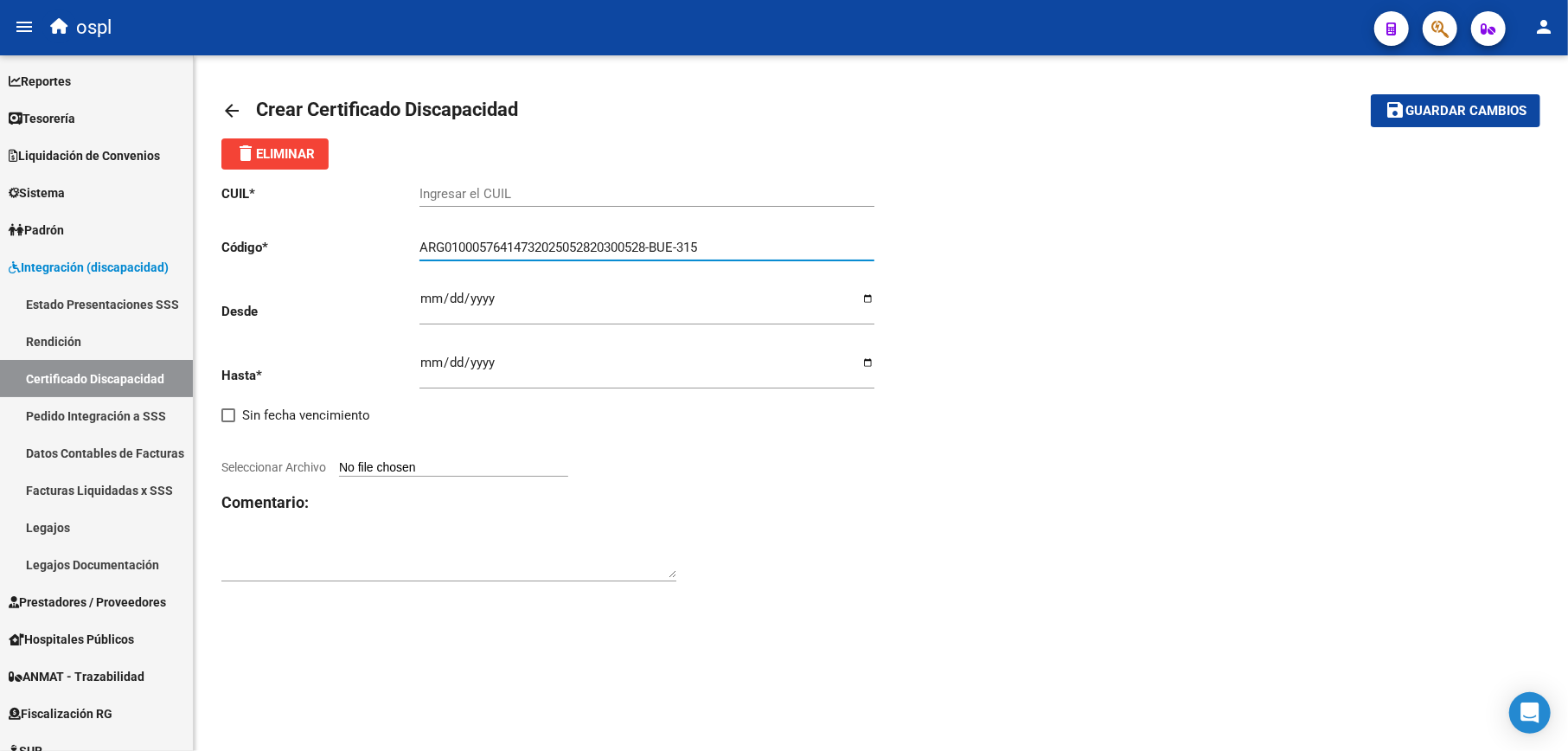
click at [658, 247] on input "ARG01000576414732025052820300528-BUE-315" at bounding box center [647, 247] width 455 height 16
click at [683, 246] on input "ARG01000576414732025052820300528BUE-315" at bounding box center [647, 247] width 455 height 16
type input "ARG01000576414732025052820300528BUE315"
click at [460, 206] on div "Ingresar el CUIL" at bounding box center [647, 188] width 455 height 37
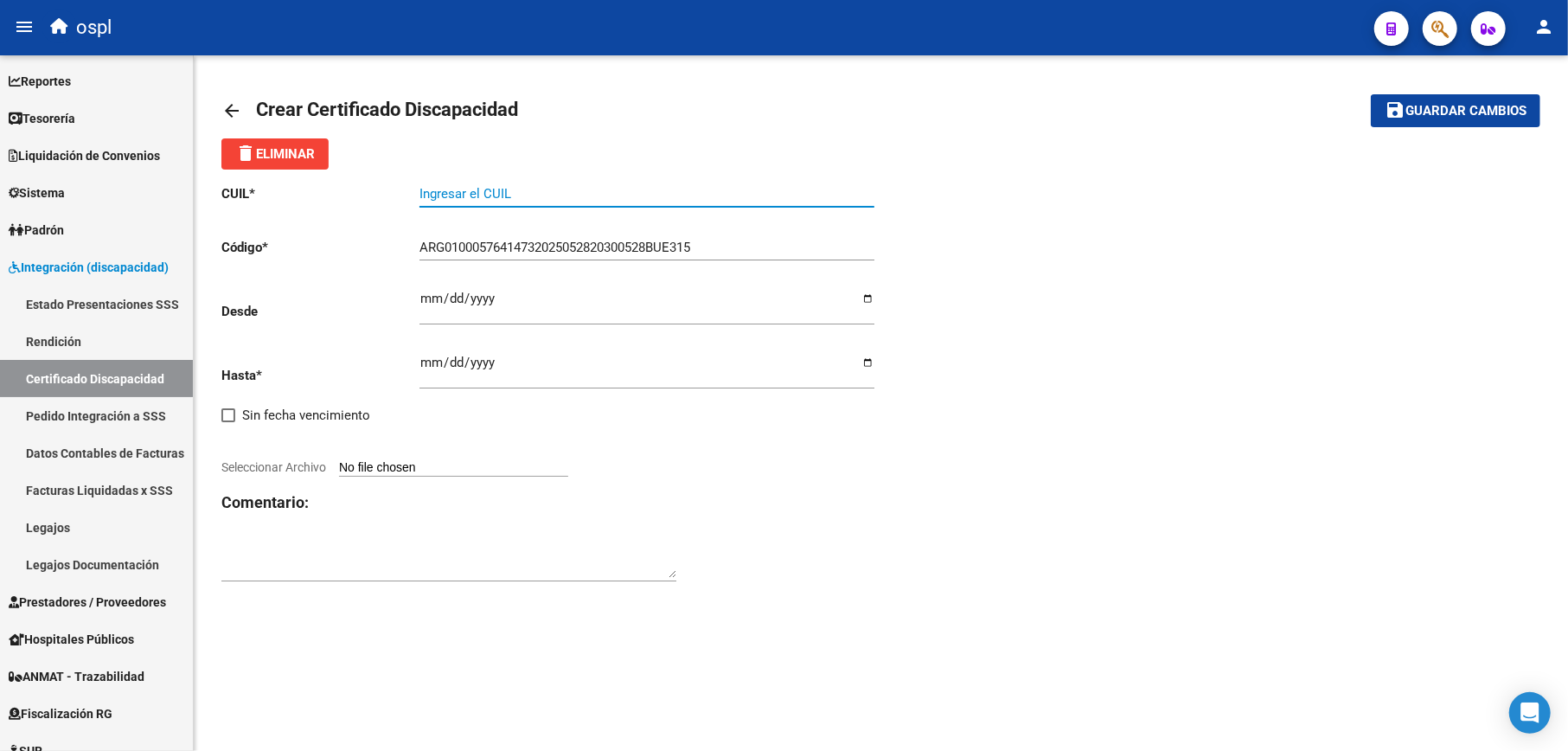
click at [465, 199] on input "Ingresar el CUIL" at bounding box center [647, 194] width 455 height 16
paste input "27-57641473-6"
type input "27-57641473-6"
click at [425, 303] on input "Ingresar fec. Desde" at bounding box center [647, 306] width 455 height 28
type input "0005-01-28"
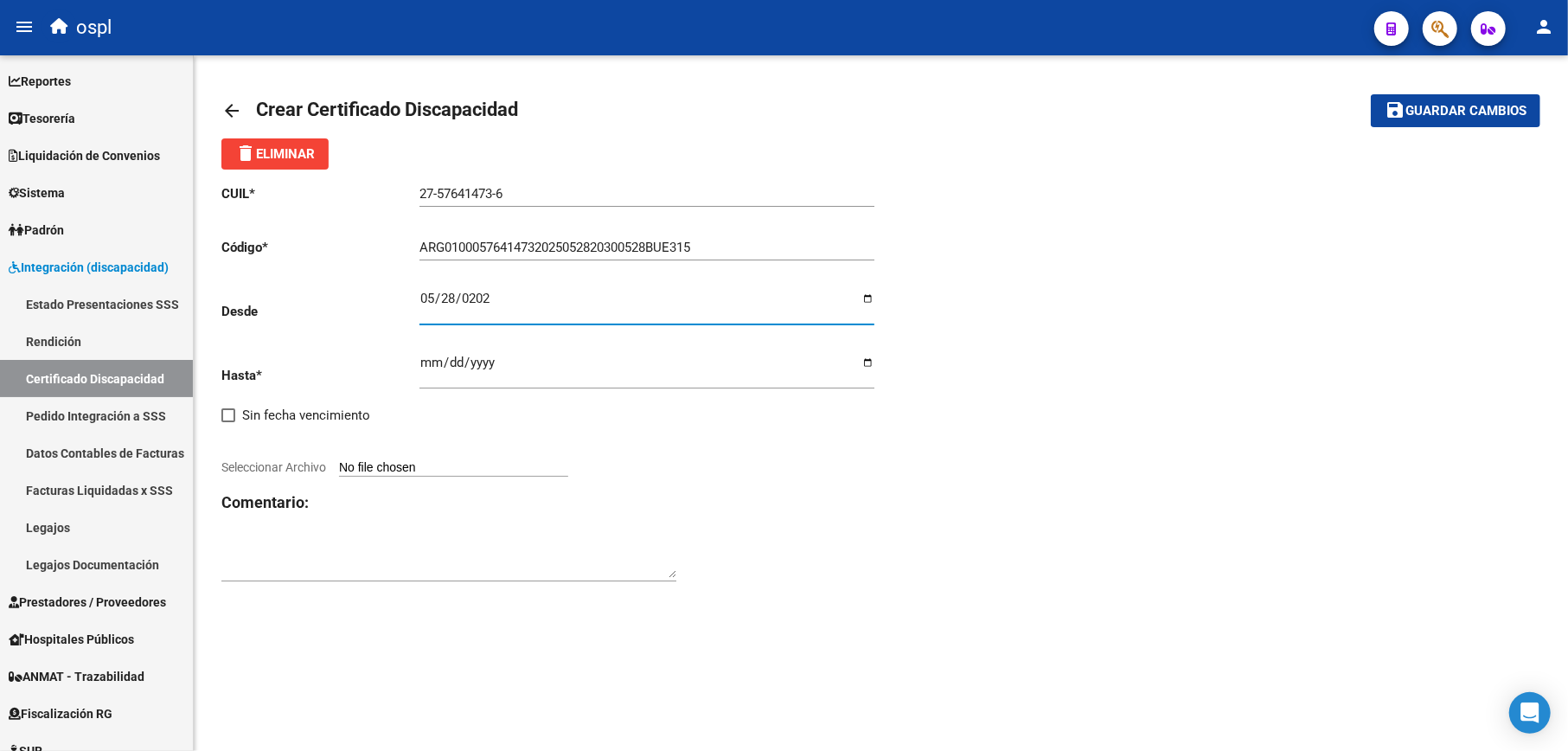
type input "2025-05-28"
click at [434, 356] on input "Ingresar fec. Hasta" at bounding box center [647, 369] width 455 height 28
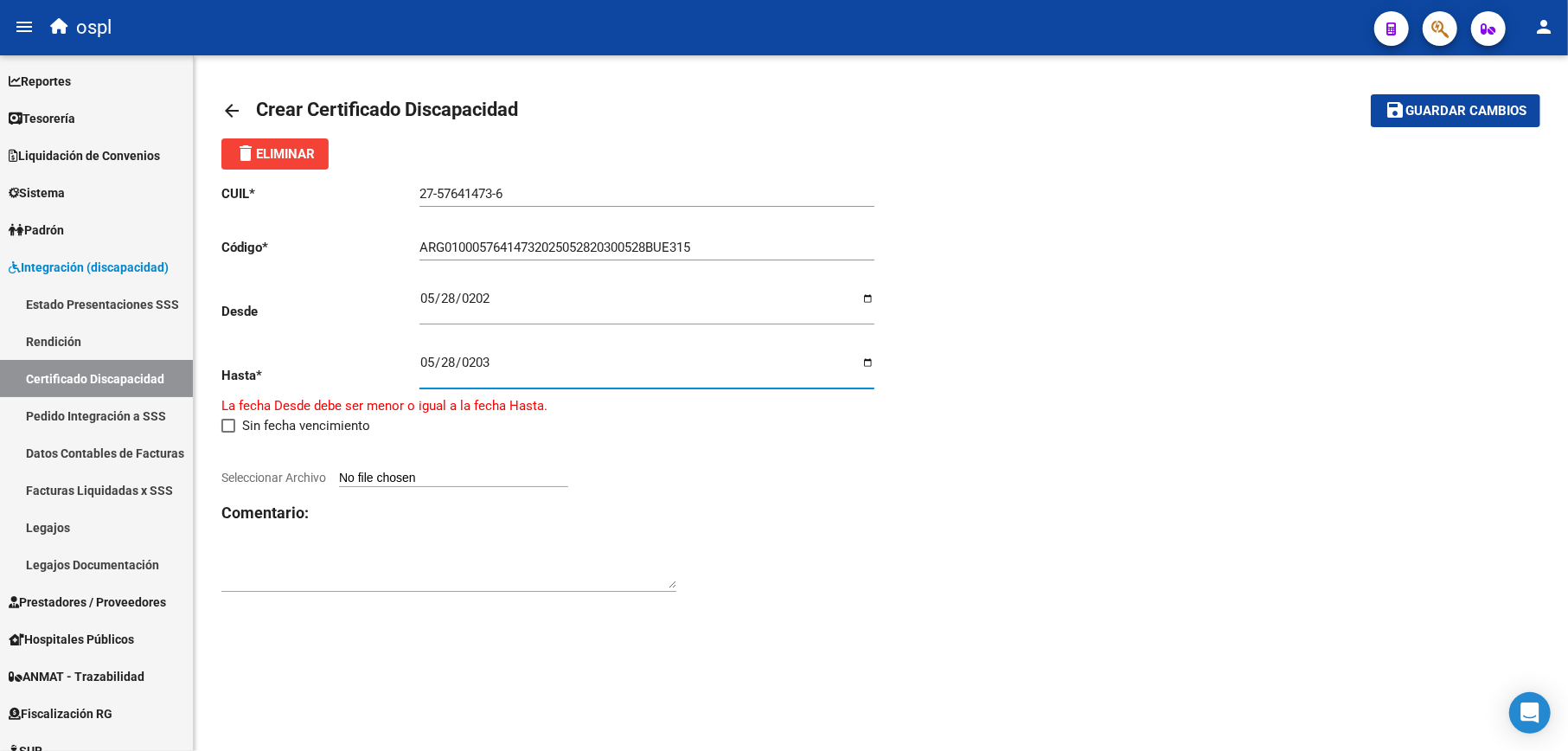
type input "2030-05-28"
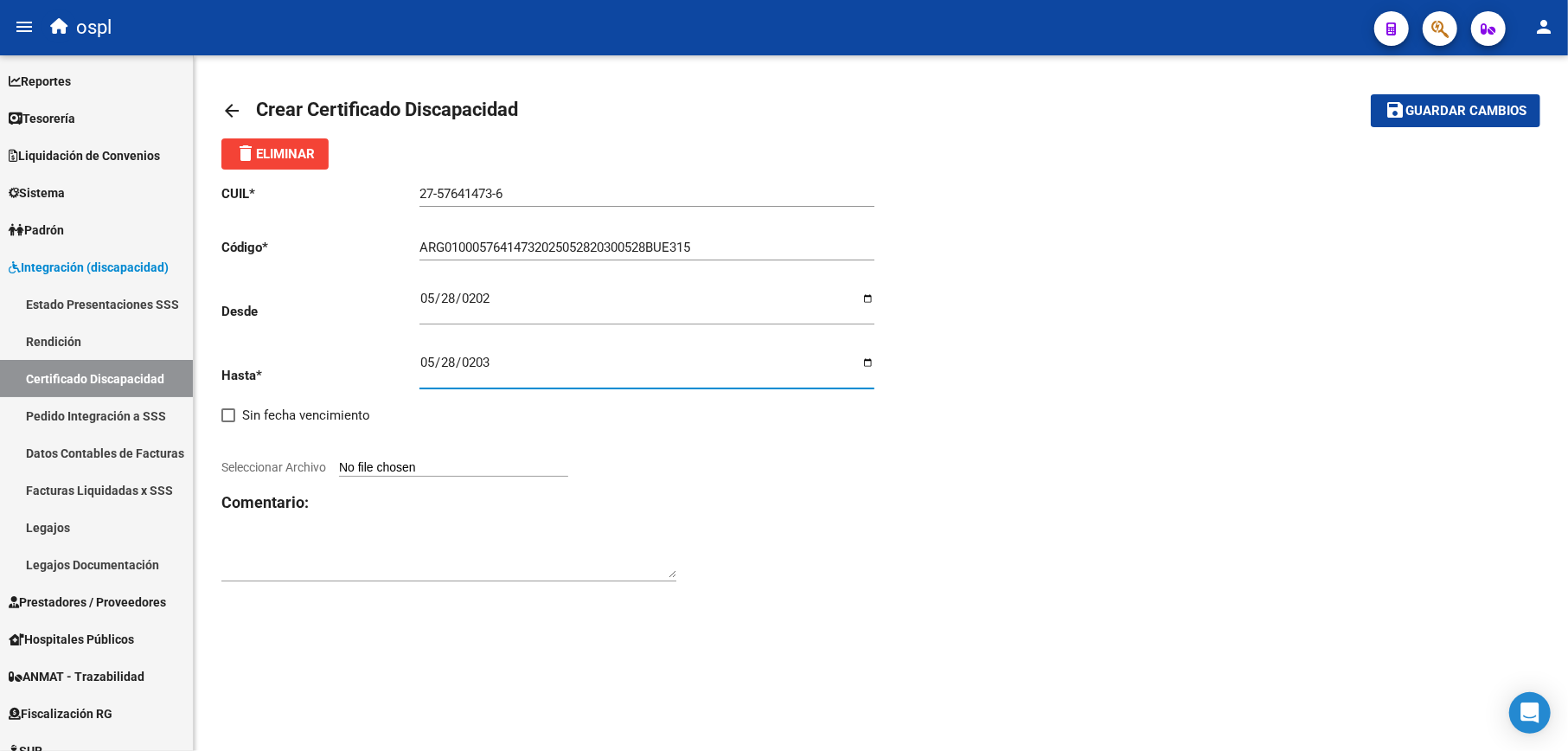
click at [700, 464] on div "CUIL * 27-57641473-6 Ingresar el CUIL Código * ARG01000576414732025052820300528…" at bounding box center [551, 383] width 660 height 428
click at [455, 465] on input "Seleccionar Archivo" at bounding box center [454, 468] width 229 height 16
type input "C:\fakepath\certificado_cud_57641473.pdf"
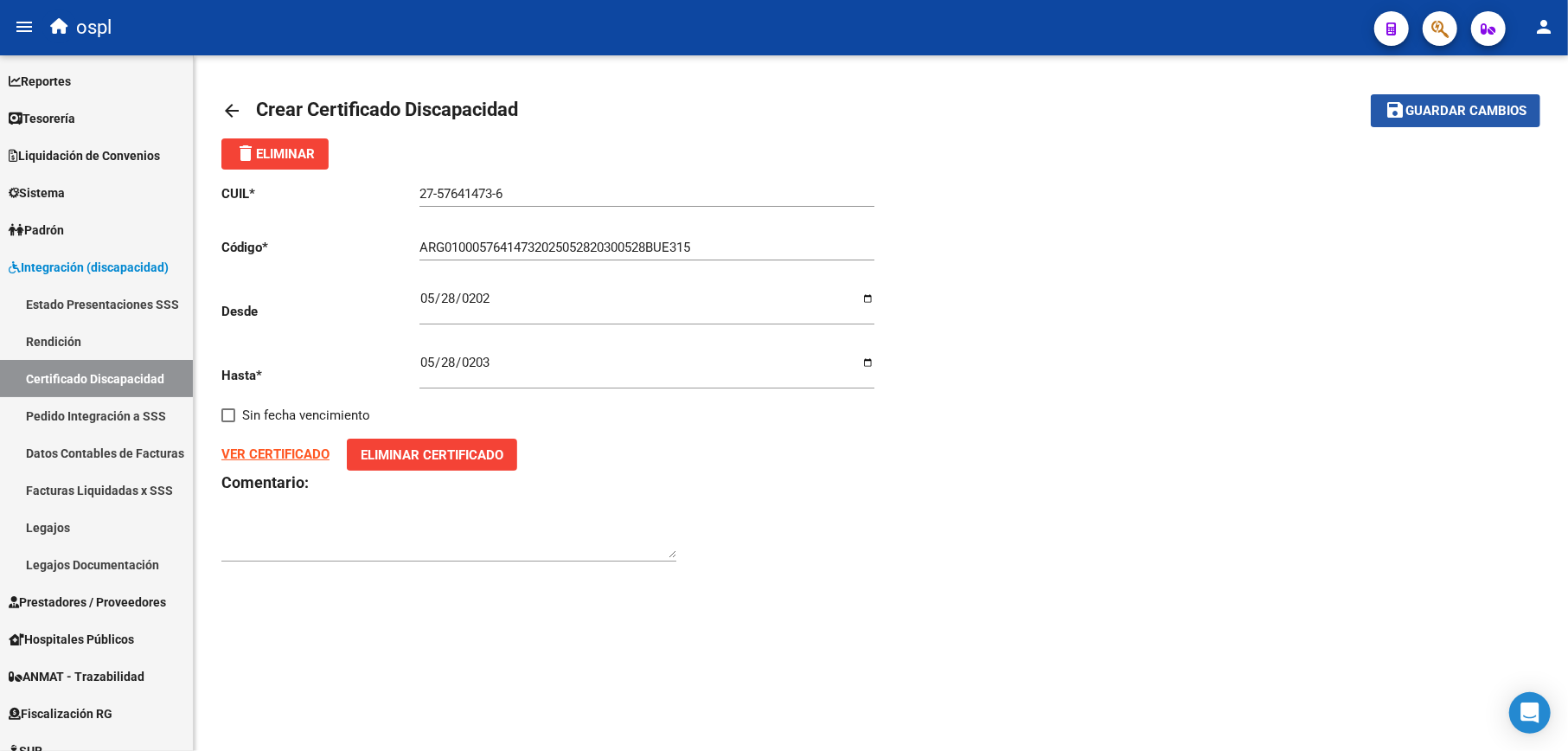
click at [1416, 115] on span "Guardar cambios" at bounding box center [1466, 112] width 121 height 16
click at [440, 197] on input "27-57641473-6" at bounding box center [647, 194] width 455 height 16
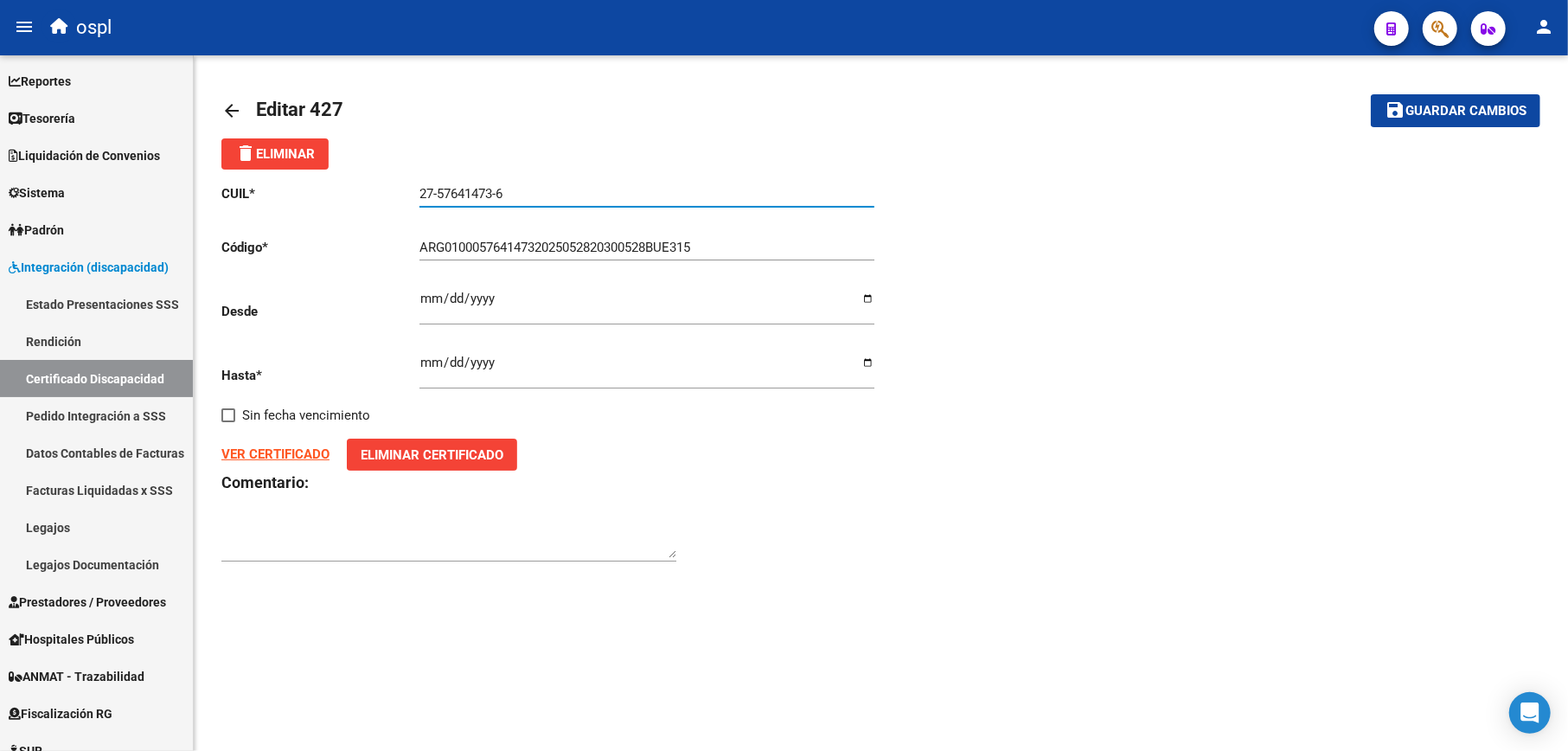
click at [440, 197] on input "27-57641473-6" at bounding box center [647, 194] width 455 height 16
click at [1513, 113] on span "Guardar cambios" at bounding box center [1466, 112] width 121 height 16
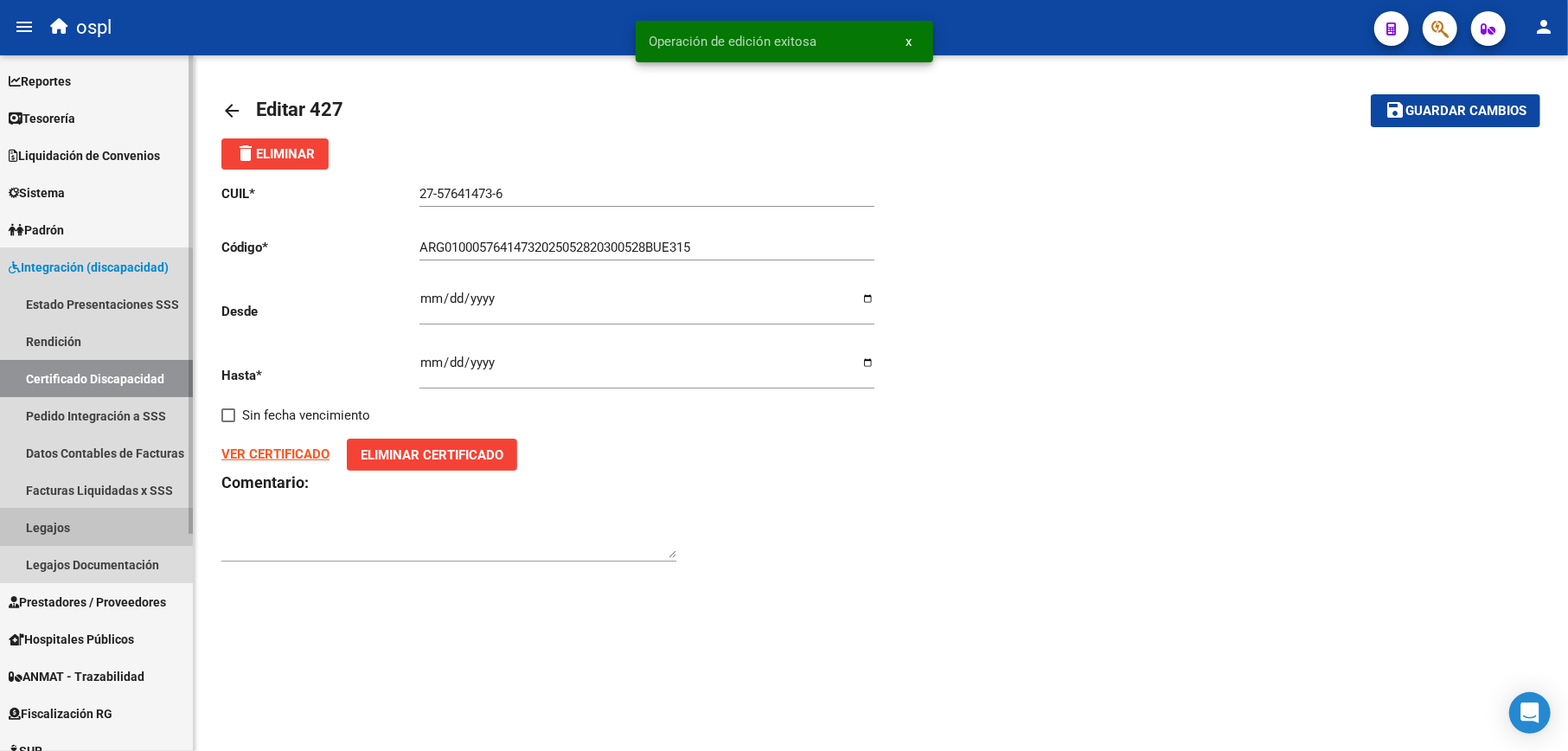
click at [63, 517] on link "Legajos" at bounding box center [96, 527] width 193 height 37
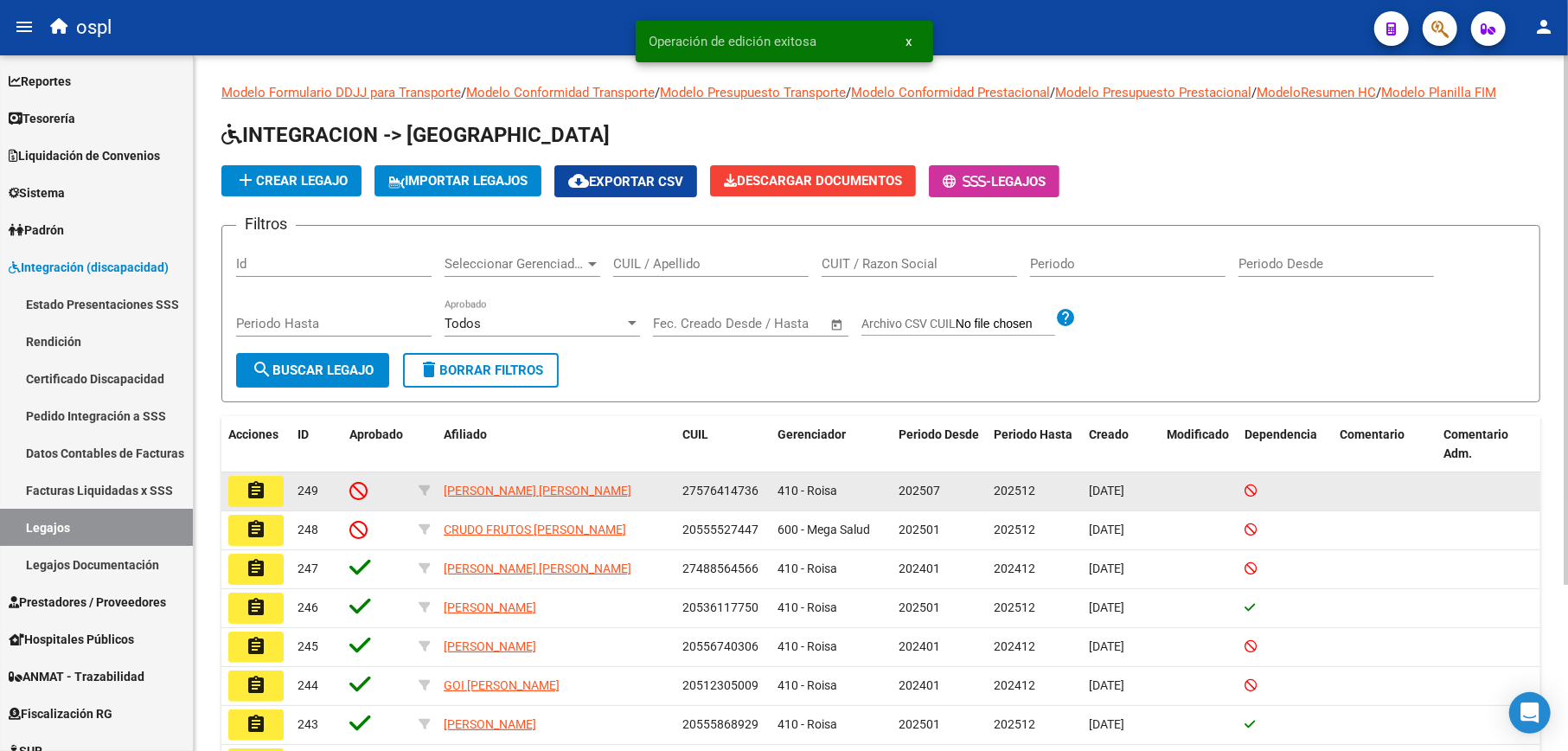
click at [270, 485] on button "assignment" at bounding box center [256, 491] width 56 height 31
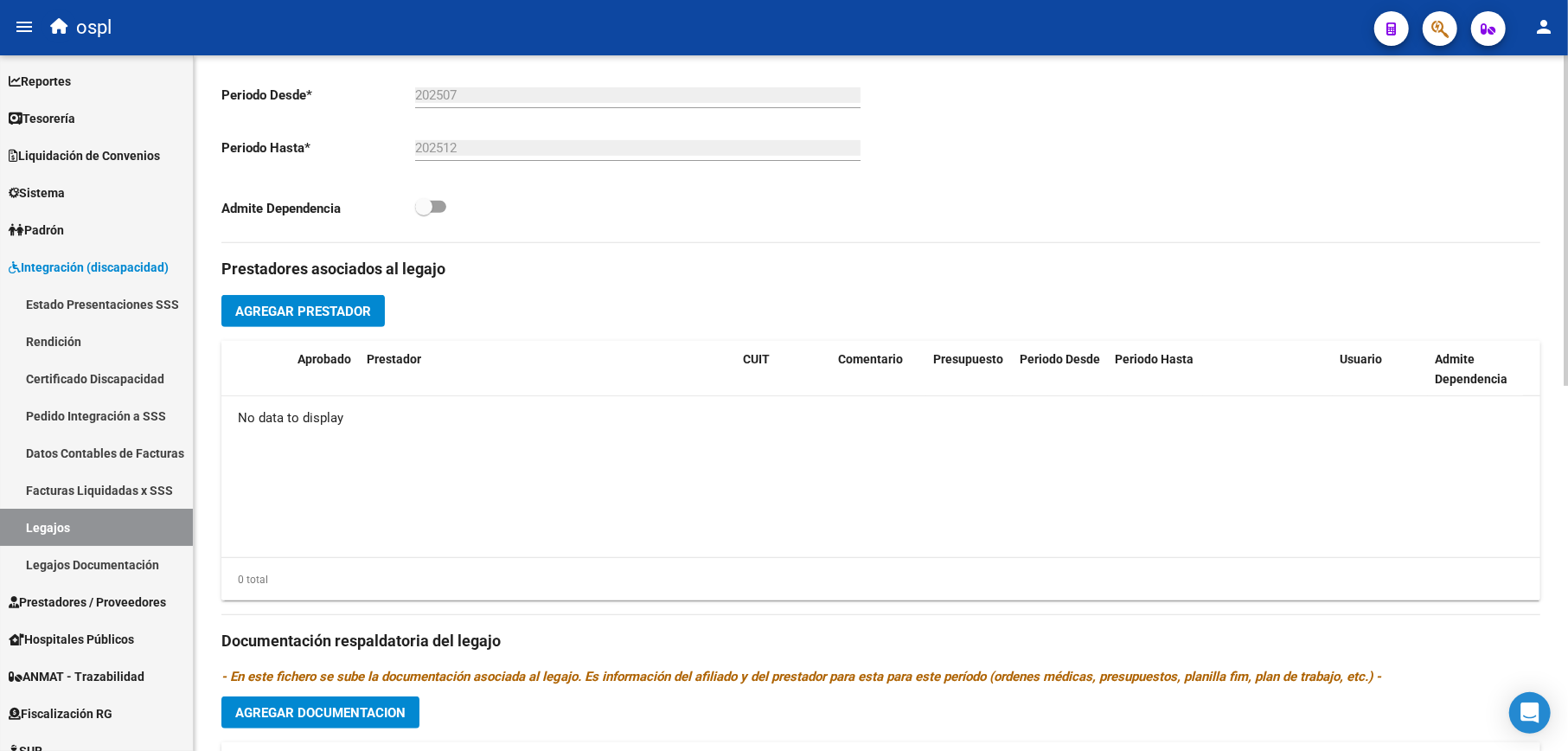
scroll to position [230, 0]
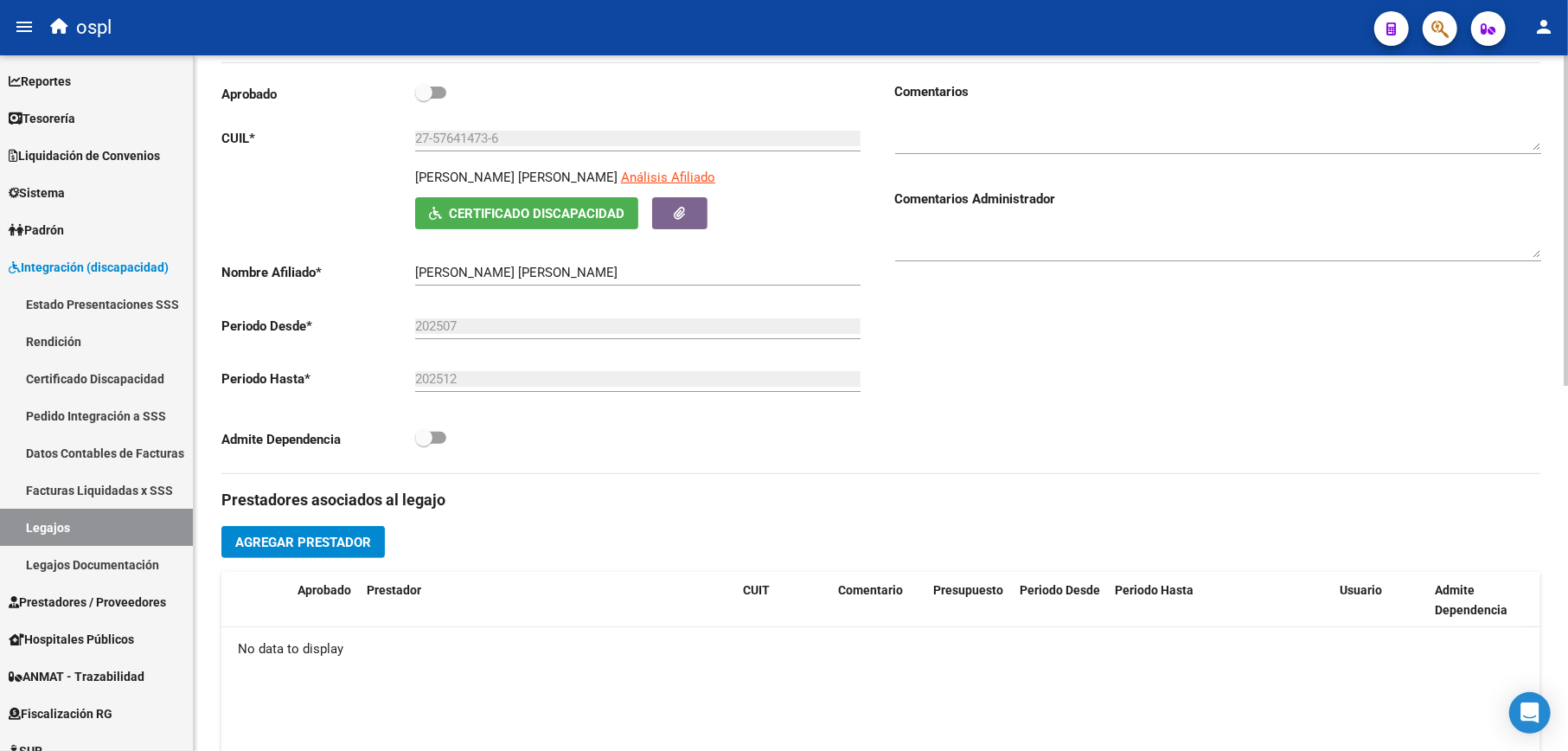
click at [344, 555] on button "Agregar Prestador" at bounding box center [303, 542] width 163 height 32
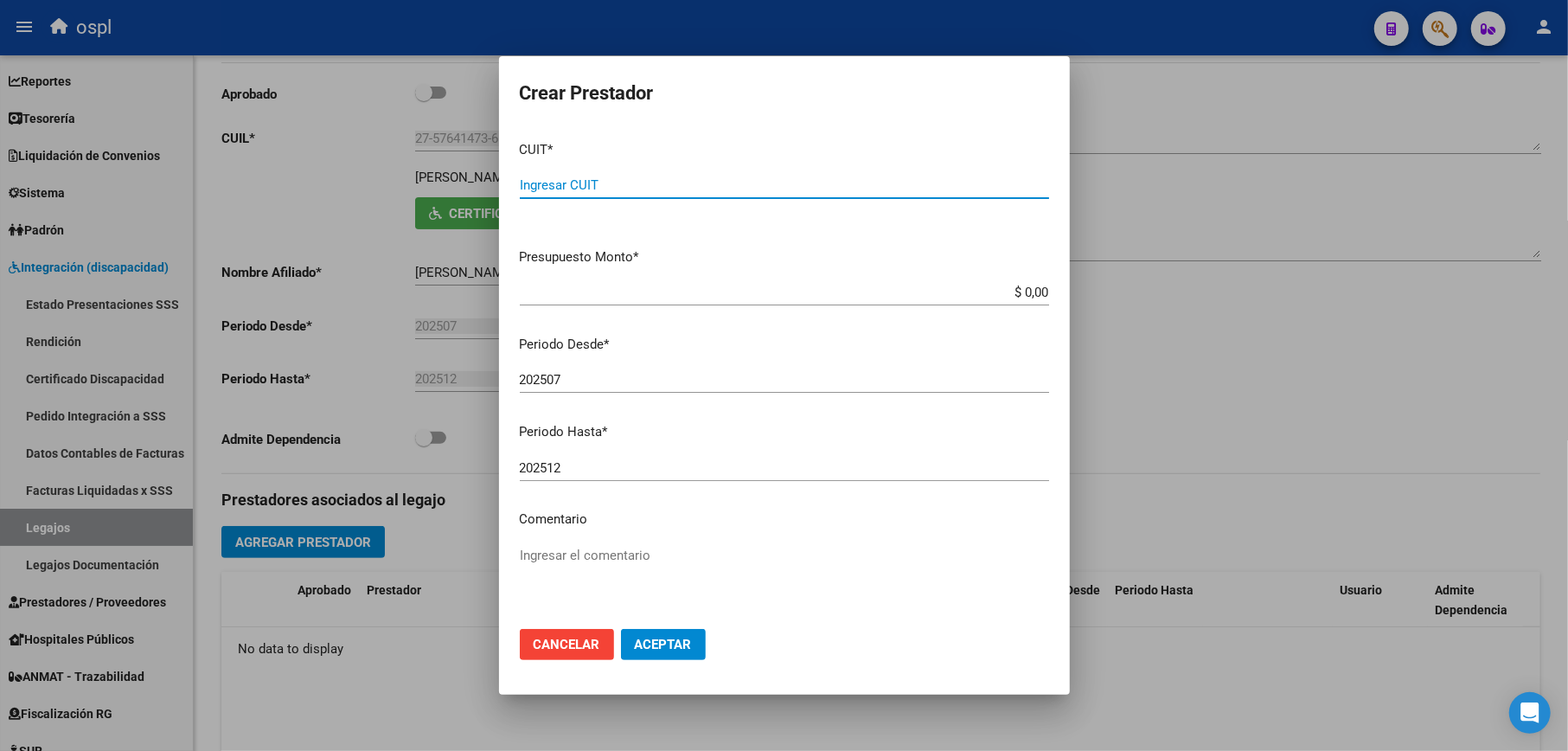
paste input "27-34521248-0"
type input "27-34521248-0"
click at [794, 370] on div "202507 Ingresar el periodo" at bounding box center [785, 379] width 530 height 26
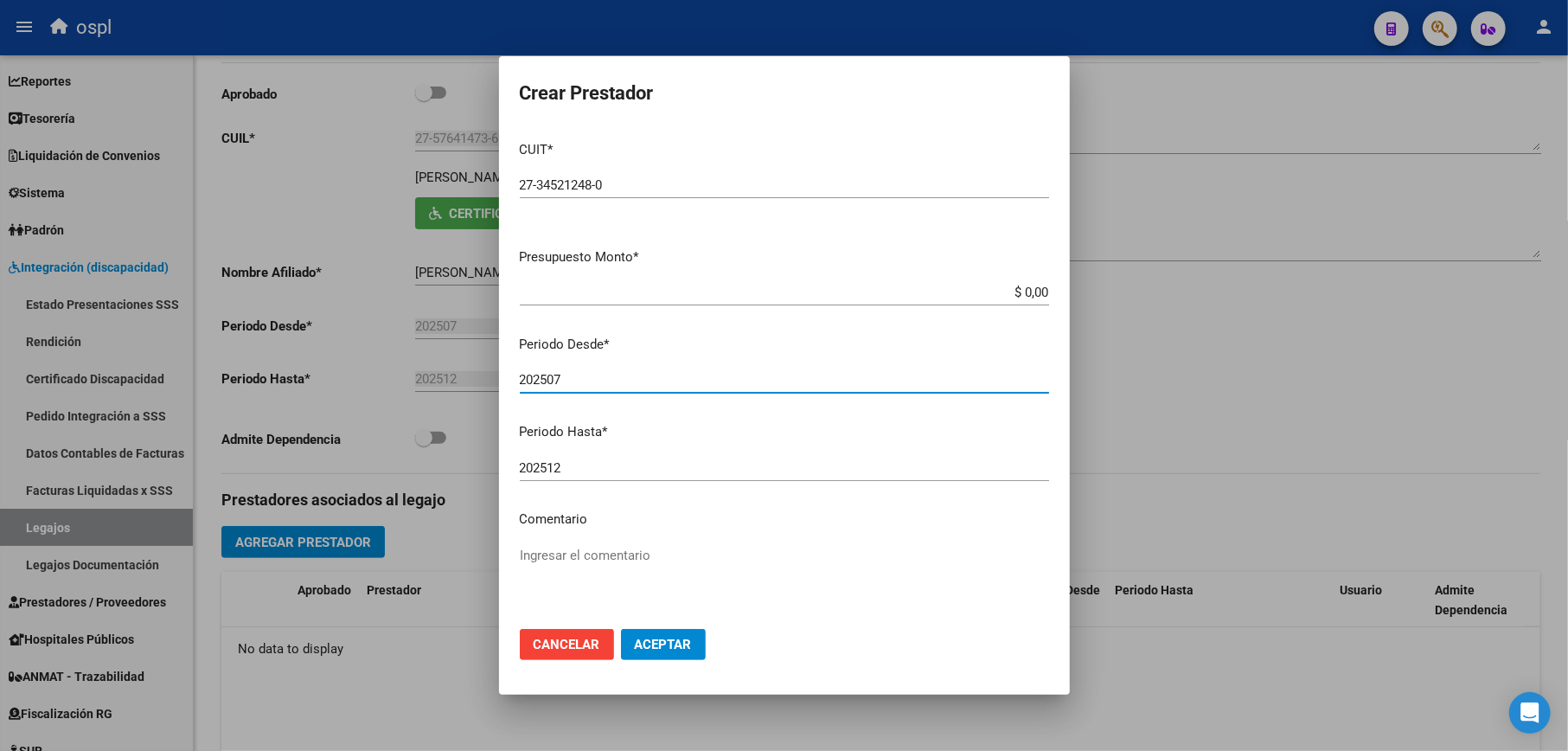
drag, startPoint x: 579, startPoint y: 385, endPoint x: 554, endPoint y: 384, distance: 25.0
click at [554, 384] on input "202507" at bounding box center [785, 379] width 530 height 16
click at [574, 374] on input "202507" at bounding box center [785, 379] width 530 height 16
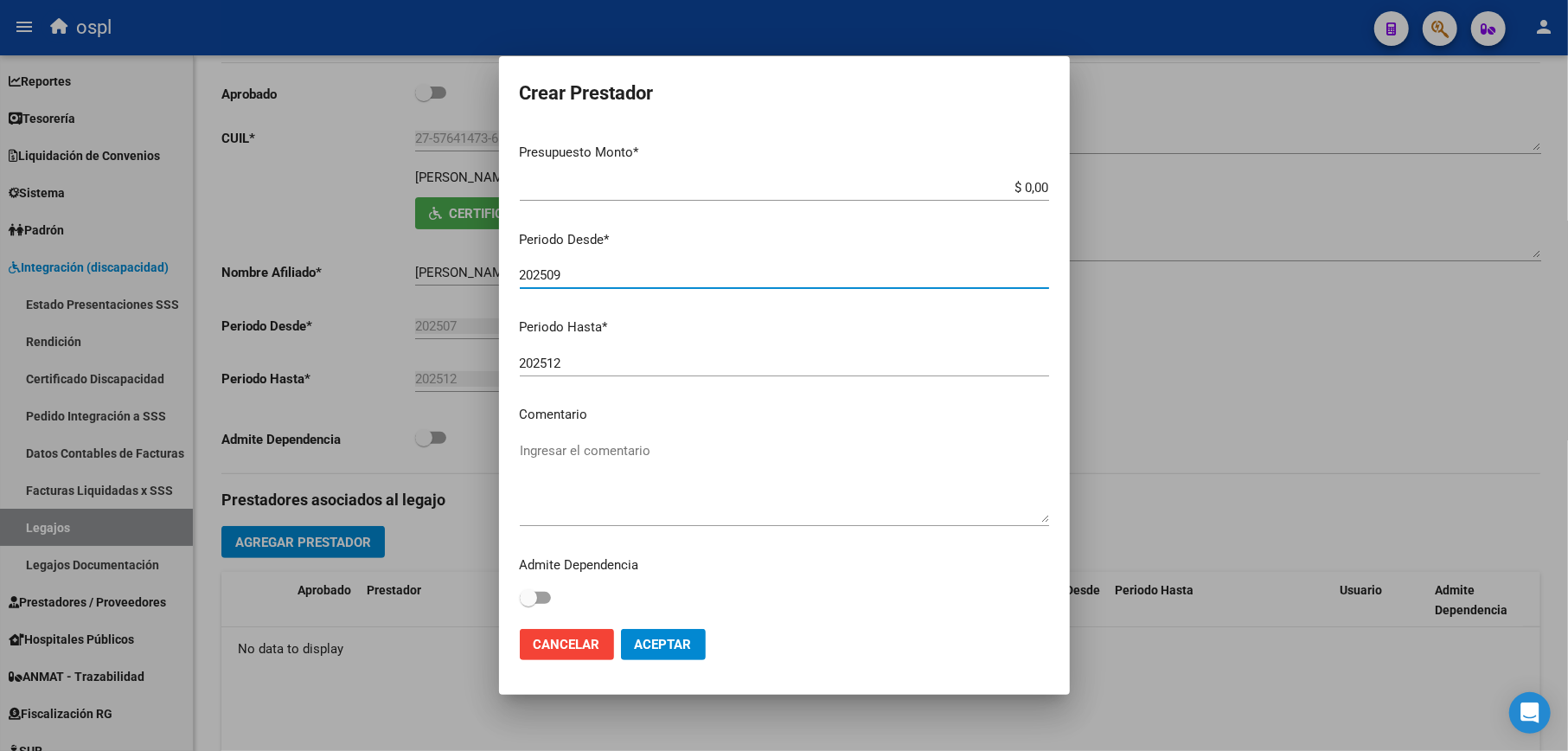
type input "202509"
click at [662, 641] on span "Aceptar" at bounding box center [663, 644] width 57 height 16
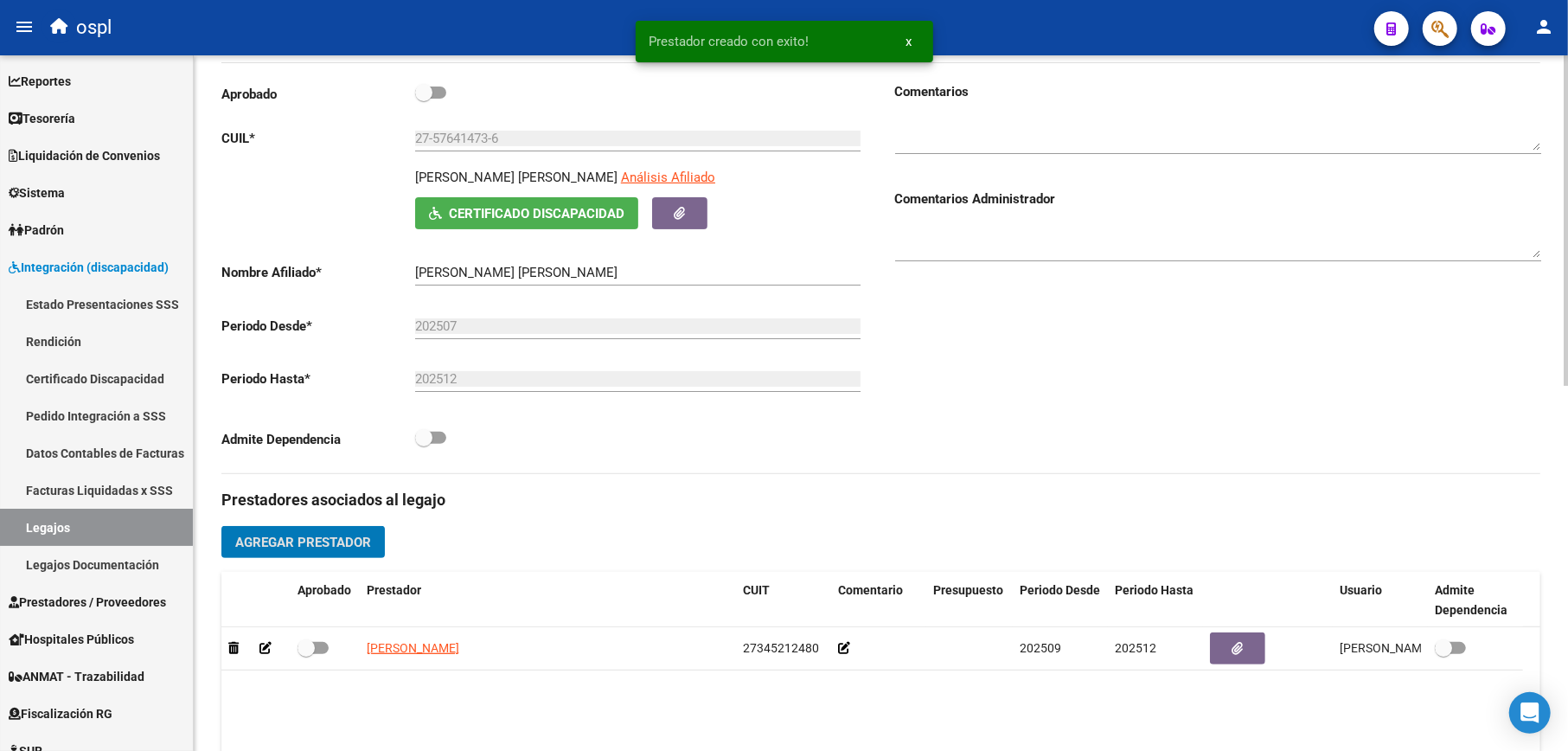
scroll to position [346, 0]
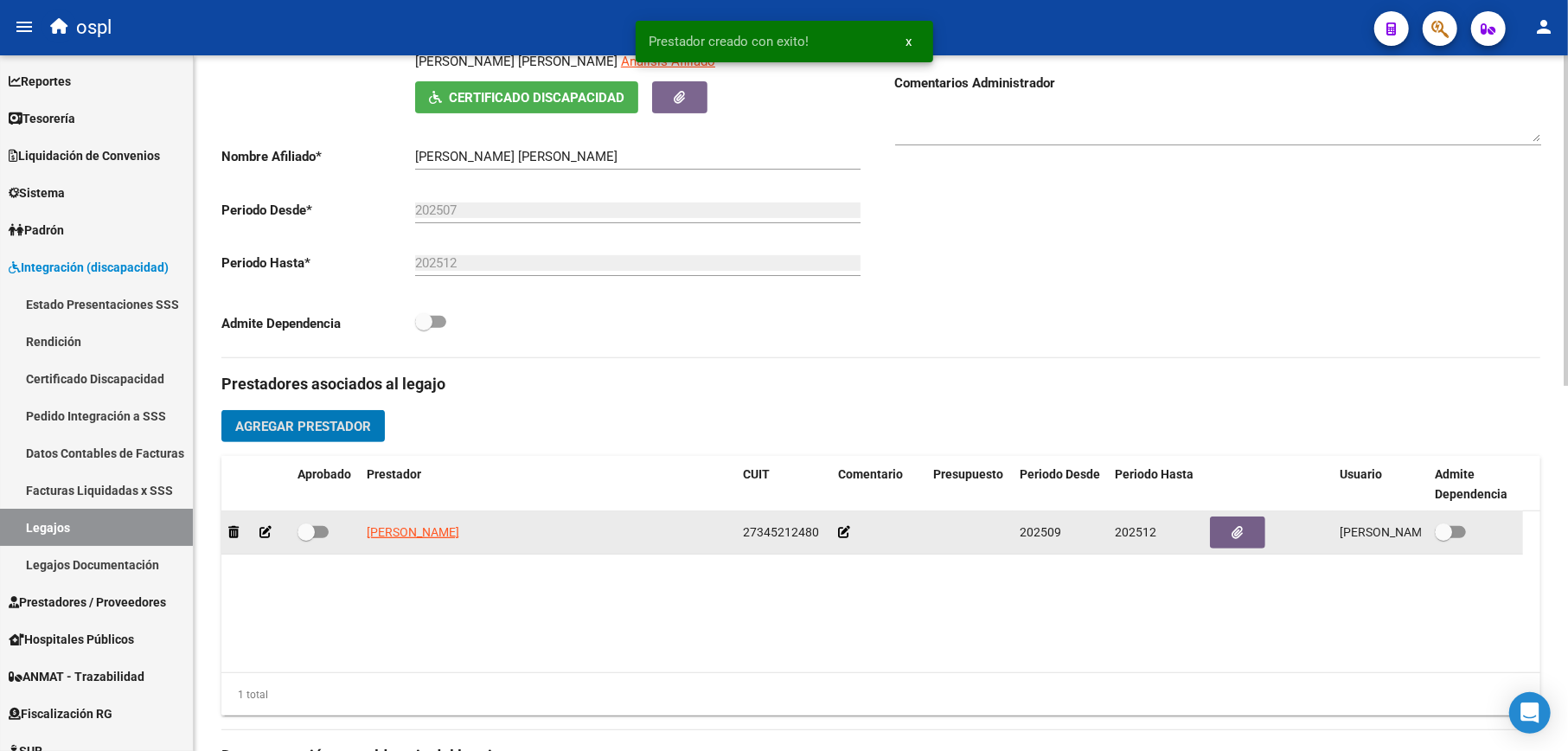
click at [326, 537] on span at bounding box center [313, 532] width 31 height 12
click at [306, 538] on input "checkbox" at bounding box center [306, 538] width 1 height 1
checkbox input "true"
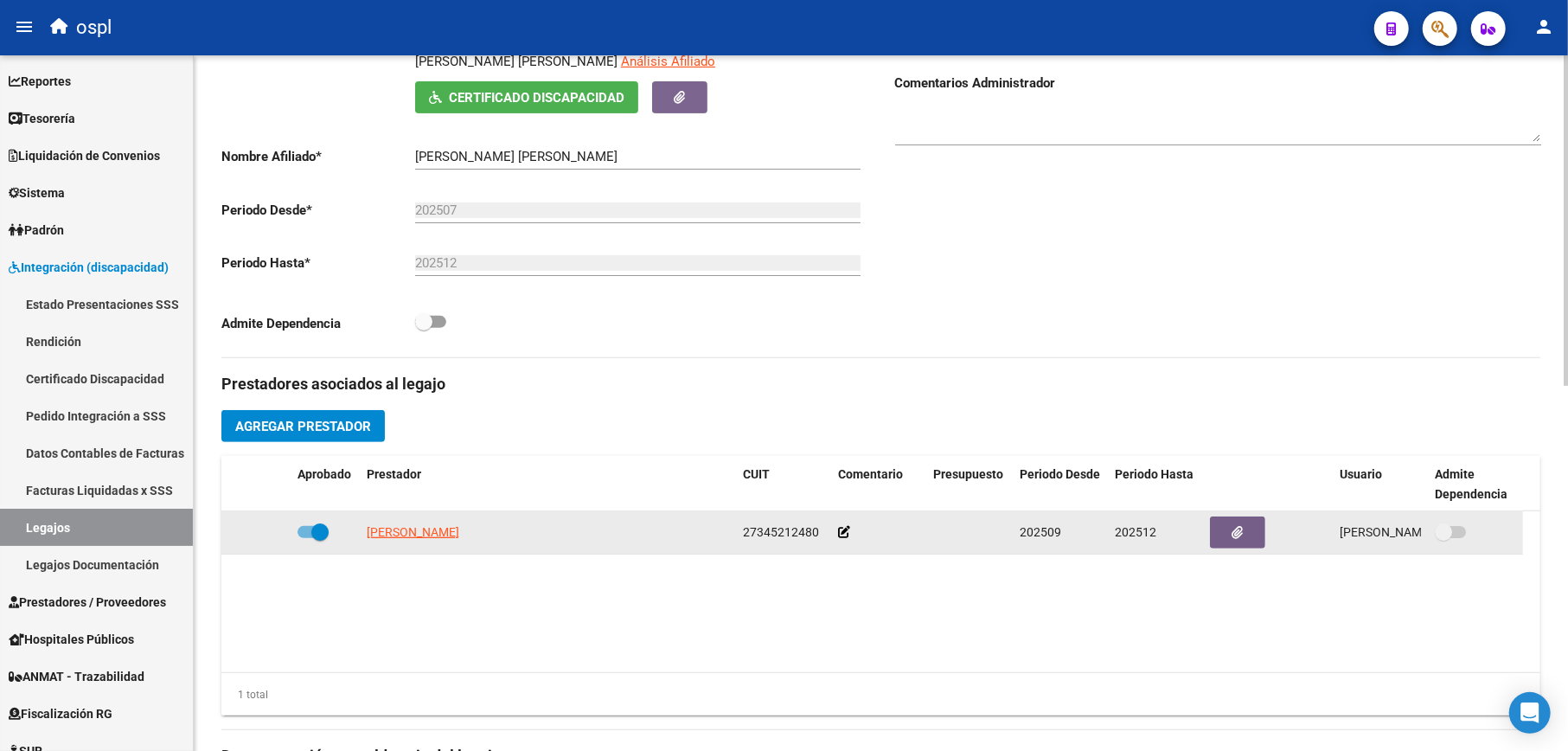
click at [848, 531] on icon at bounding box center [844, 532] width 12 height 12
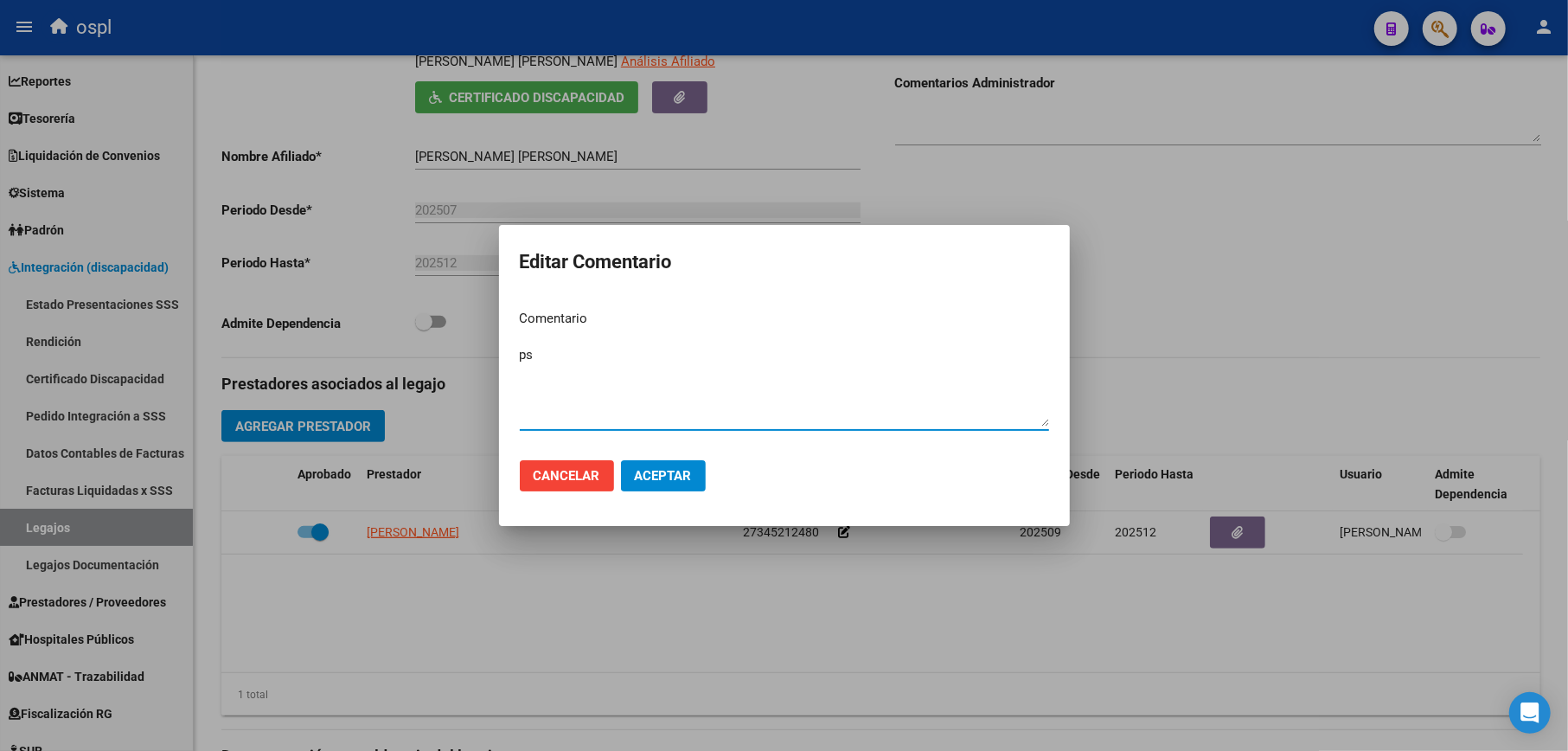
type textarea "p"
type textarea "PSICOPEDAGOGIA"
click at [682, 478] on span "Aceptar" at bounding box center [663, 476] width 57 height 16
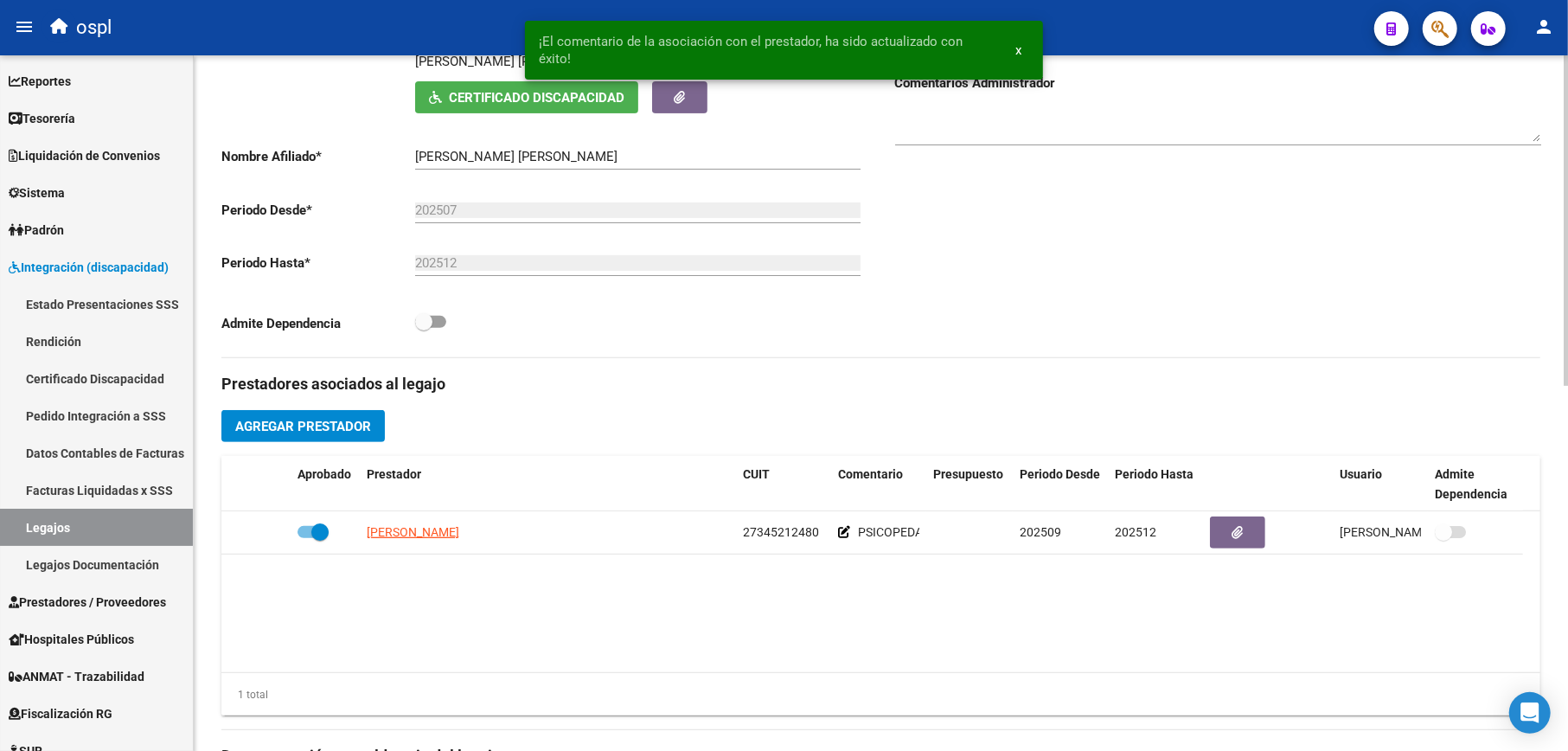
scroll to position [461, 0]
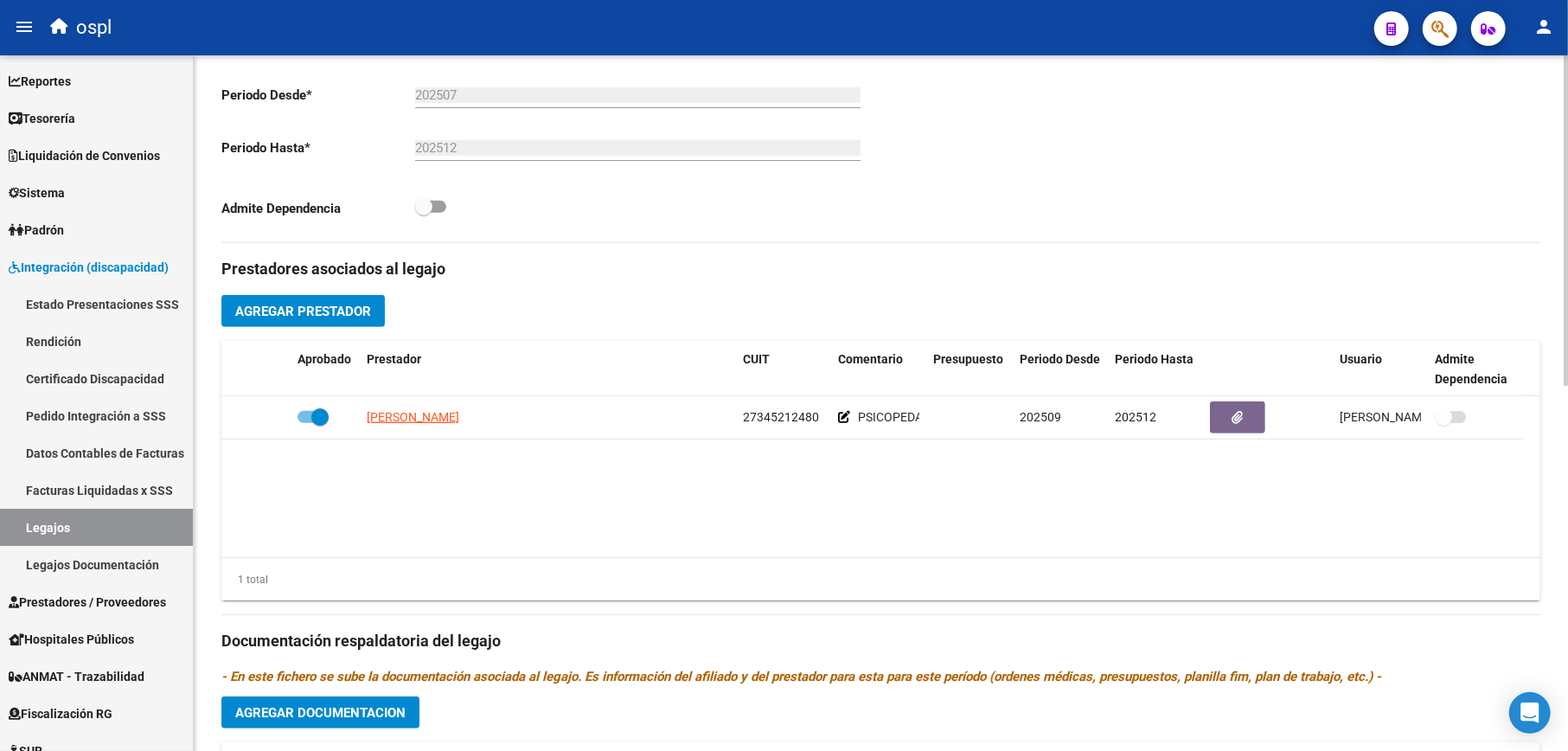
click at [313, 293] on div "Prestadores asociados al legajo Agregar Prestador Aprobado Prestador CUIT Comen…" at bounding box center [880, 629] width 1319 height 773
click at [367, 315] on span "Agregar Prestador" at bounding box center [303, 312] width 135 height 16
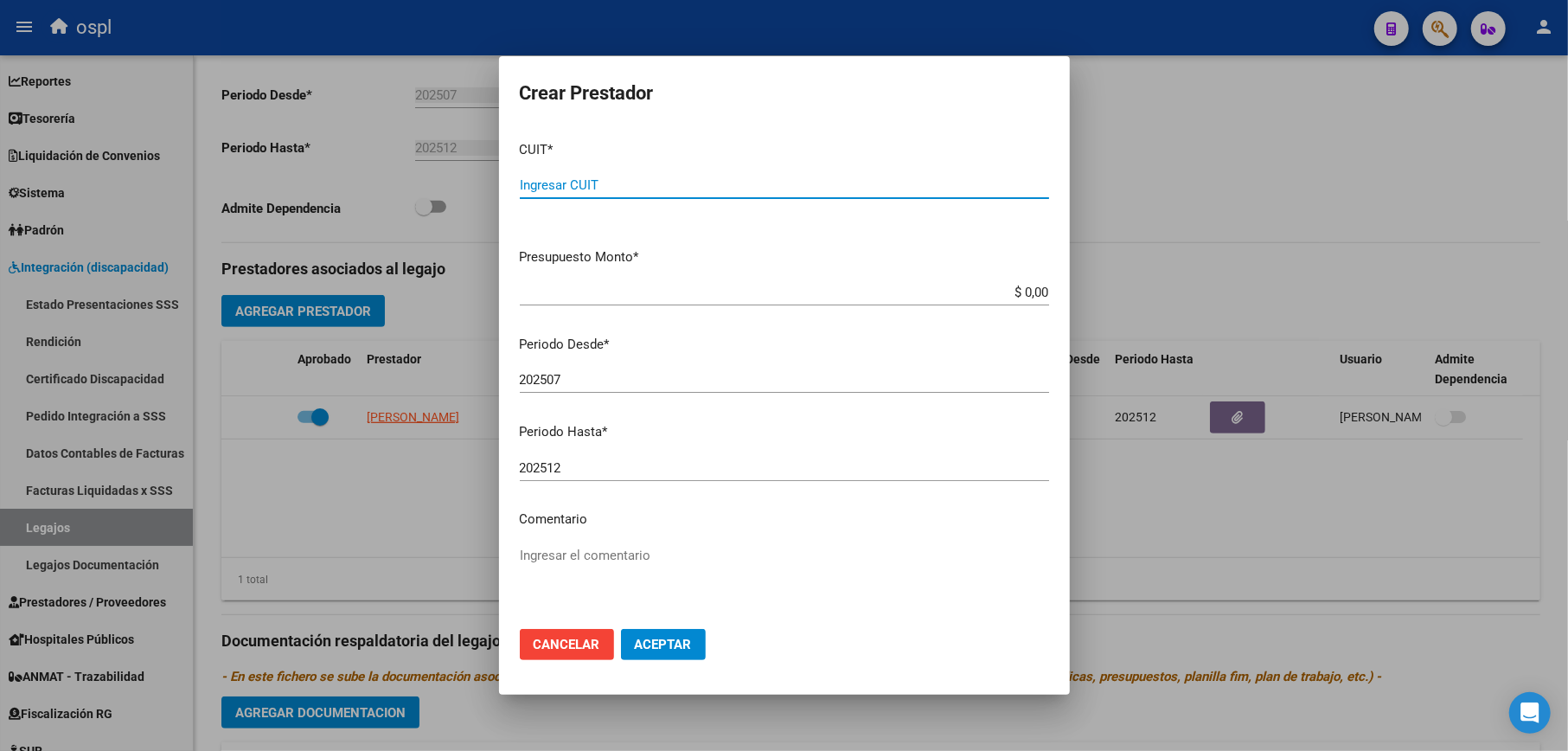
paste input "27-23165156-5"
type input "27-23165156-5"
click at [661, 375] on input "202507" at bounding box center [785, 379] width 530 height 16
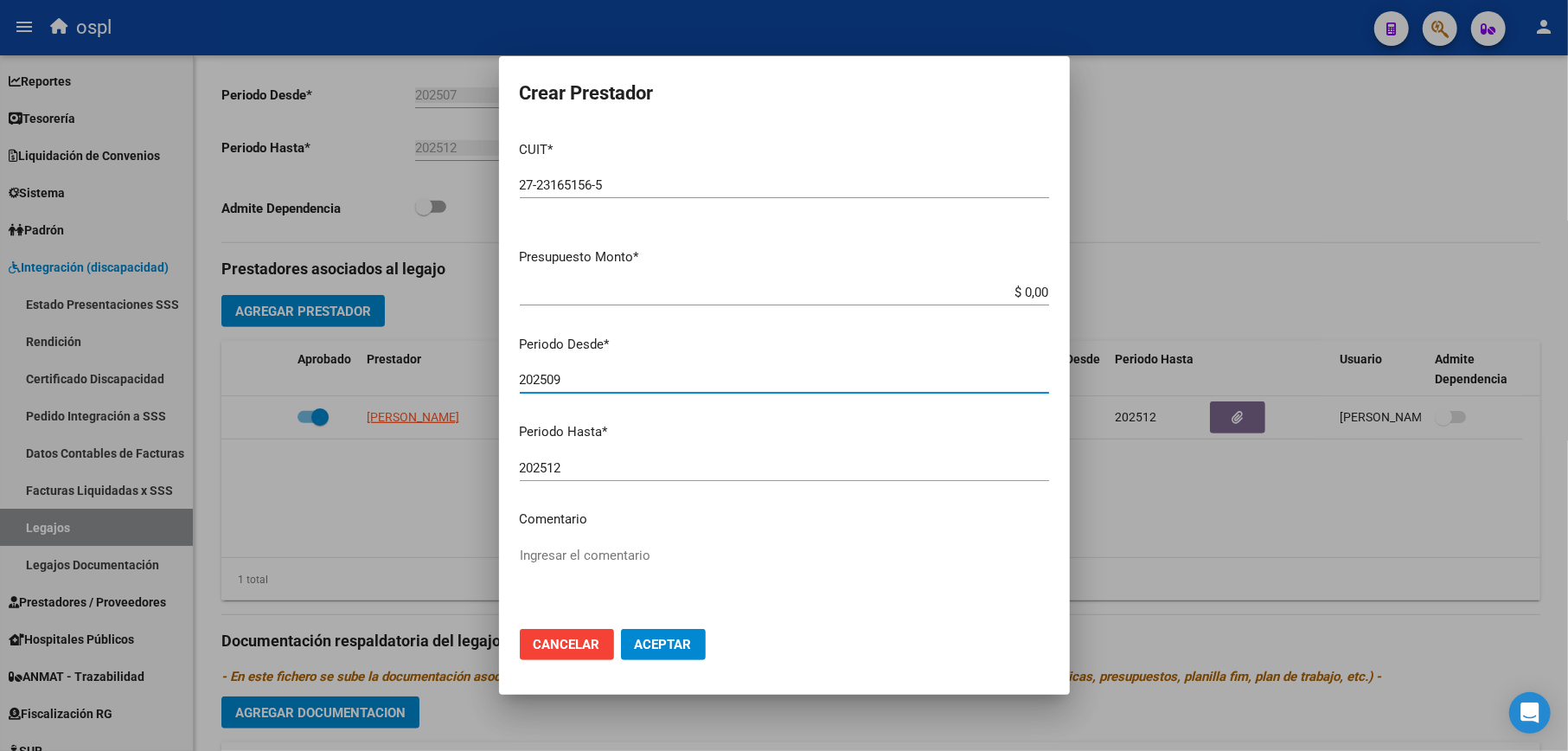
type input "202509"
click at [671, 661] on mat-dialog-actions "Cancelar Aceptar" at bounding box center [785, 644] width 530 height 59
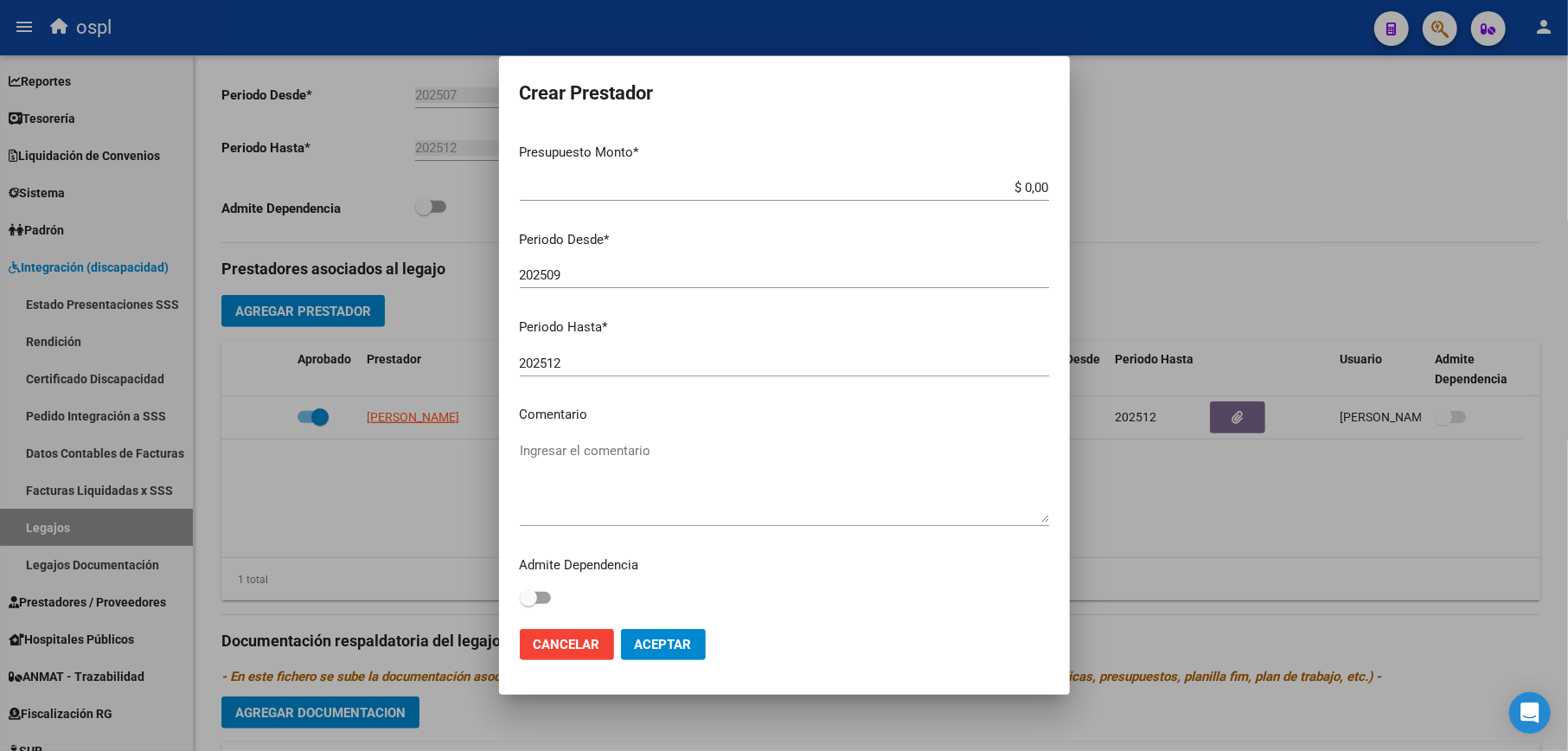
click at [685, 644] on span "Aceptar" at bounding box center [663, 644] width 57 height 16
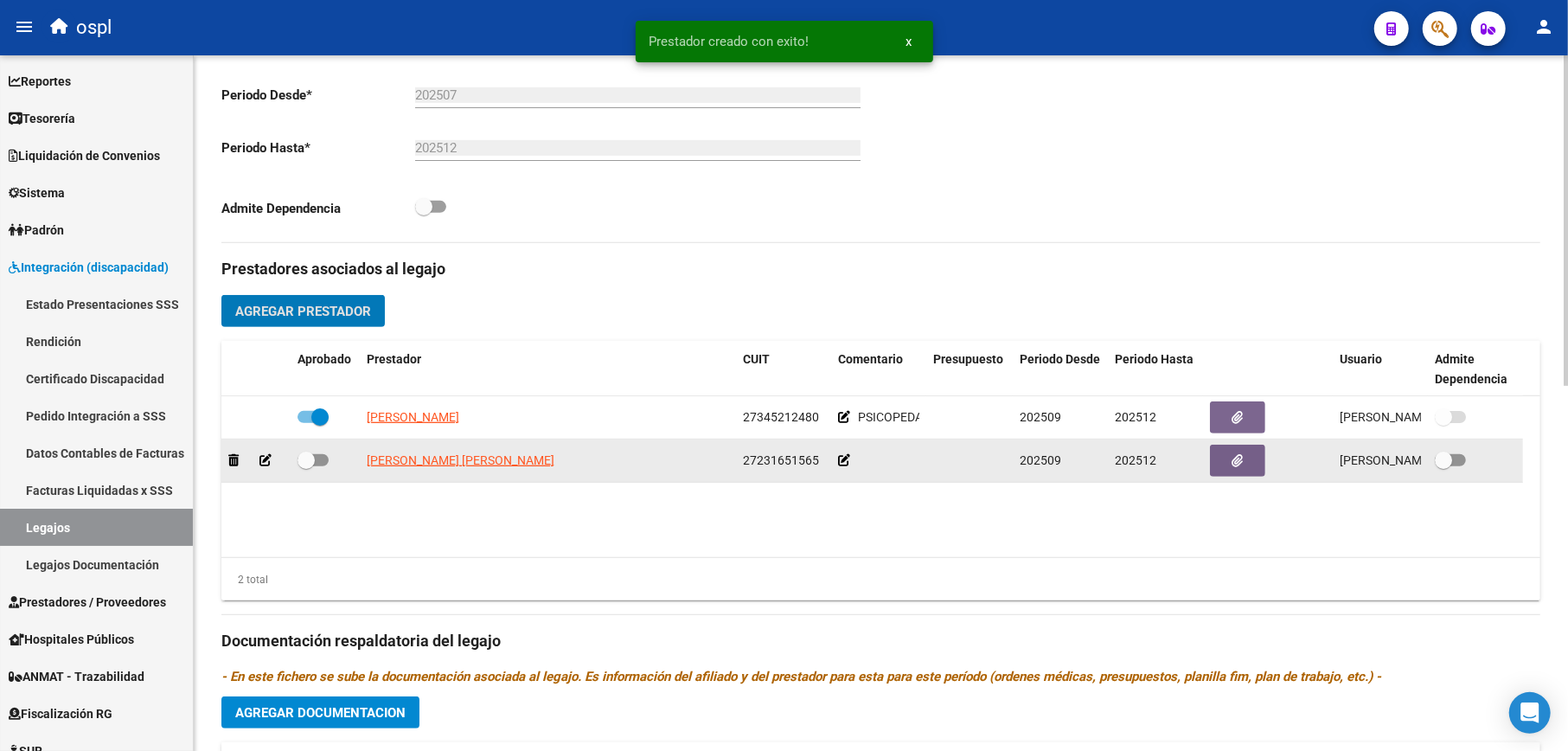
click at [847, 462] on icon at bounding box center [844, 460] width 12 height 12
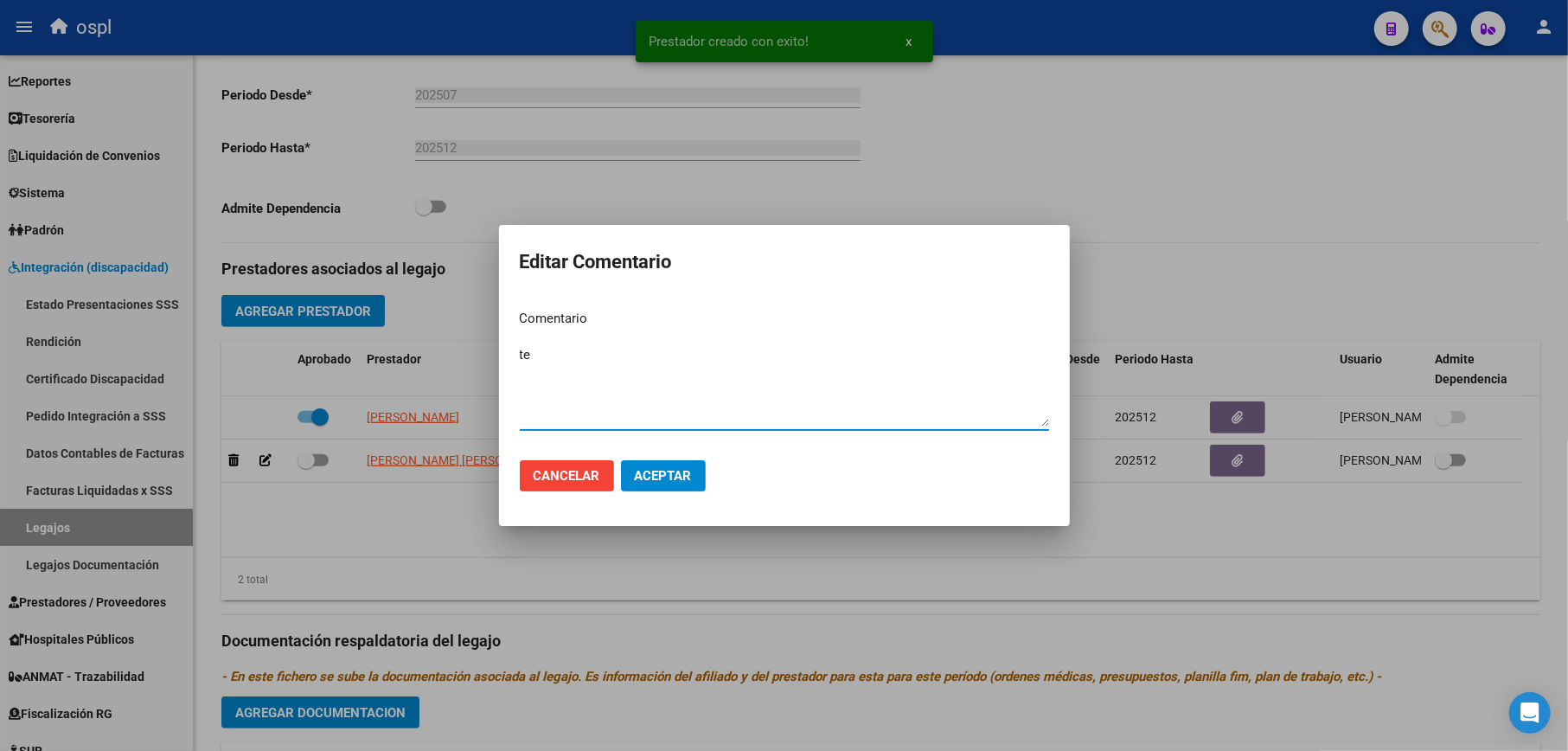
type textarea "t"
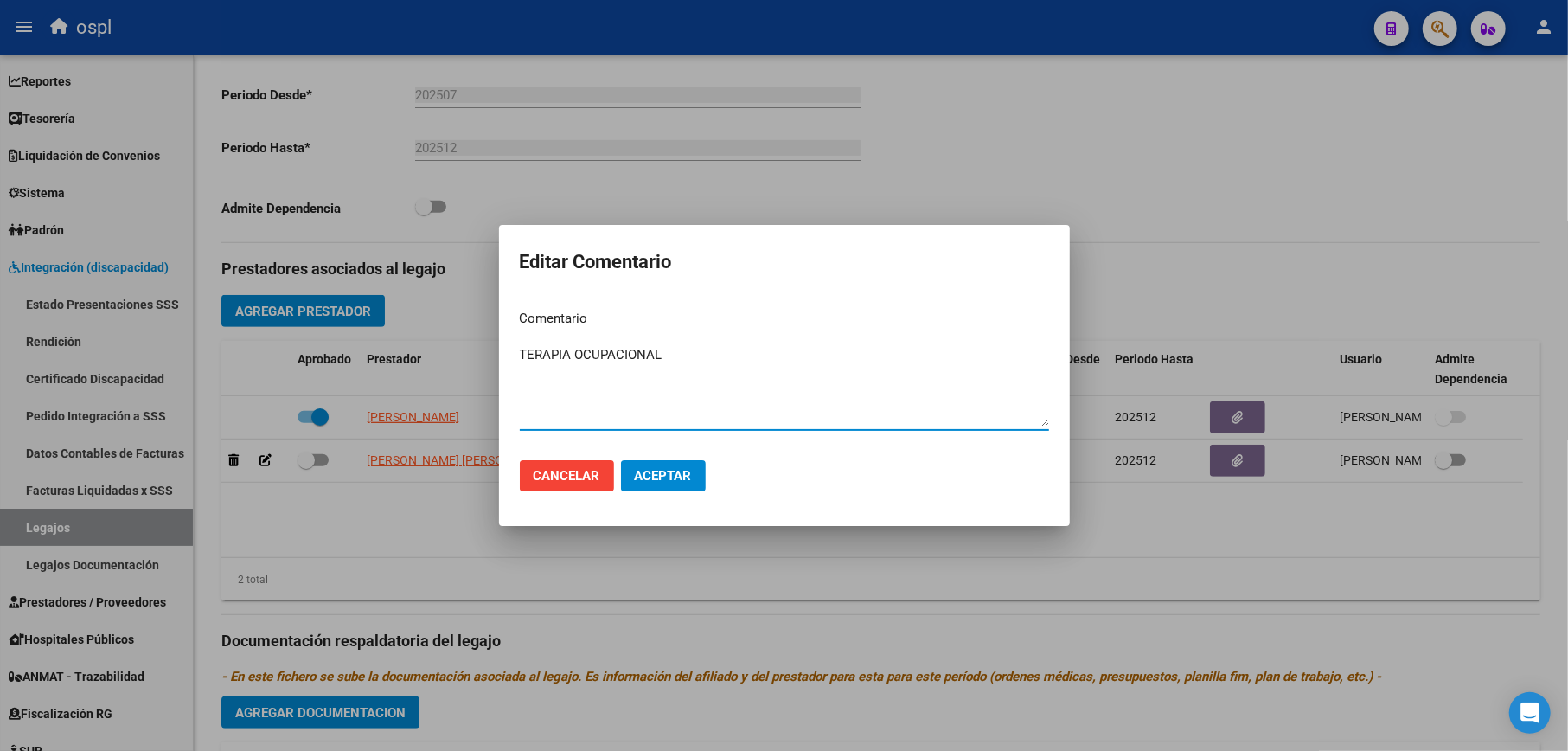
type textarea "TERAPIA OCUPACIONAL"
click at [657, 476] on span "Aceptar" at bounding box center [663, 476] width 57 height 16
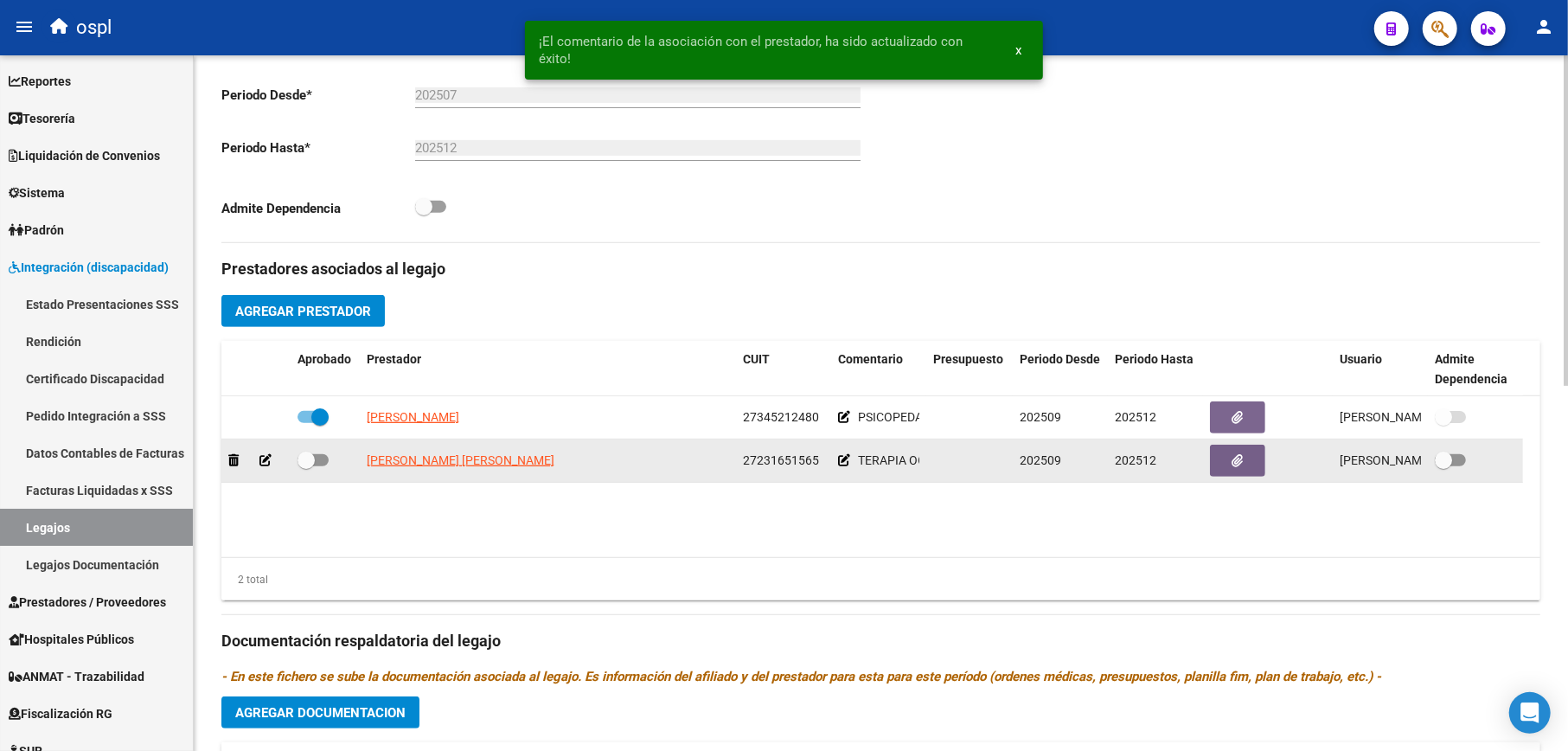
click at [296, 458] on datatable-body-cell at bounding box center [326, 460] width 69 height 43
click at [309, 458] on span at bounding box center [306, 460] width 17 height 17
click at [306, 466] on input "checkbox" at bounding box center [306, 466] width 1 height 1
checkbox input "true"
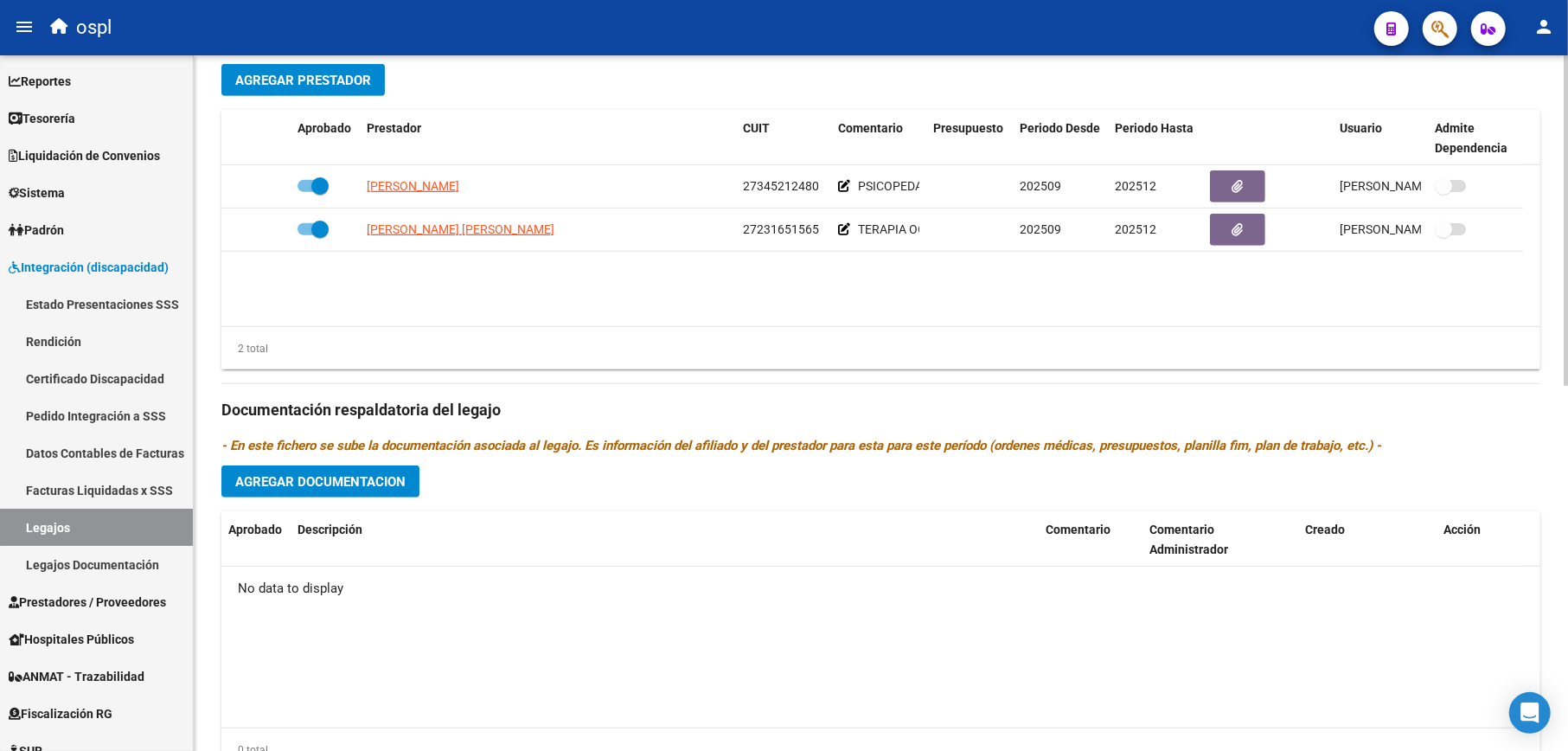
scroll to position [769, 0]
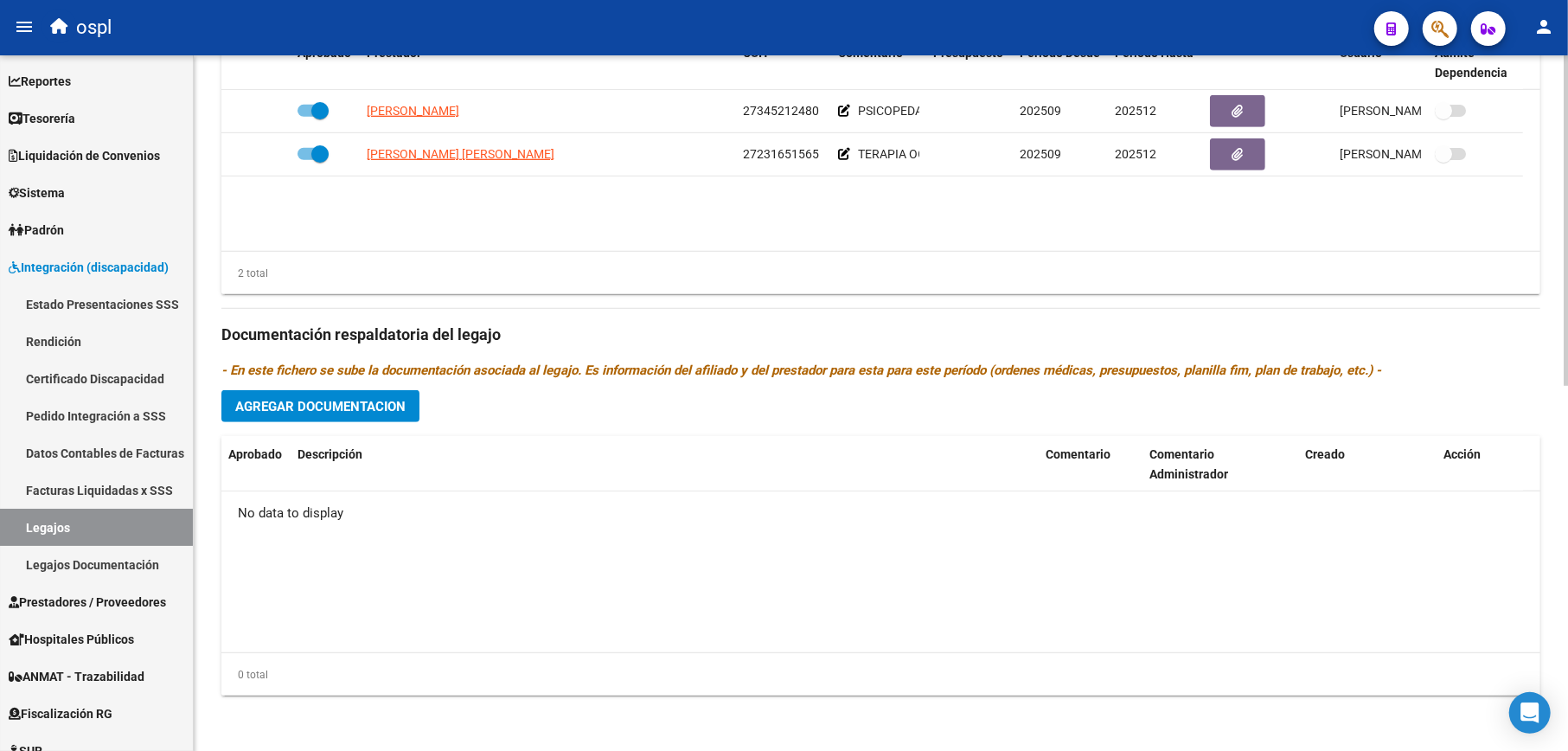
click at [370, 415] on button "Agregar Documentacion" at bounding box center [320, 405] width 198 height 32
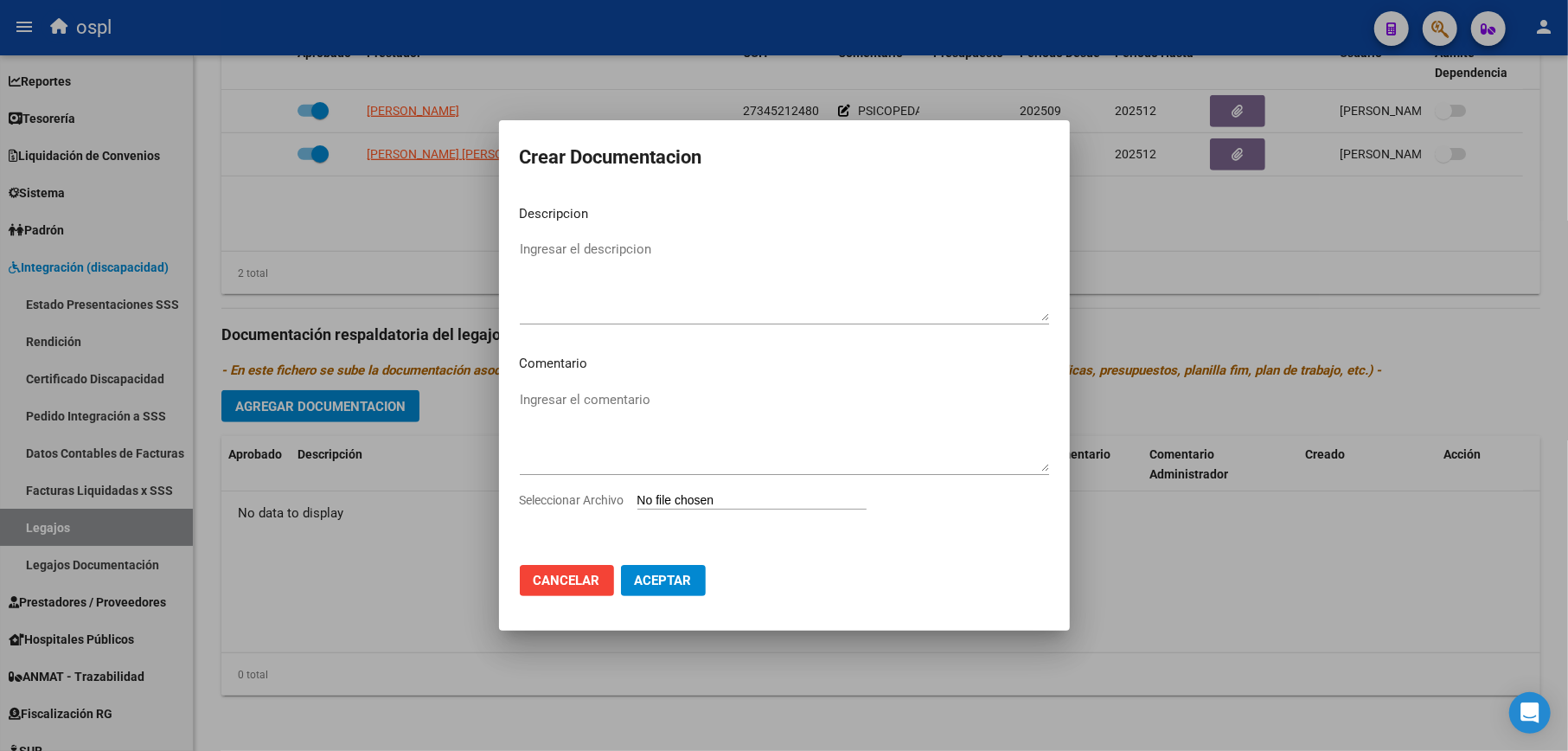
click at [704, 500] on input "Seleccionar Archivo" at bounding box center [752, 501] width 229 height 16
type input "C:\fakepath\SEGURO 2025_merged (1).pdf"
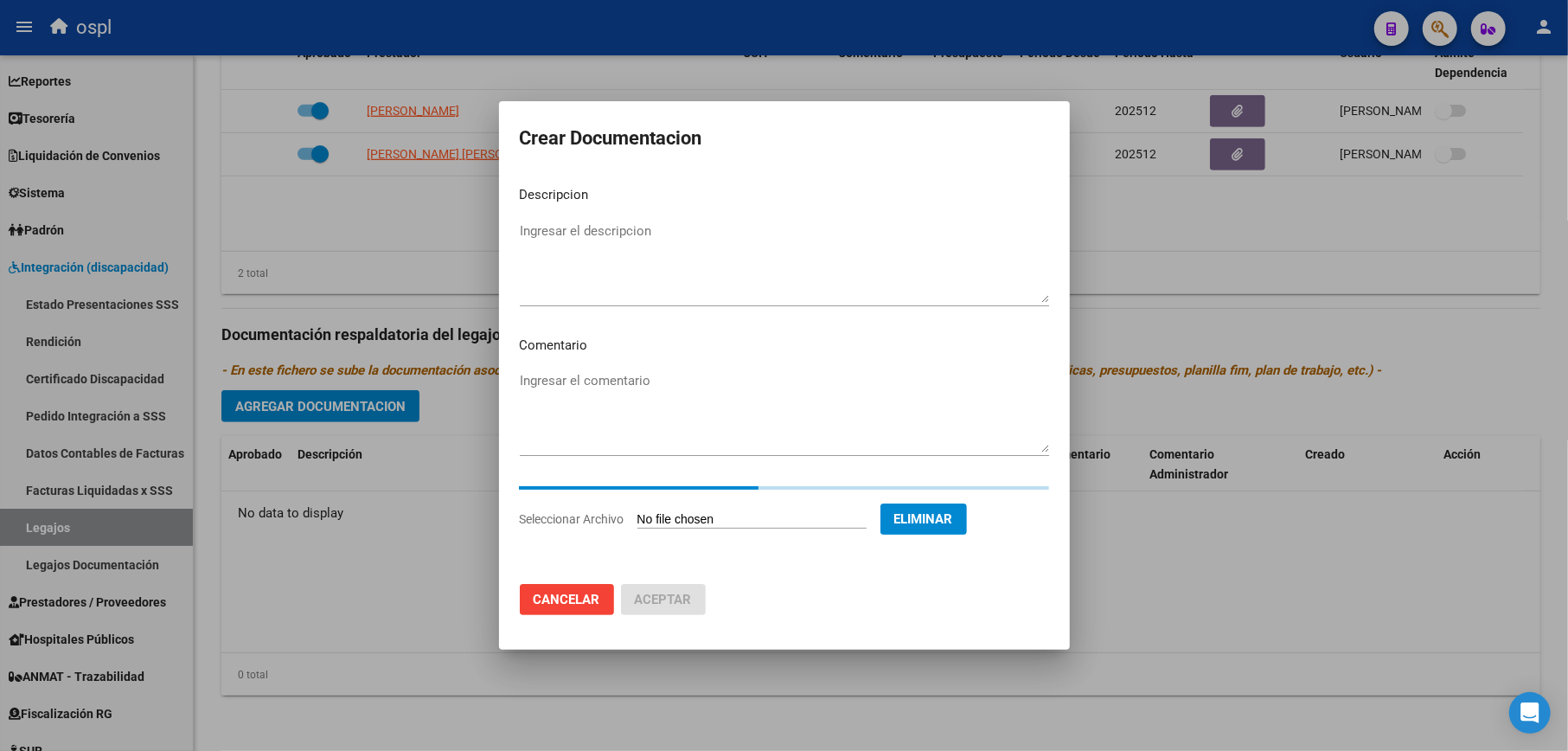
click at [656, 257] on textarea "Ingresar el descripcion" at bounding box center [785, 262] width 530 height 82
type textarea "l"
type textarea "Legajo_psicopedagogia"
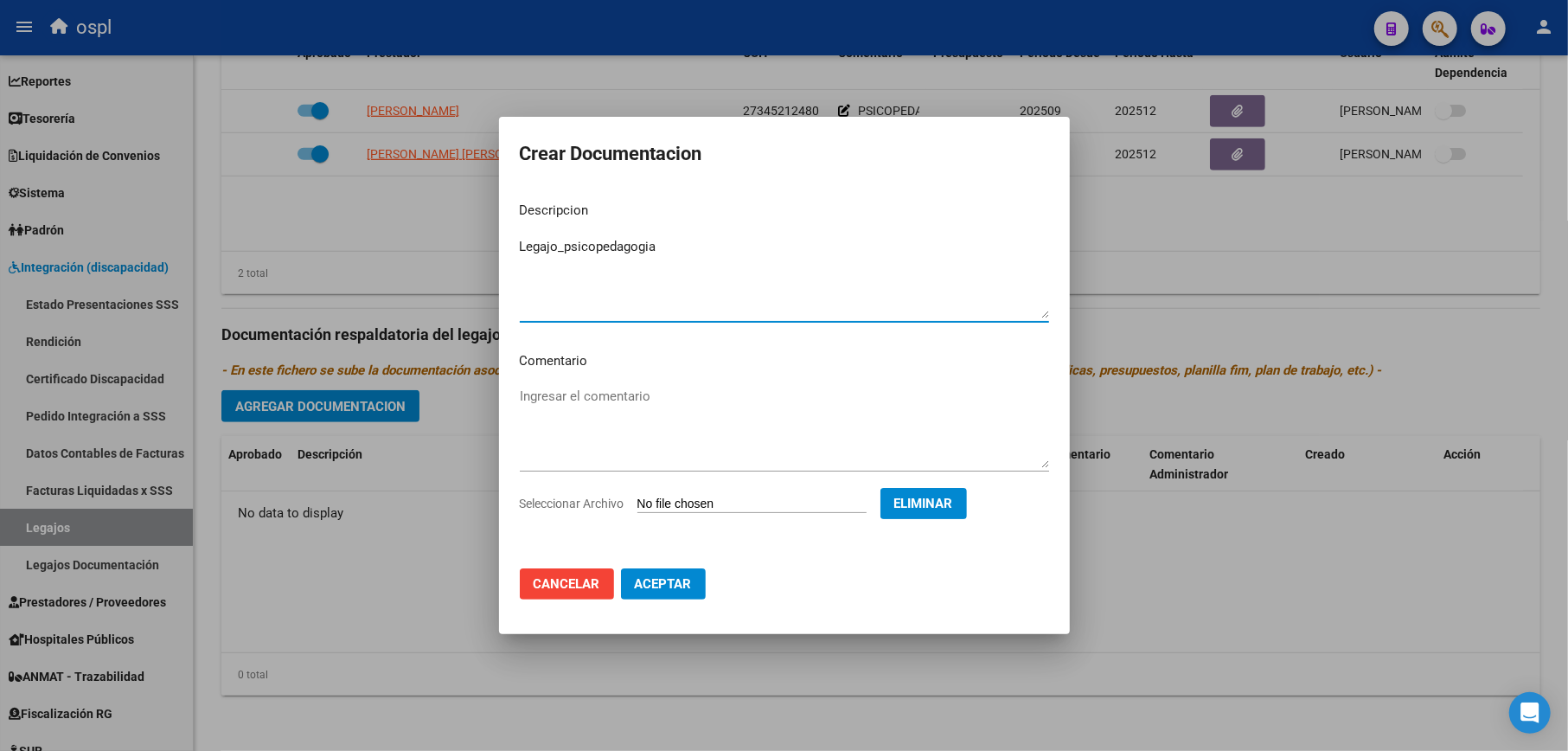
click at [676, 591] on button "Aceptar" at bounding box center [663, 584] width 85 height 31
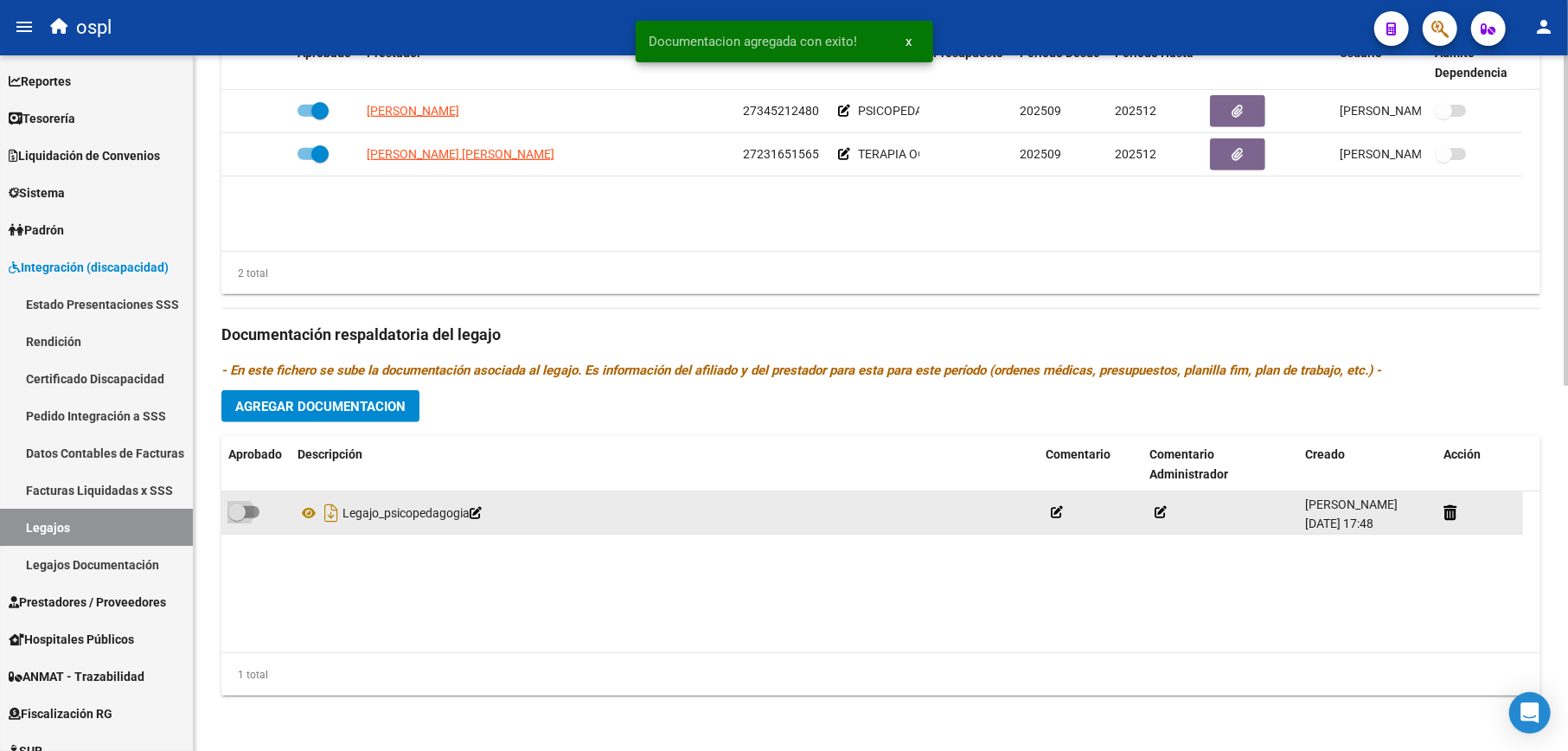
click at [237, 506] on span at bounding box center [237, 512] width 17 height 17
click at [237, 518] on input "checkbox" at bounding box center [236, 518] width 1 height 1
checkbox input "true"
